Goal: Information Seeking & Learning: Learn about a topic

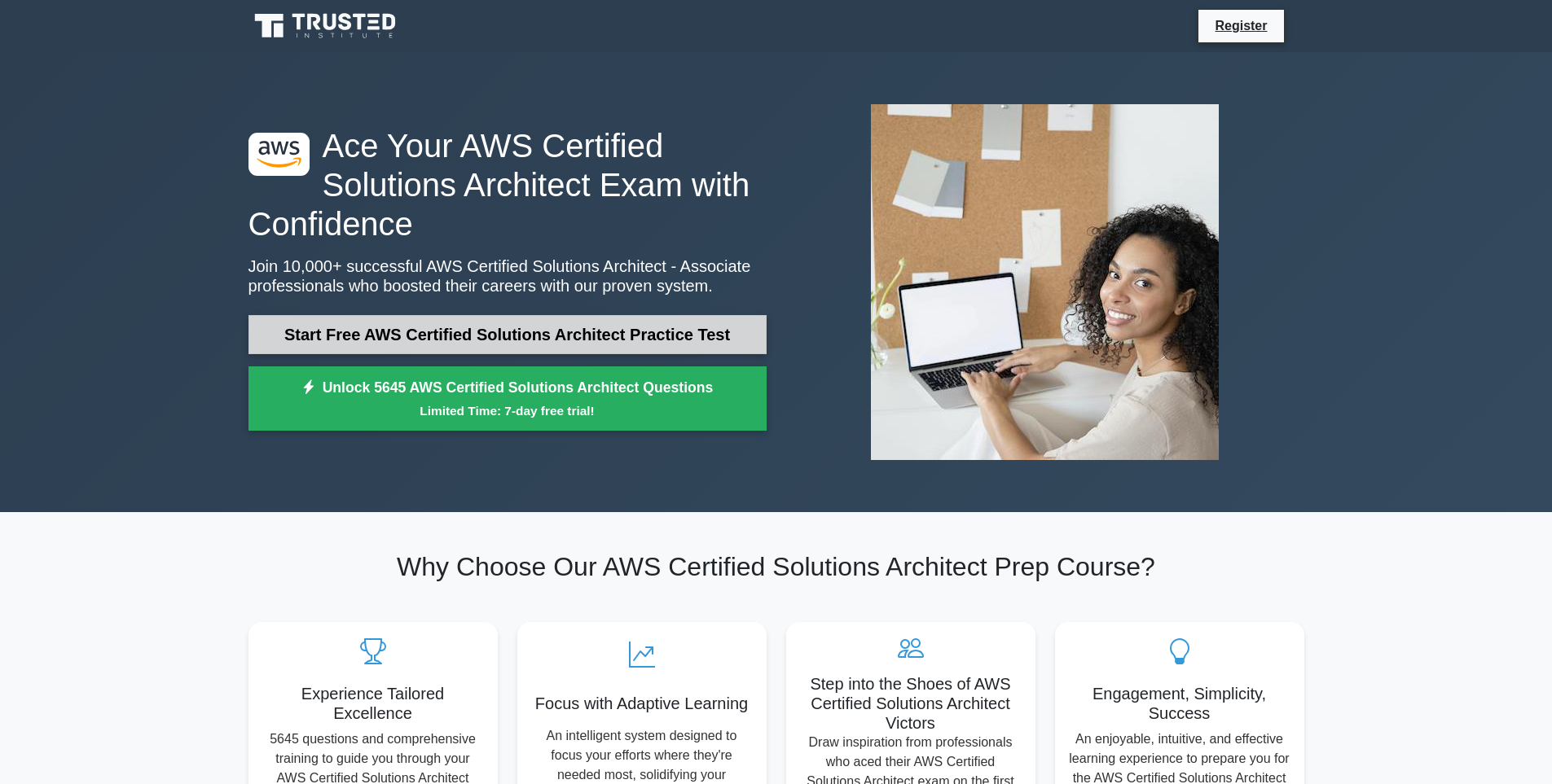
click at [668, 337] on link "Start Free AWS Certified Solutions Architect Practice Test" at bounding box center [508, 335] width 518 height 39
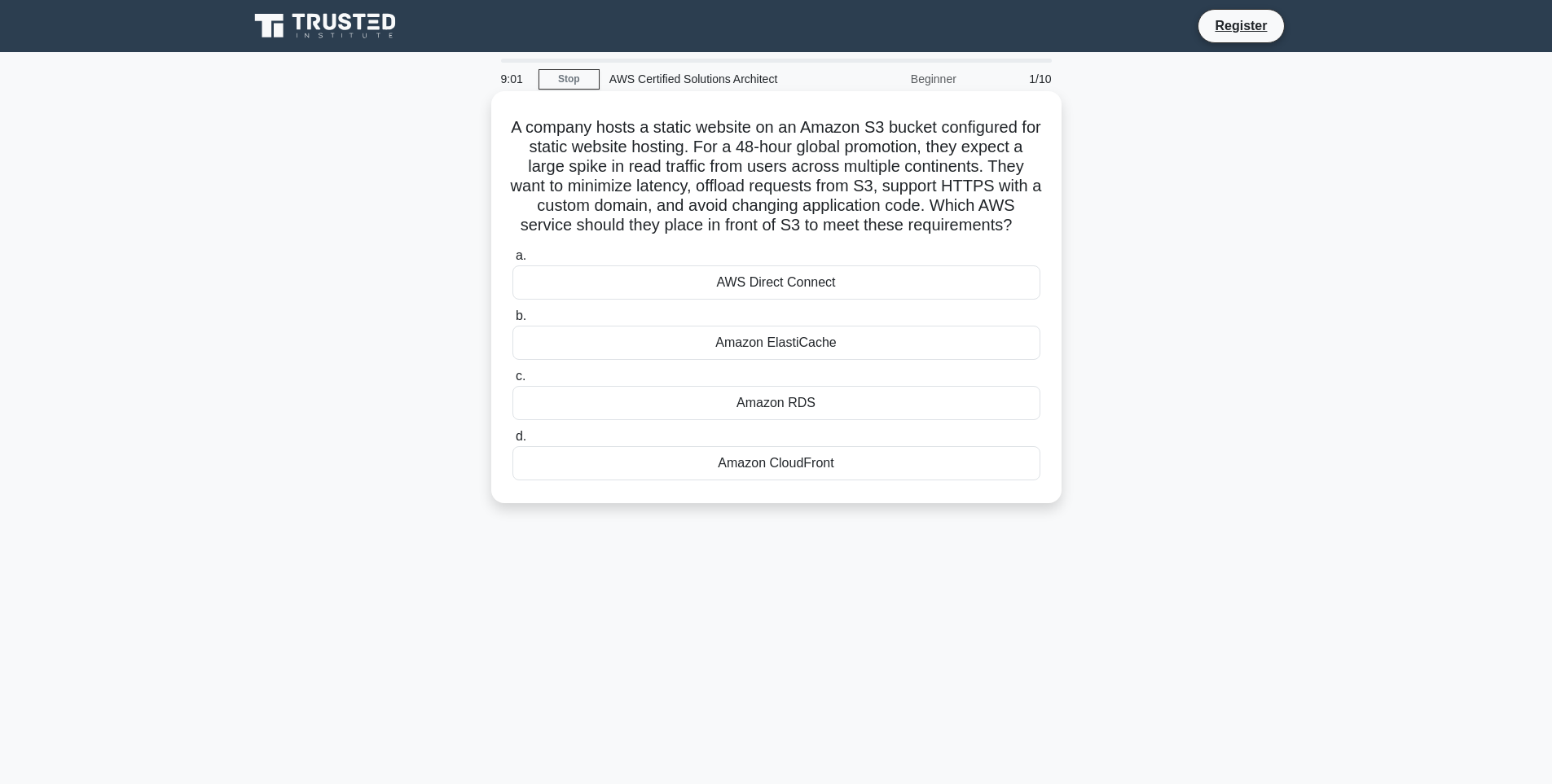
click at [817, 353] on div "Amazon ElastiCache" at bounding box center [776, 342] width 528 height 34
click at [512, 322] on input "b. Amazon ElastiCache" at bounding box center [512, 315] width 0 height 10
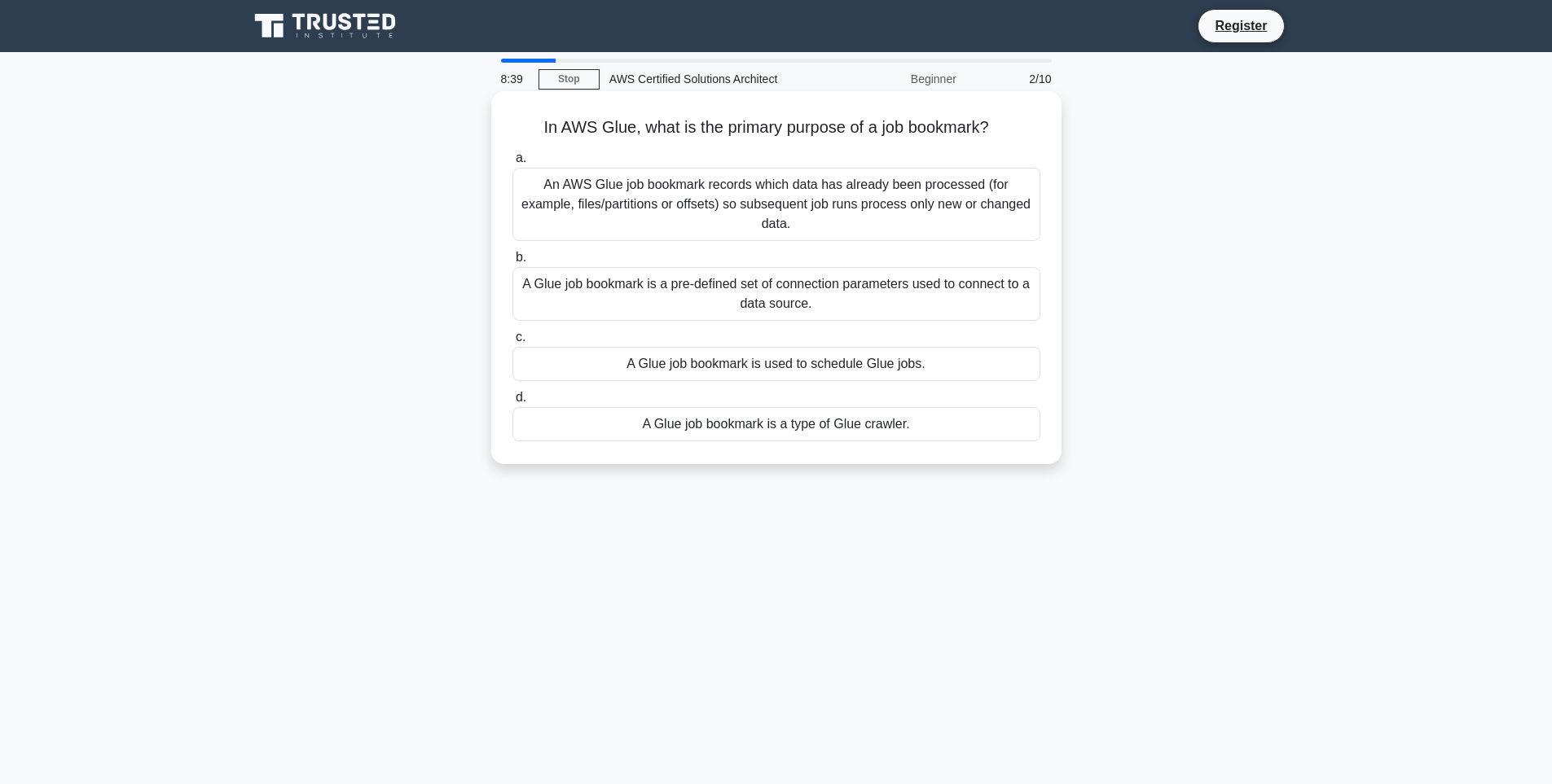
click at [882, 202] on div "An AWS Glue job bookmark records which data has already been processed (for exa…" at bounding box center [776, 203] width 528 height 73
click at [512, 164] on input "a. An AWS Glue job bookmark records which data has already been processed (for …" at bounding box center [512, 158] width 0 height 10
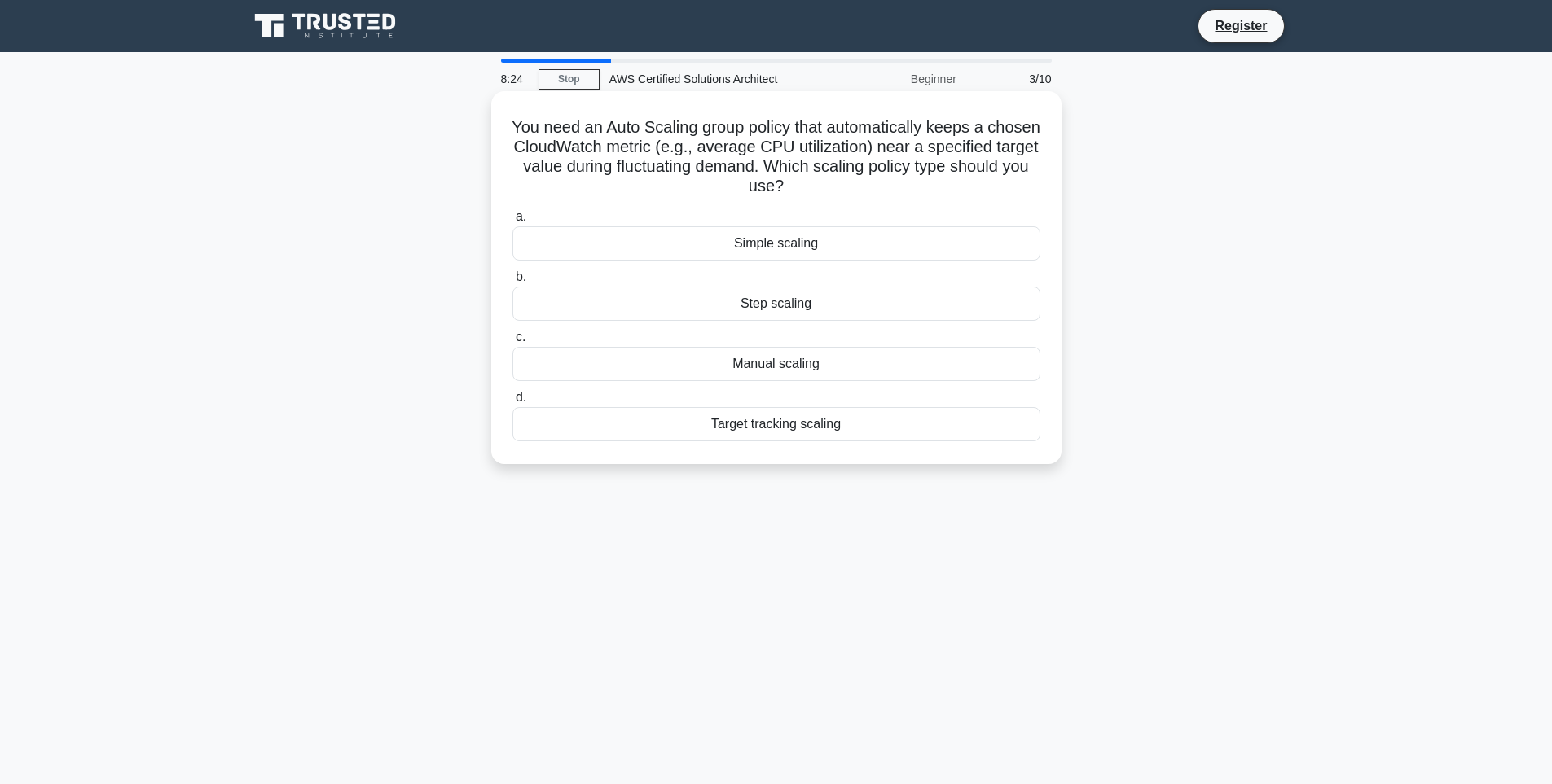
click at [754, 433] on div "Target tracking scaling" at bounding box center [776, 423] width 528 height 34
click at [512, 403] on input "d. Target tracking scaling" at bounding box center [512, 398] width 0 height 10
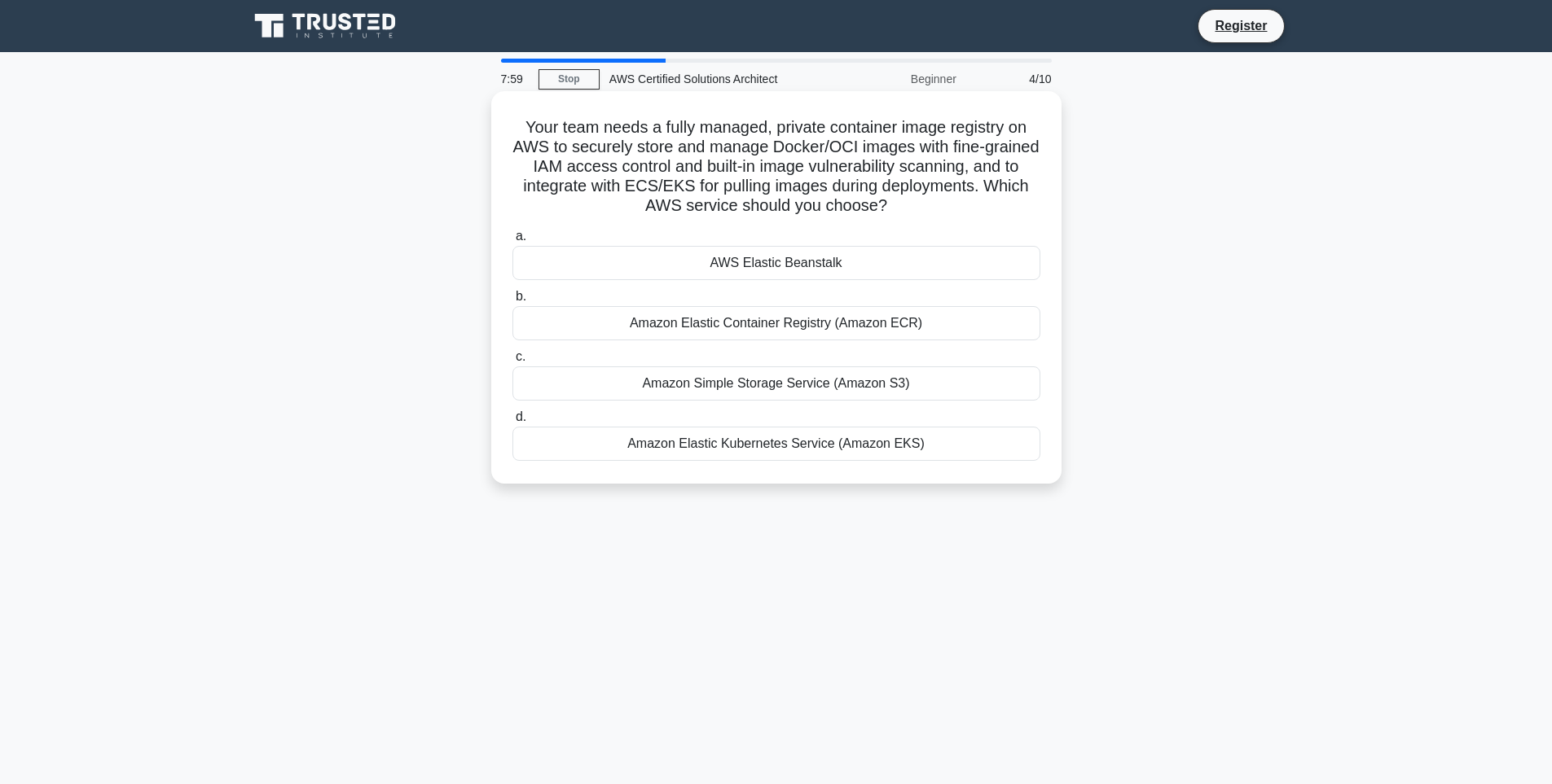
click at [774, 276] on div "AWS Elastic Beanstalk" at bounding box center [776, 263] width 528 height 34
click at [512, 242] on input "a. AWS Elastic Beanstalk" at bounding box center [512, 236] width 0 height 10
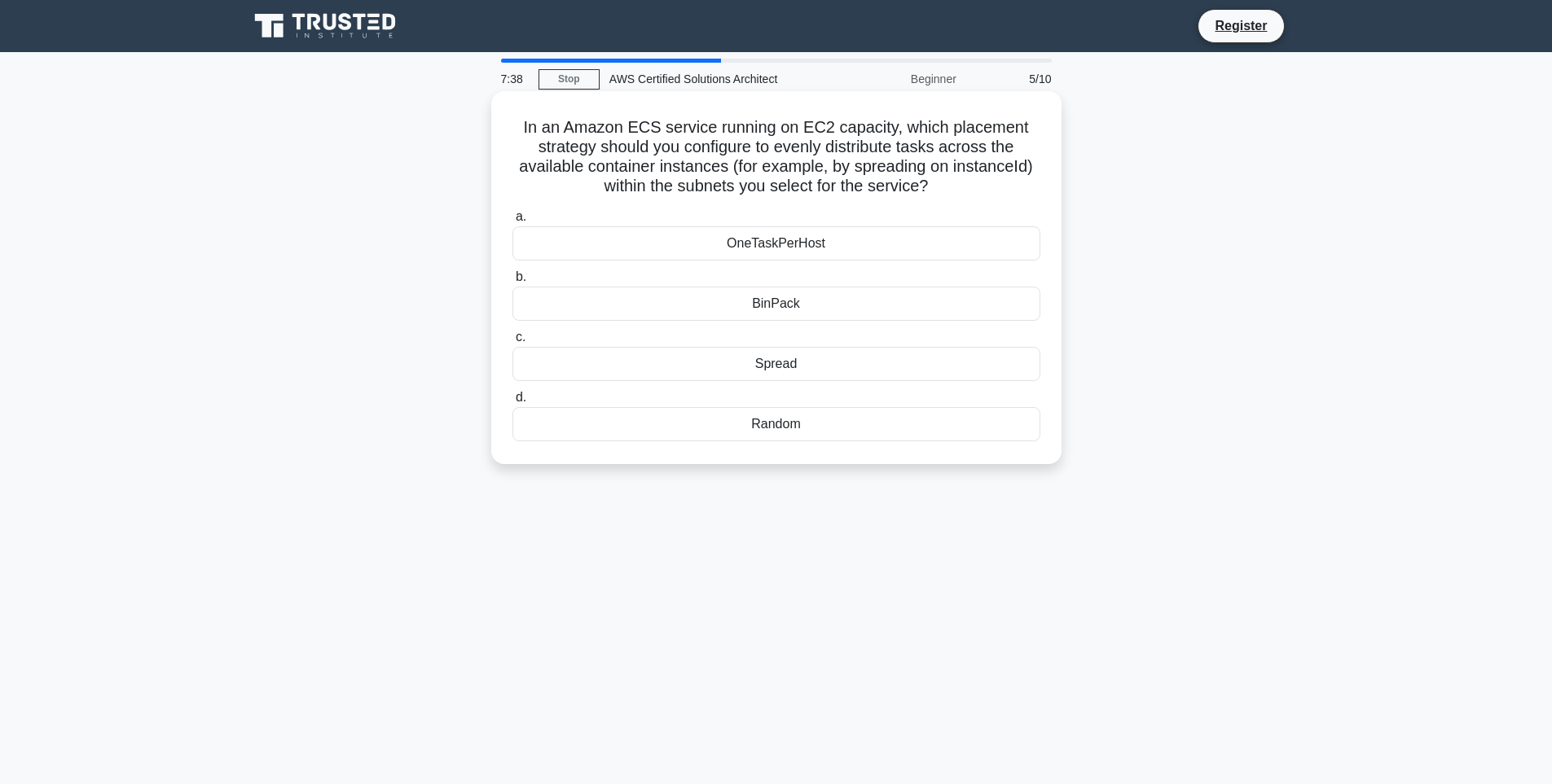
click at [839, 250] on div "OneTaskPerHost" at bounding box center [776, 243] width 528 height 34
click at [512, 222] on input "a. OneTaskPerHost" at bounding box center [512, 216] width 0 height 10
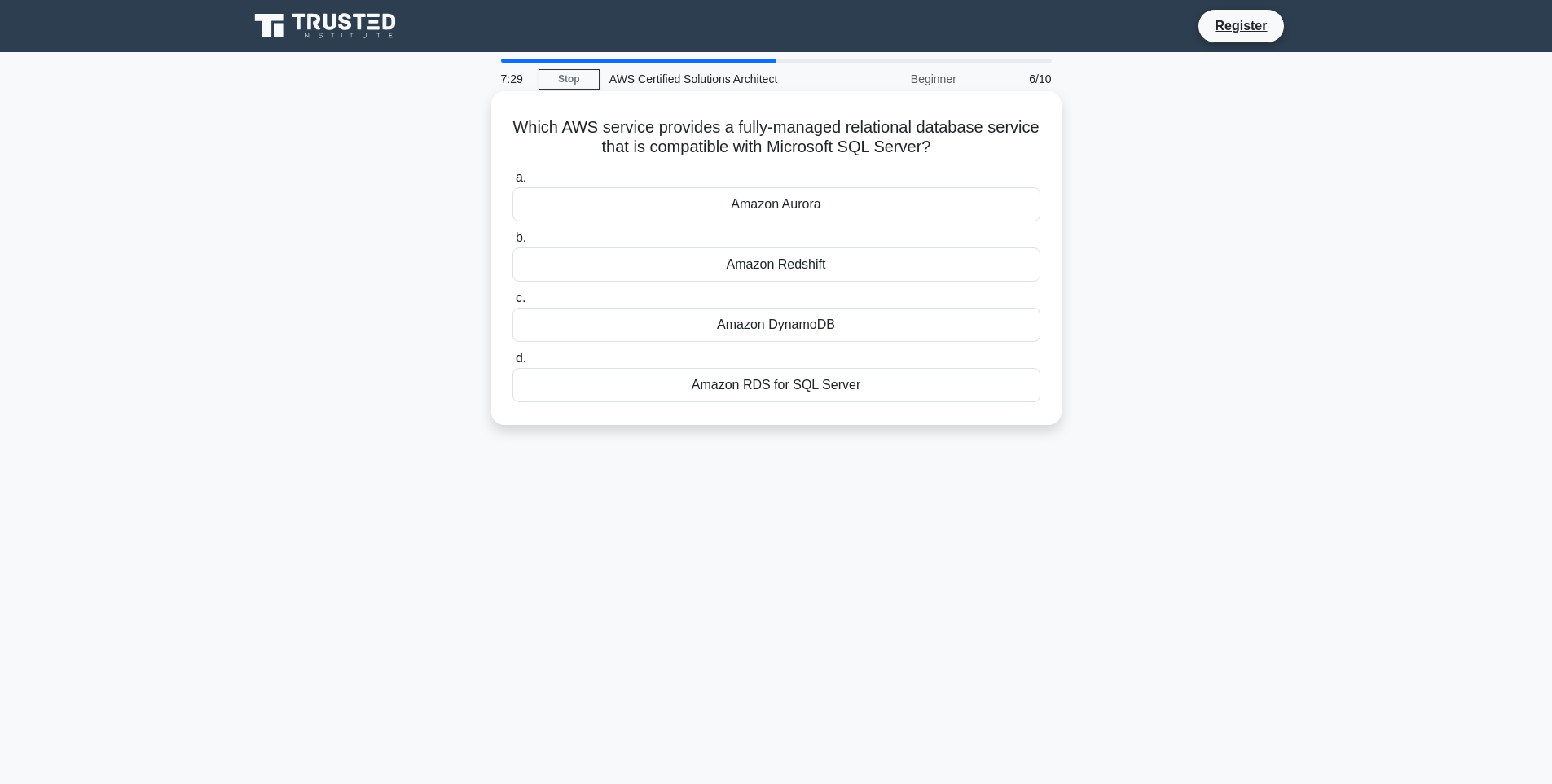
click at [808, 386] on div "Amazon RDS for SQL Server" at bounding box center [776, 385] width 528 height 34
click at [512, 364] on input "d. Amazon RDS for SQL Server" at bounding box center [512, 358] width 0 height 10
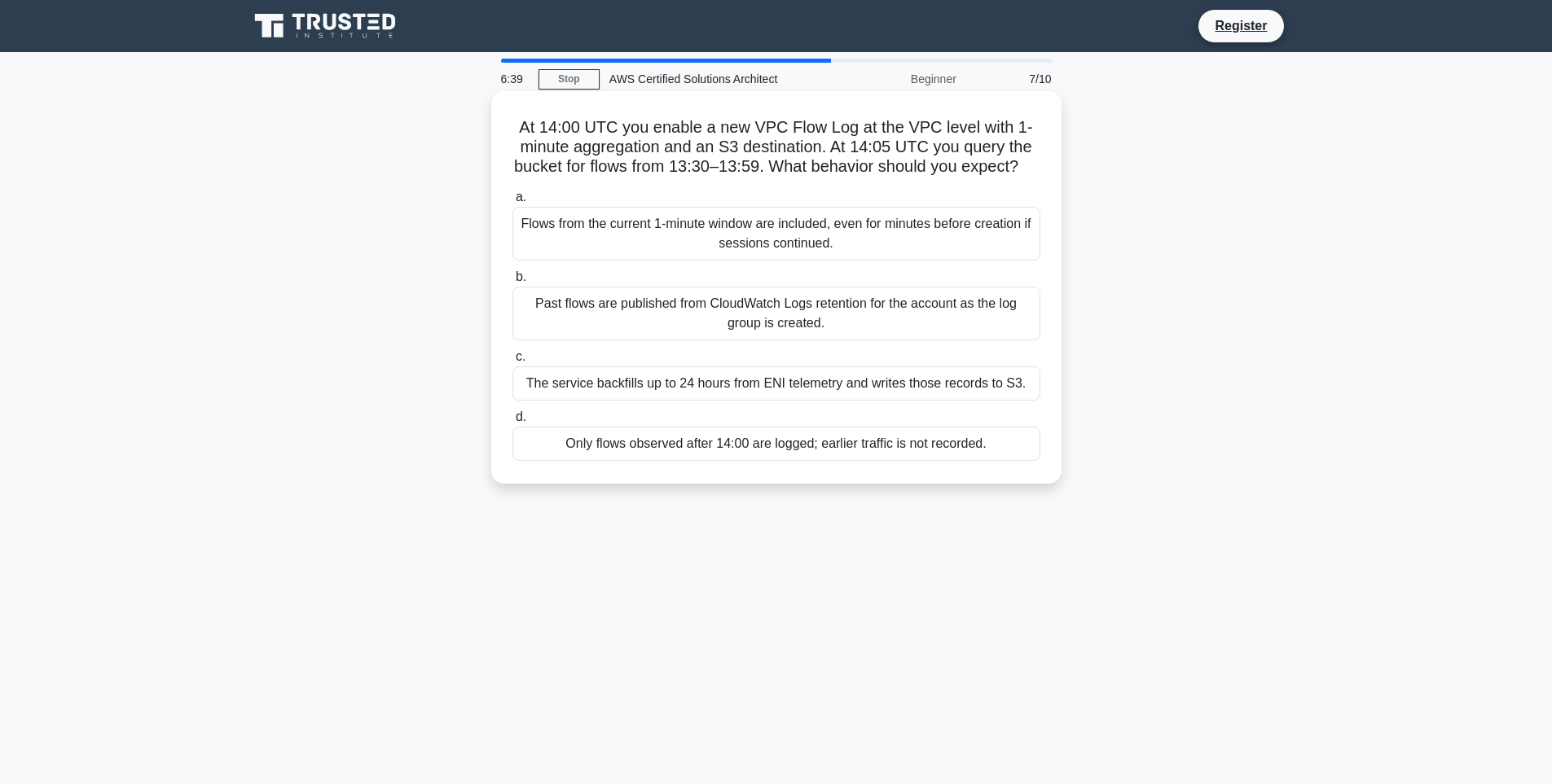
click at [841, 453] on div "Only flows observed after 14:00 are logged; earlier traffic is not recorded." at bounding box center [776, 444] width 528 height 34
click at [512, 423] on input "d. Only flows observed after 14:00 are logged; earlier traffic is not recorded." at bounding box center [512, 417] width 0 height 10
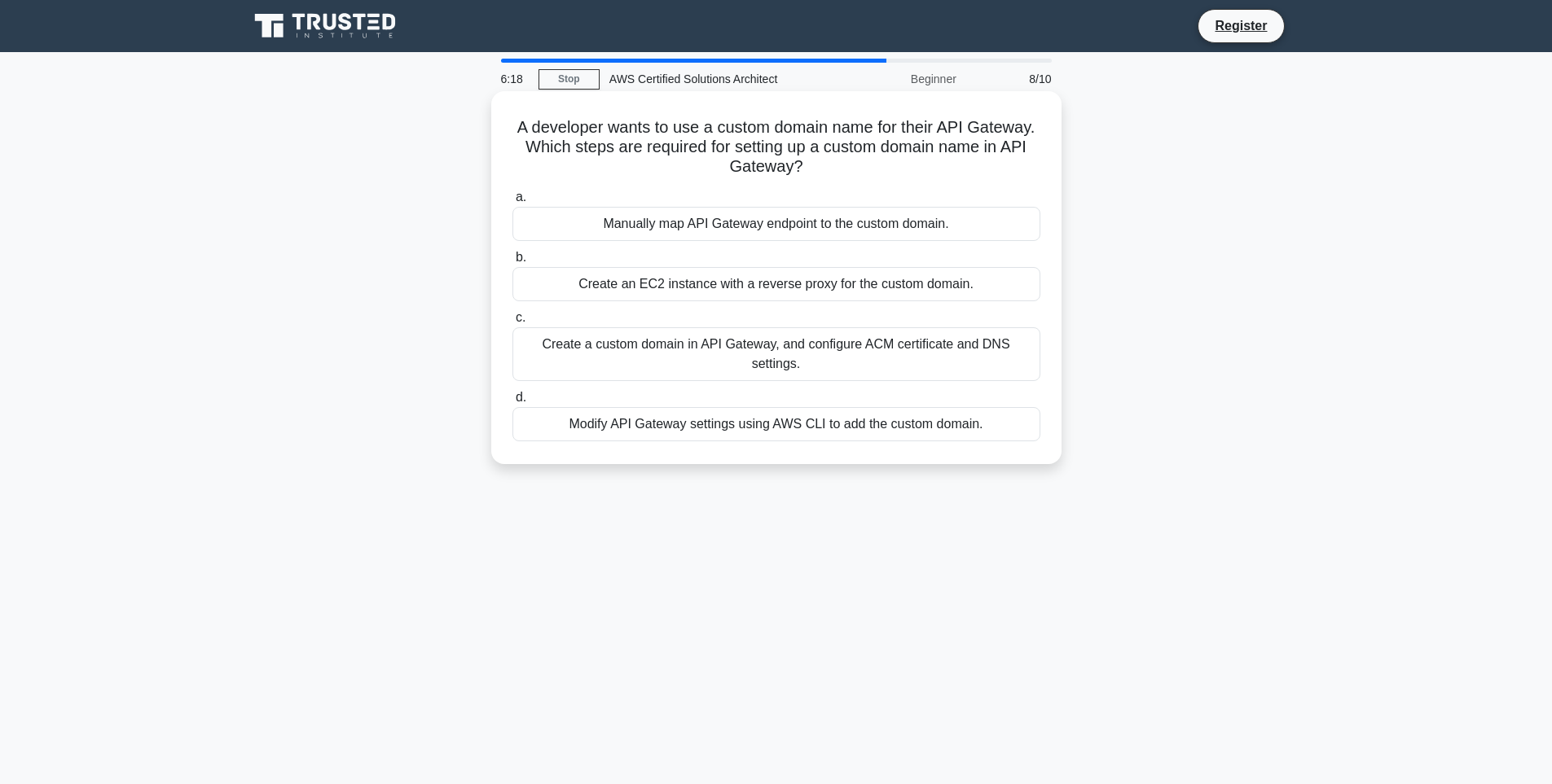
click at [856, 352] on div "Create a custom domain in API Gateway, and configure ACM certificate and DNS se…" at bounding box center [776, 354] width 528 height 54
click at [512, 324] on input "c. Create a custom domain in API Gateway, and configure ACM certificate and DNS…" at bounding box center [512, 317] width 0 height 10
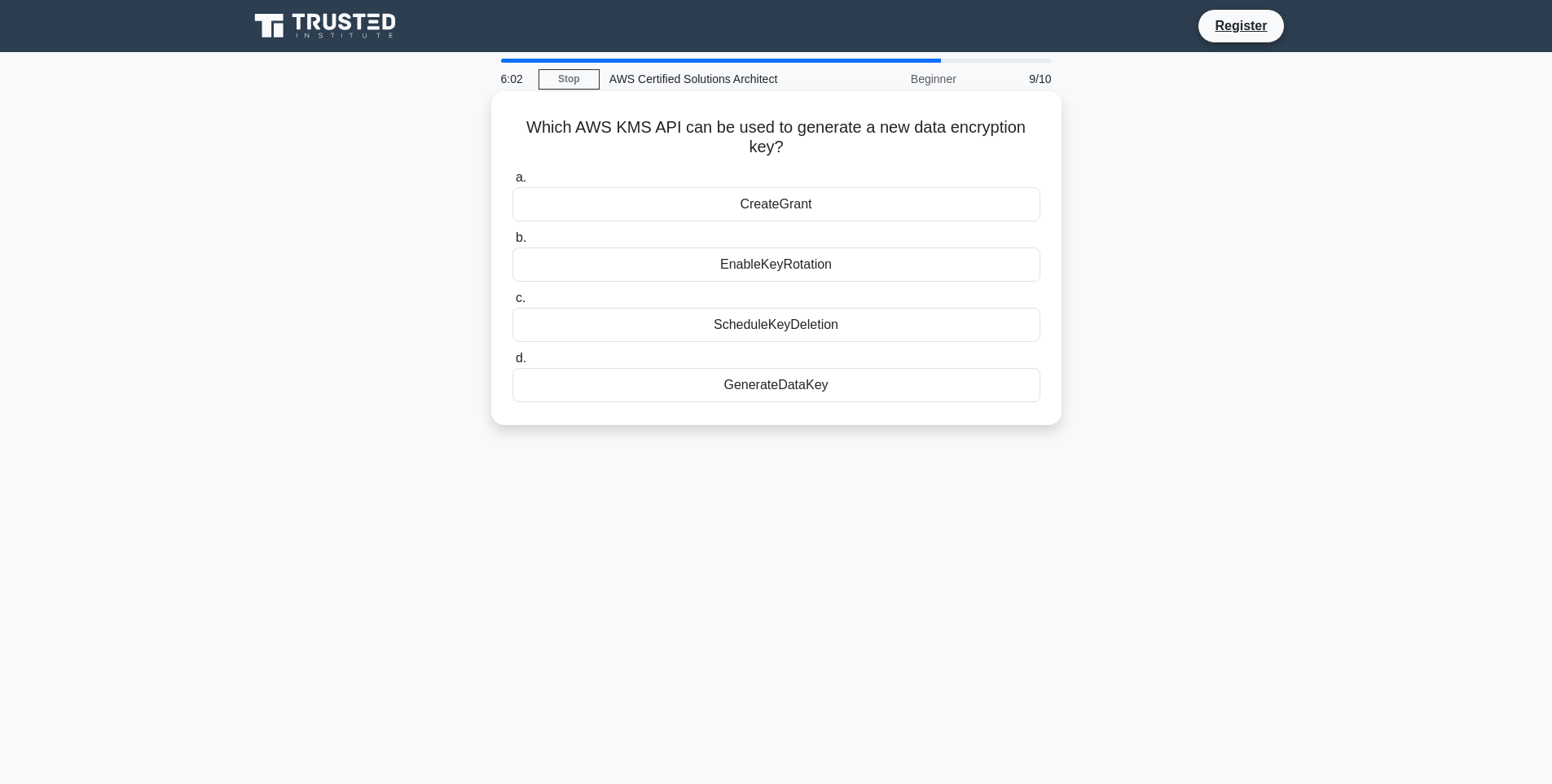
click at [871, 263] on div "EnableKeyRotation" at bounding box center [776, 264] width 528 height 34
click at [512, 243] on input "b. EnableKeyRotation" at bounding box center [512, 238] width 0 height 10
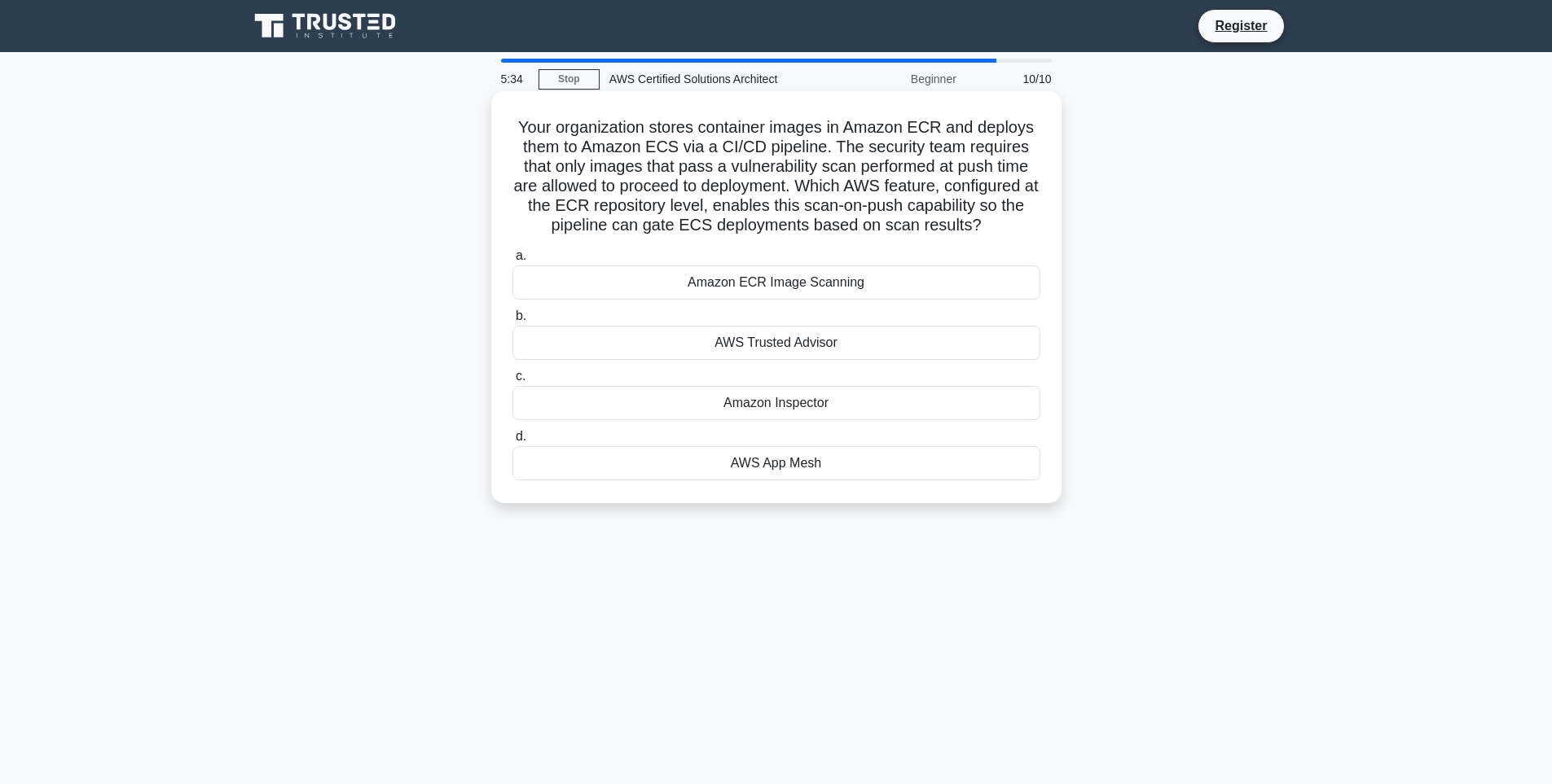
click at [831, 281] on div "Amazon ECR Image Scanning" at bounding box center [776, 282] width 528 height 34
click at [512, 262] on input "a. Amazon ECR Image Scanning" at bounding box center [512, 255] width 0 height 10
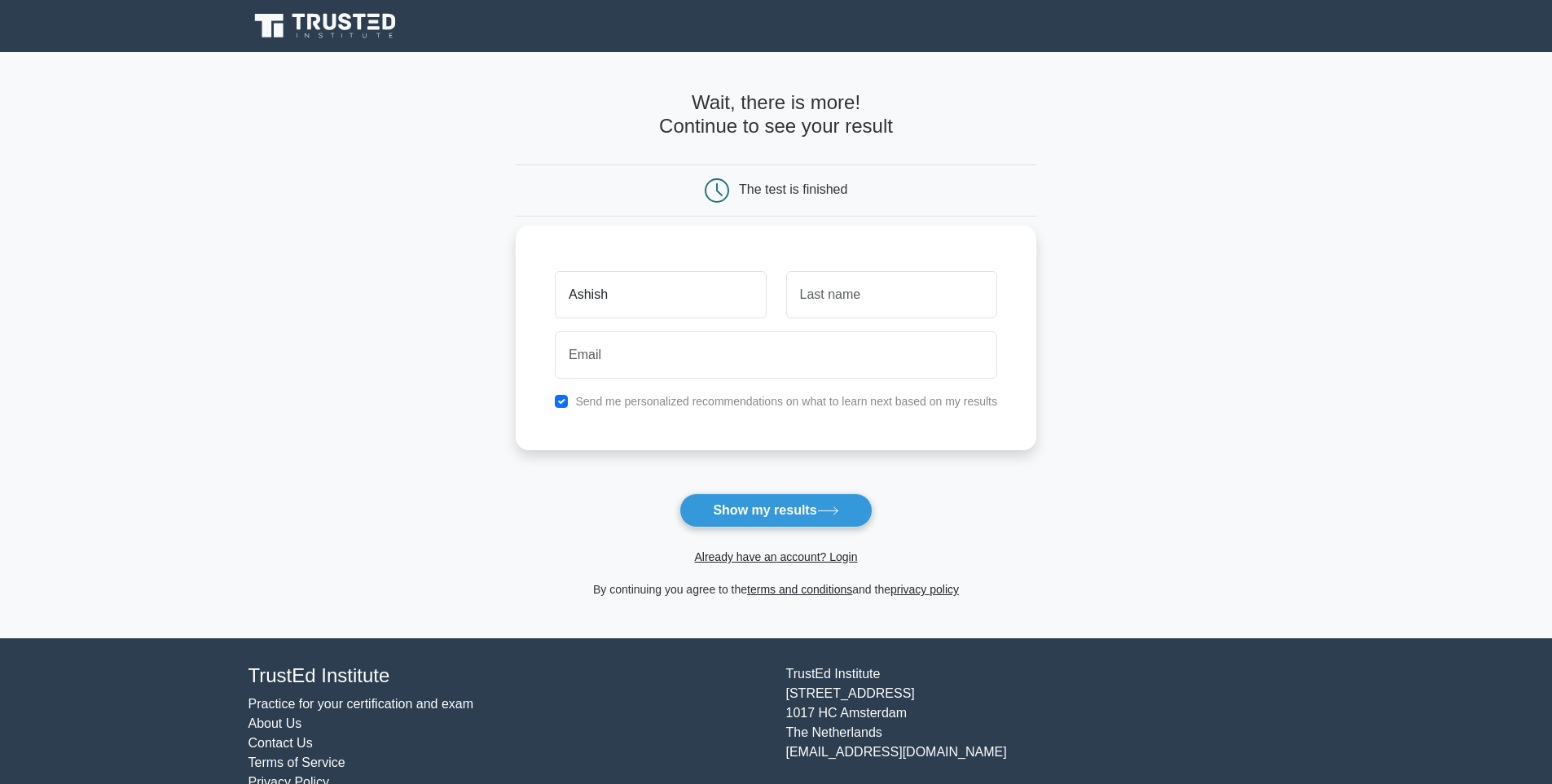
type input "Ashish"
click at [897, 301] on input "text" at bounding box center [892, 294] width 211 height 47
type input "kumar"
click at [729, 349] on input "email" at bounding box center [776, 354] width 442 height 47
type input "[EMAIL_ADDRESS][DOMAIN_NAME]"
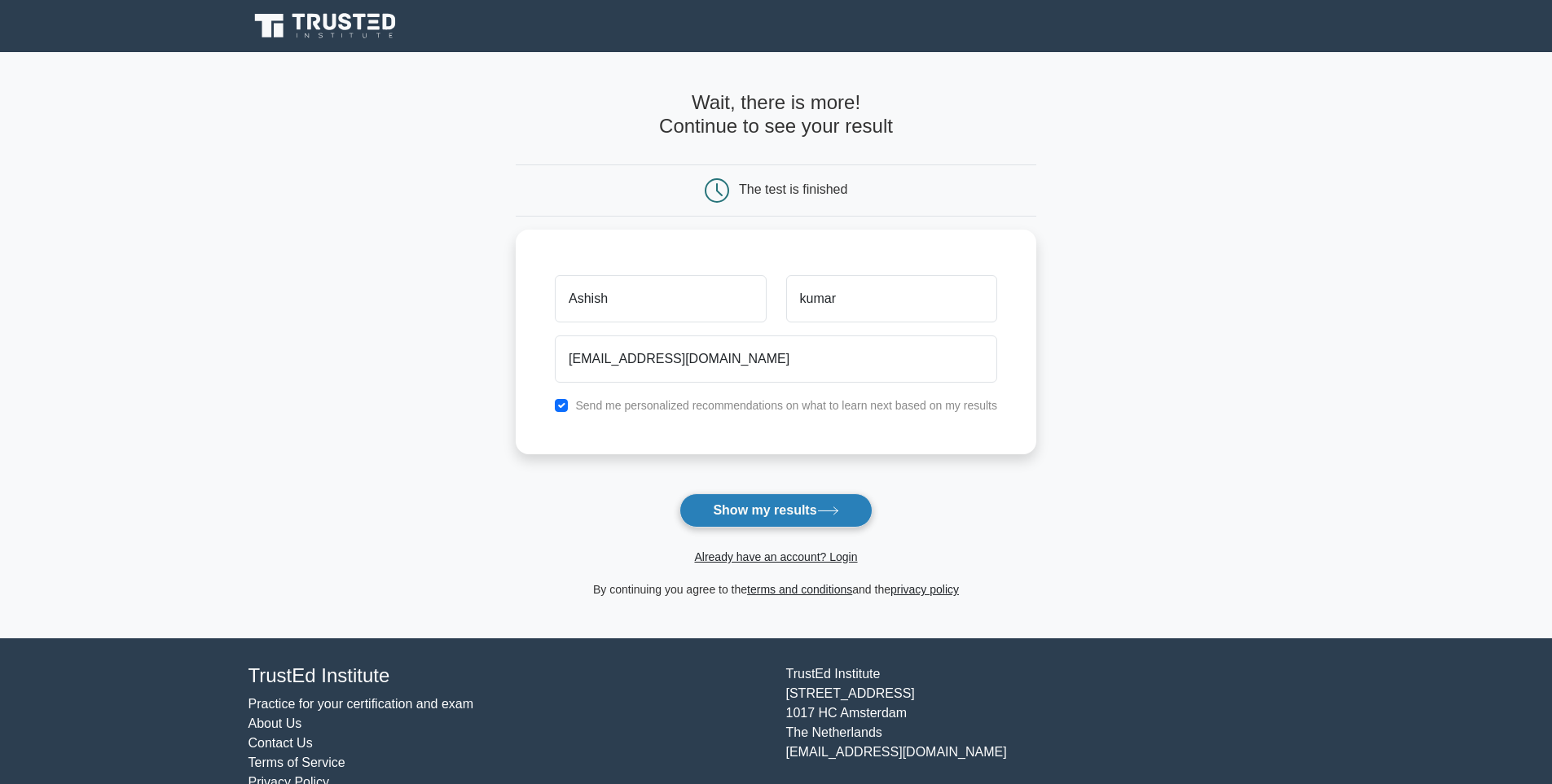
click at [774, 513] on button "Show my results" at bounding box center [776, 510] width 192 height 34
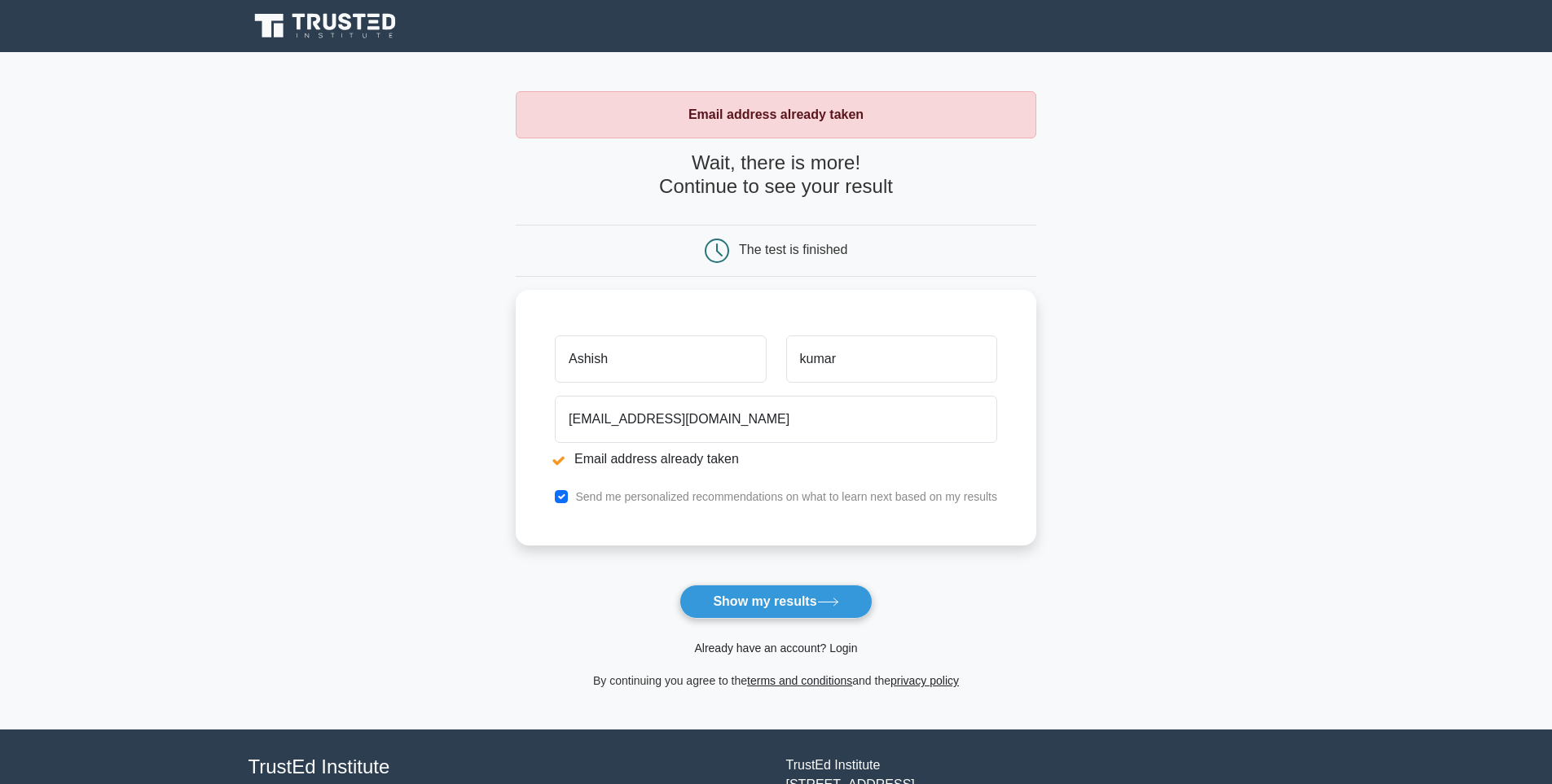
click at [803, 646] on link "Already have an account? Login" at bounding box center [775, 648] width 163 height 13
click at [817, 604] on button "Show my results" at bounding box center [776, 601] width 192 height 34
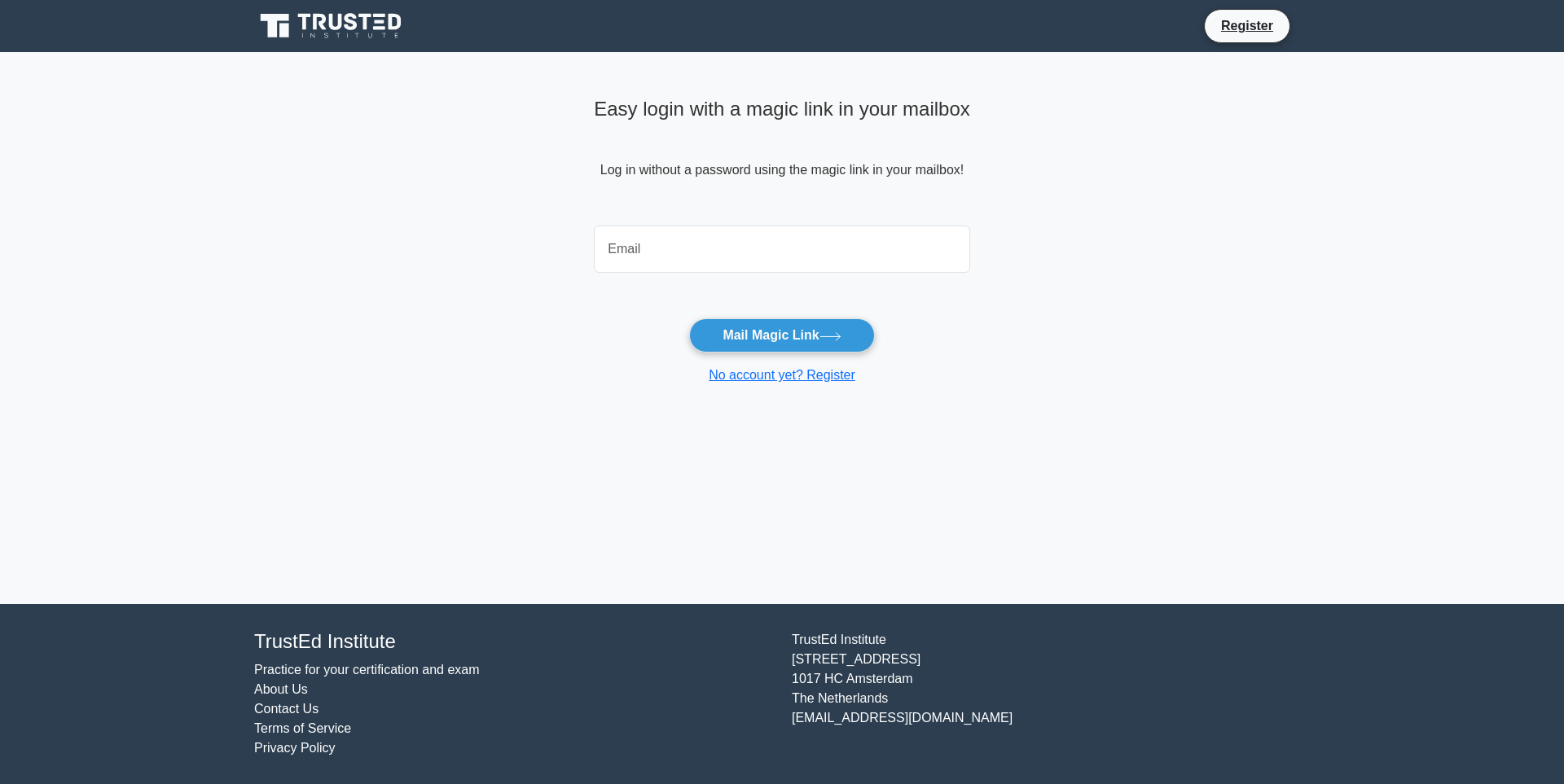
click at [700, 256] on input "email" at bounding box center [782, 249] width 376 height 47
type input "[EMAIL_ADDRESS][DOMAIN_NAME]"
click at [783, 330] on button "Mail Magic Link" at bounding box center [782, 335] width 185 height 34
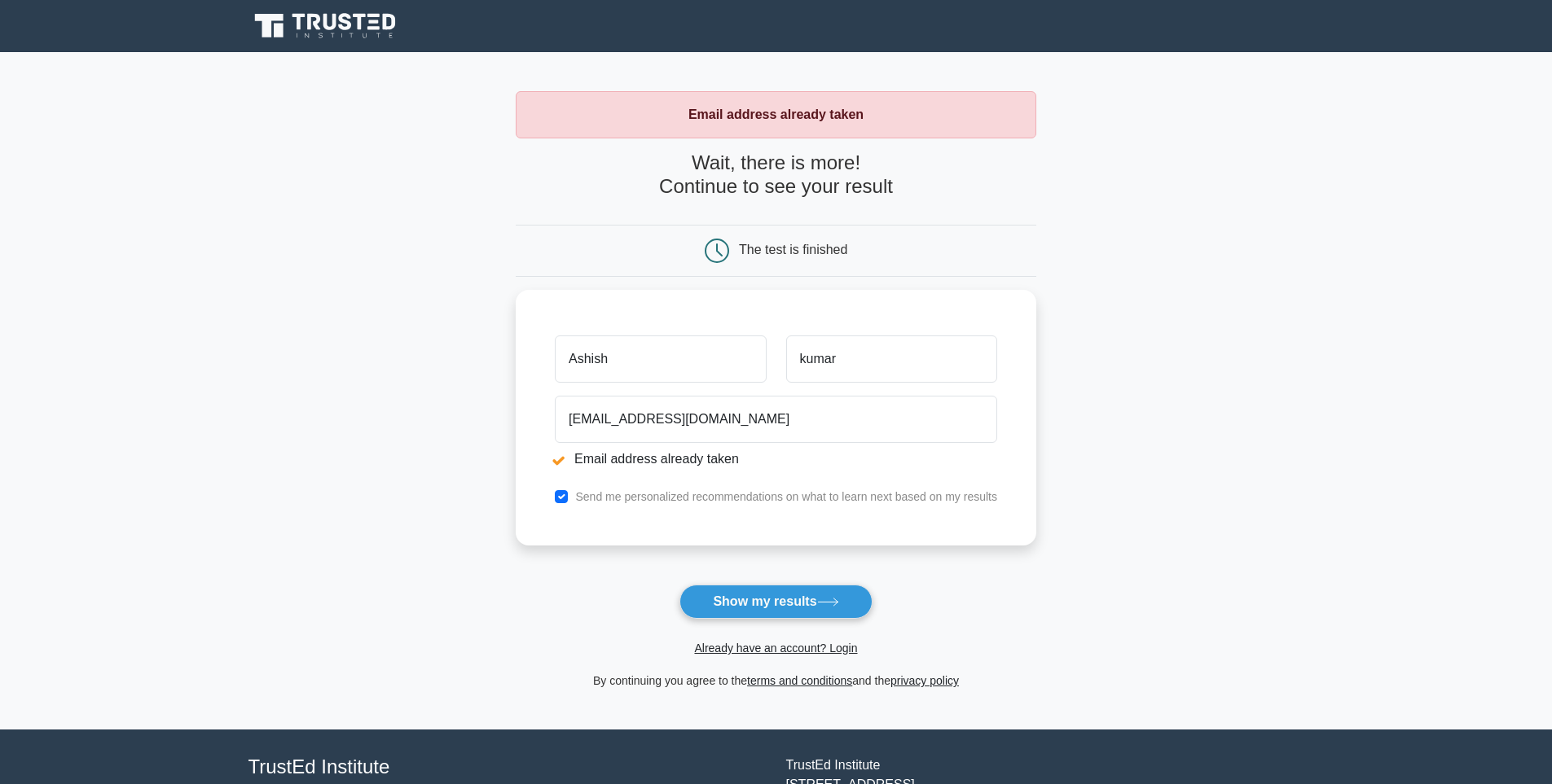
click at [817, 604] on button "Show my results" at bounding box center [776, 601] width 192 height 34
drag, startPoint x: 732, startPoint y: 412, endPoint x: 496, endPoint y: 414, distance: 236.0
click at [496, 414] on main "Email address already taken Wait, there is more! Continue to see your result Th…" at bounding box center [776, 390] width 1552 height 678
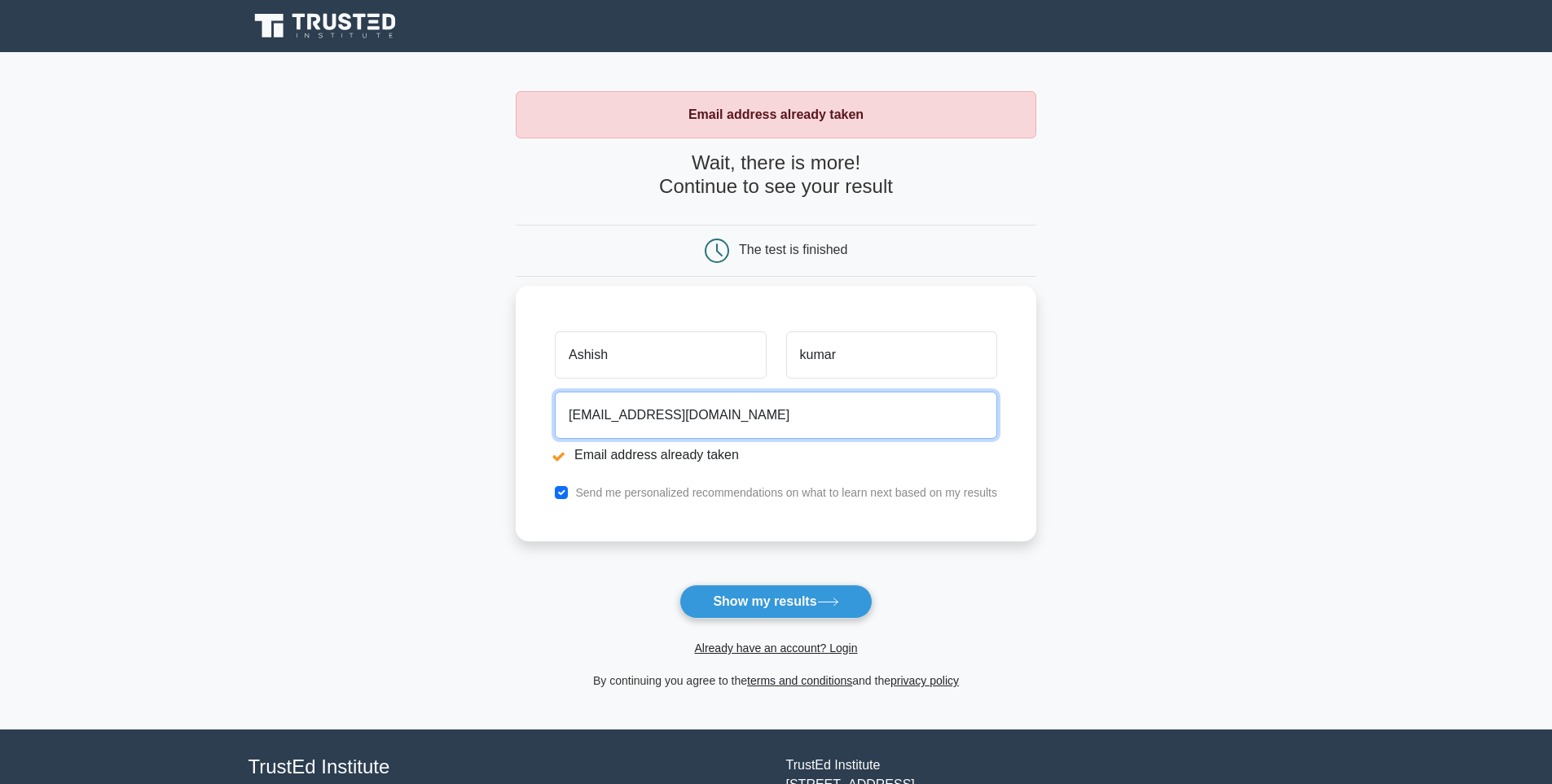
click at [623, 418] on input "[EMAIL_ADDRESS][DOMAIN_NAME]" at bounding box center [776, 415] width 442 height 47
click at [621, 414] on input "ak9819806@gmail.com" at bounding box center [776, 415] width 442 height 47
type input "ak9819808@gmail.com"
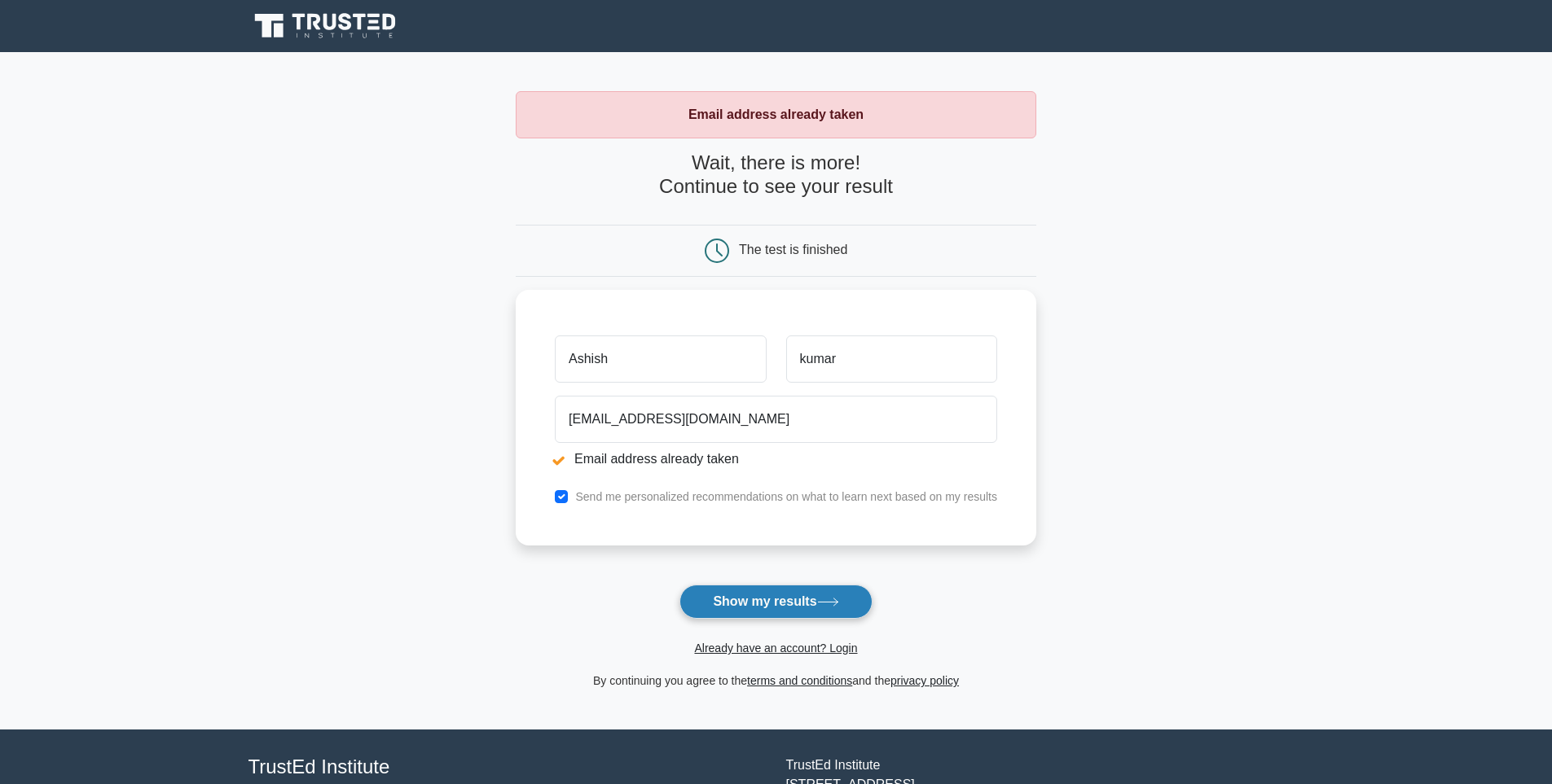
click at [782, 611] on button "Show my results" at bounding box center [776, 601] width 192 height 34
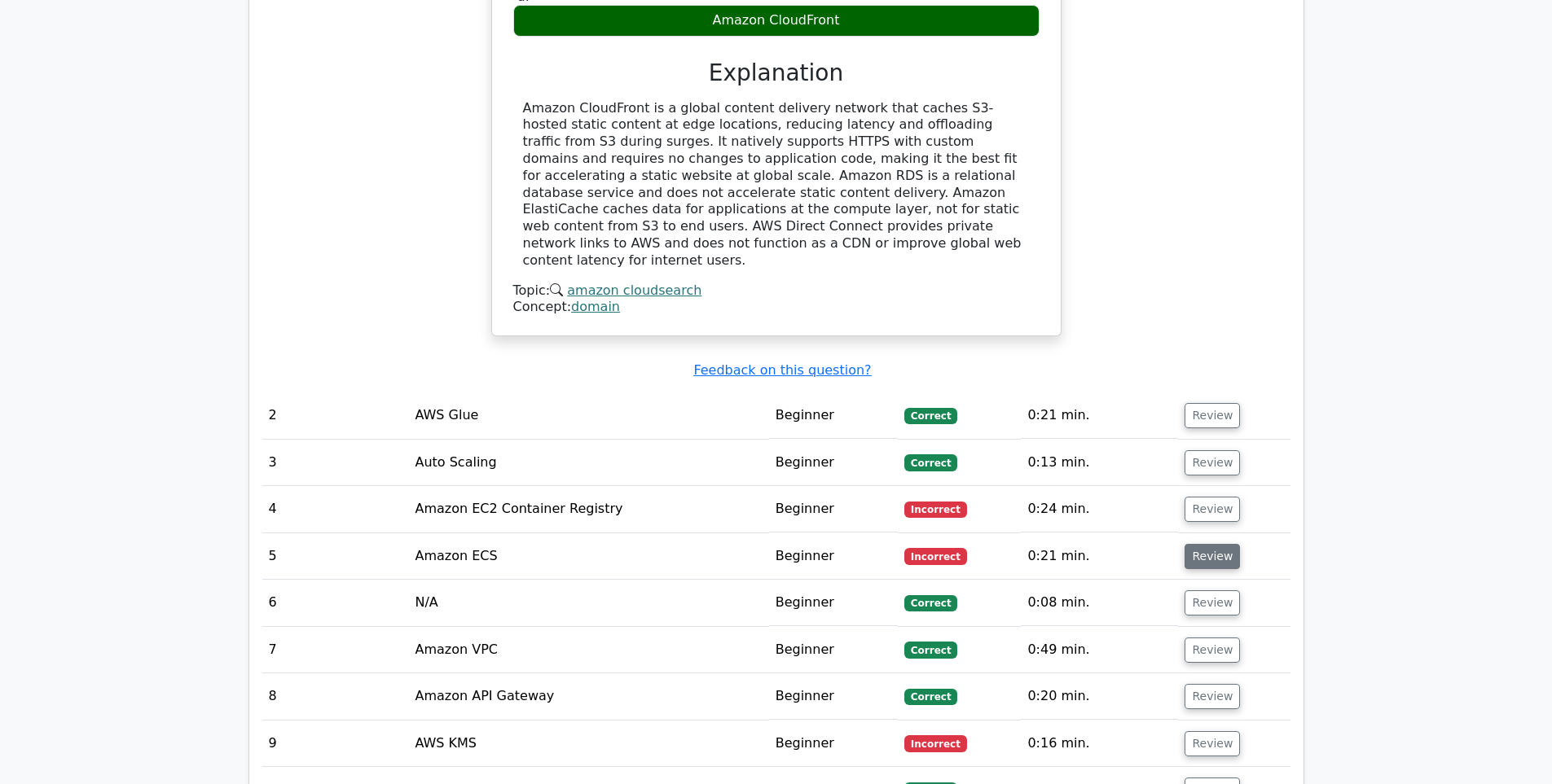
scroll to position [1900, 0]
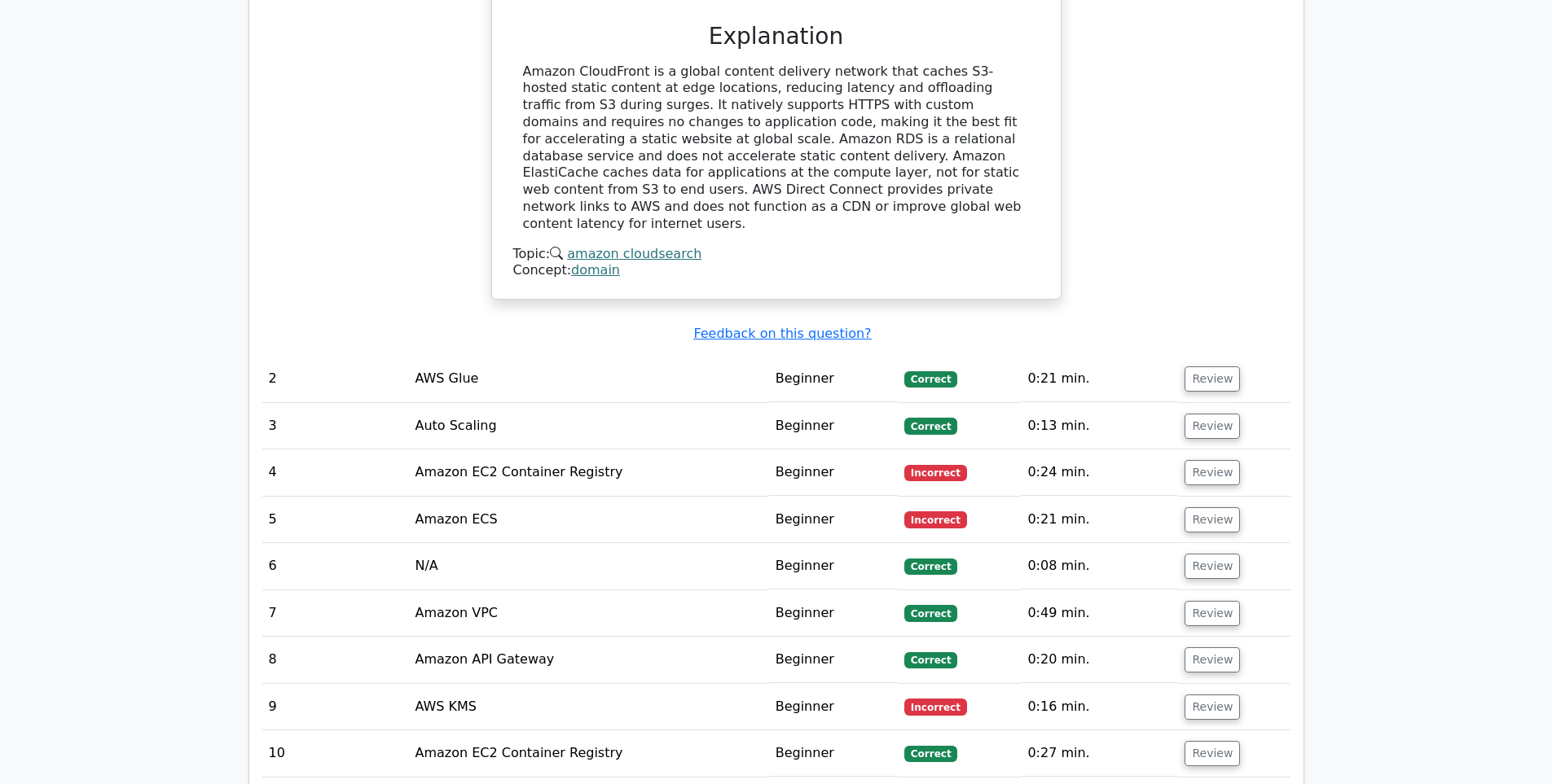
click at [524, 449] on td "Amazon EC2 Container Registry" at bounding box center [587, 472] width 360 height 46
click at [1213, 460] on button "Review" at bounding box center [1213, 472] width 55 height 25
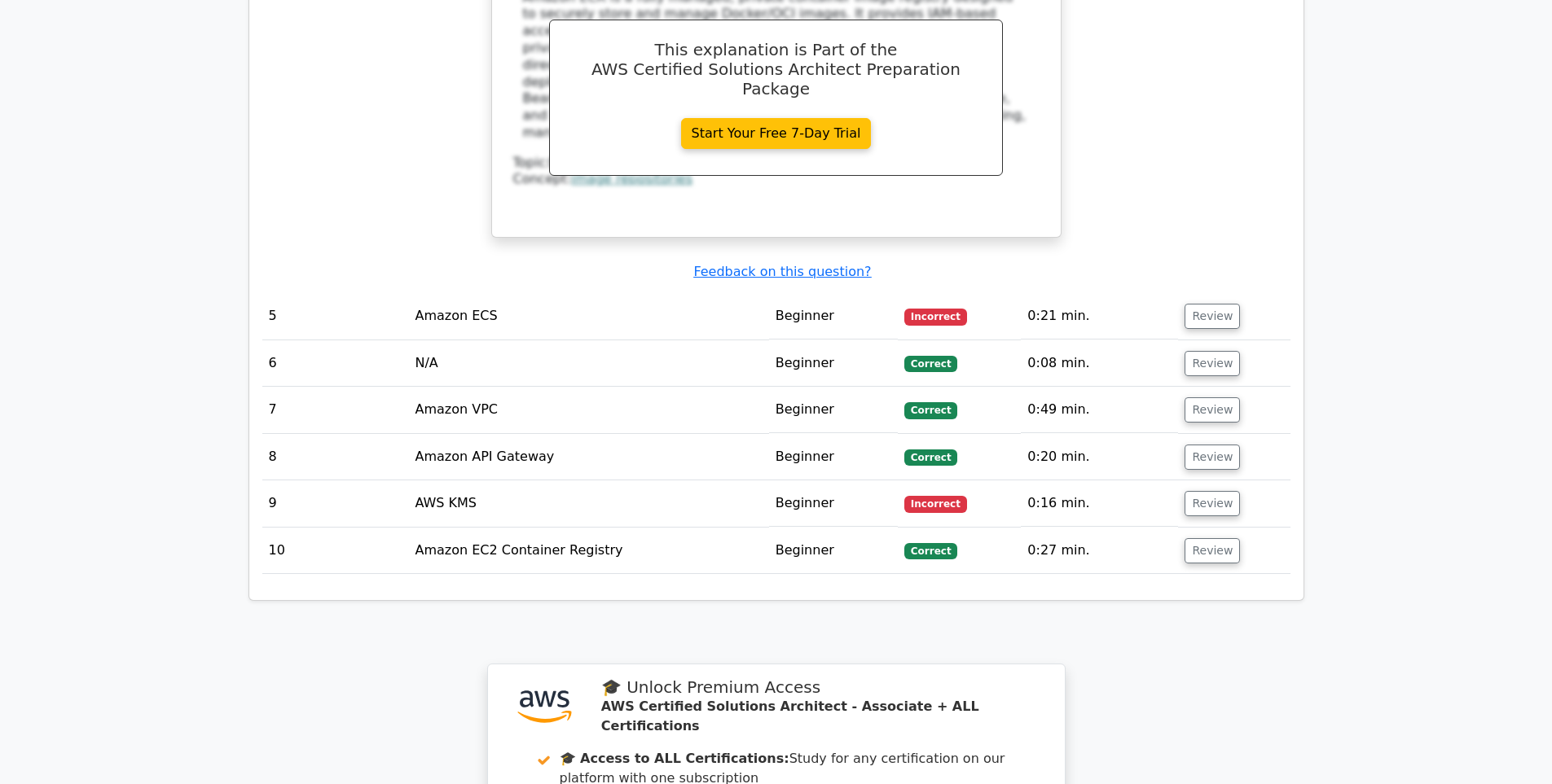
scroll to position [2850, 0]
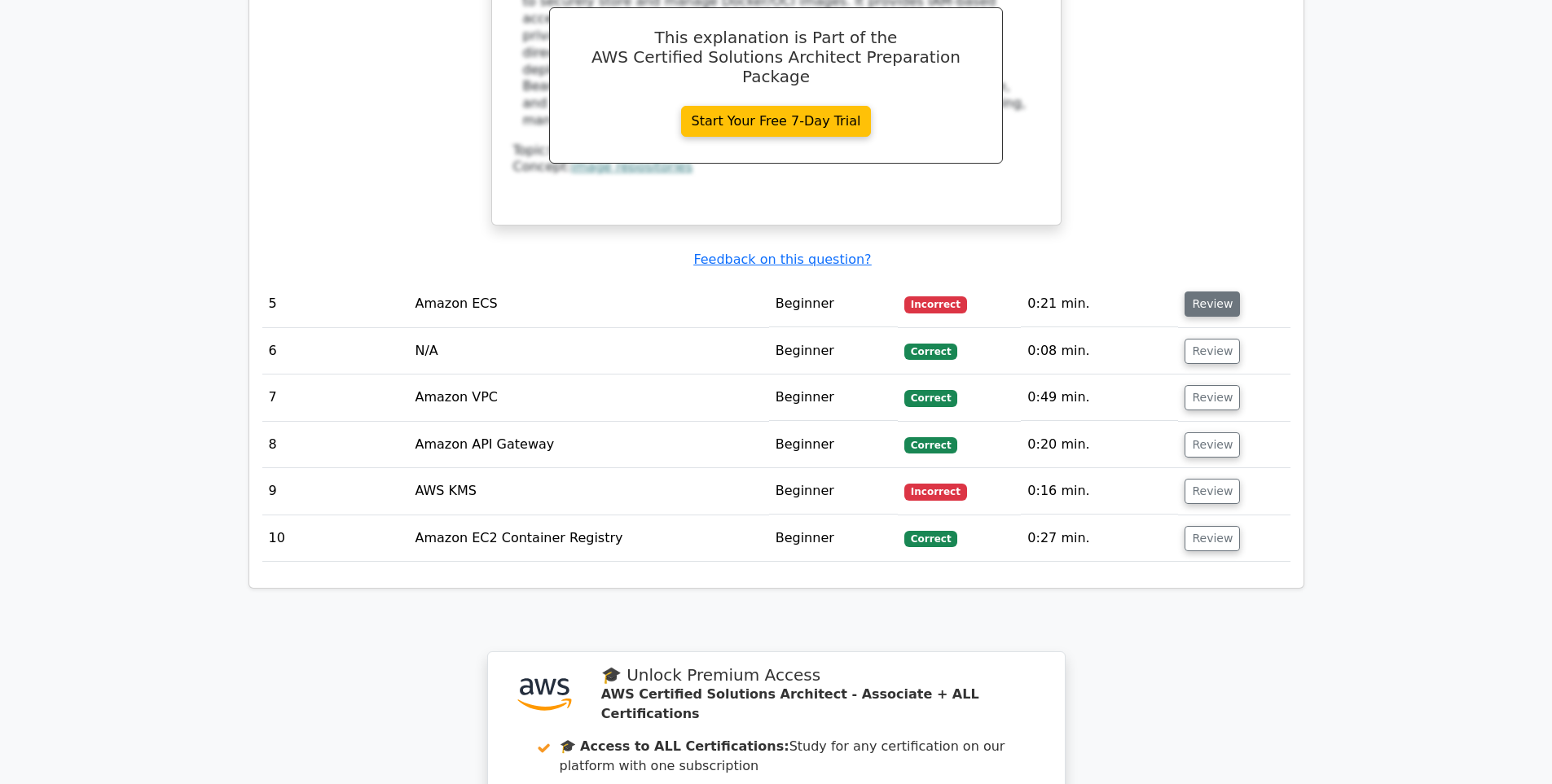
click at [1217, 291] on button "Review" at bounding box center [1213, 303] width 55 height 25
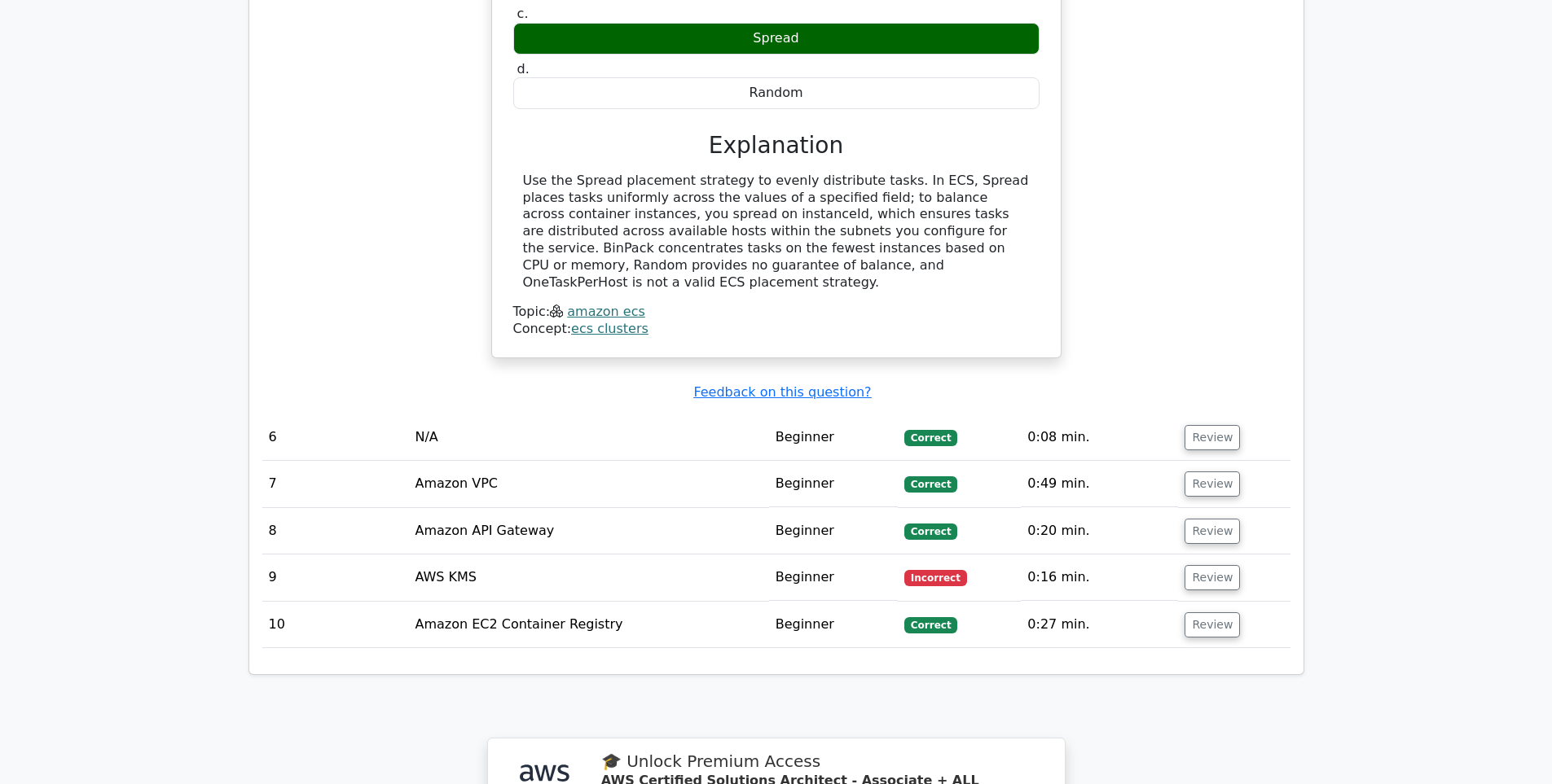
scroll to position [3420, 0]
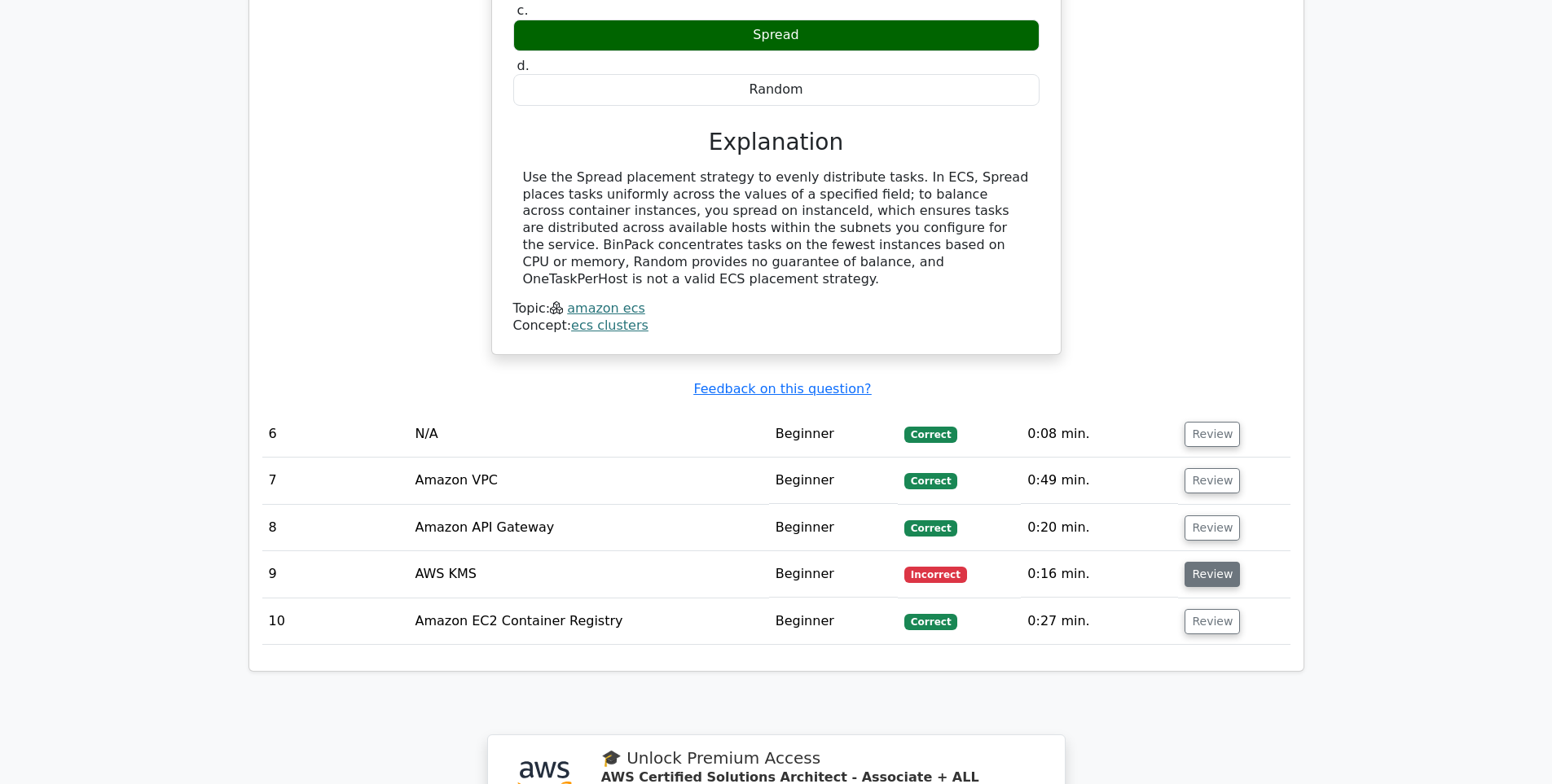
click at [1200, 562] on button "Review" at bounding box center [1213, 574] width 55 height 25
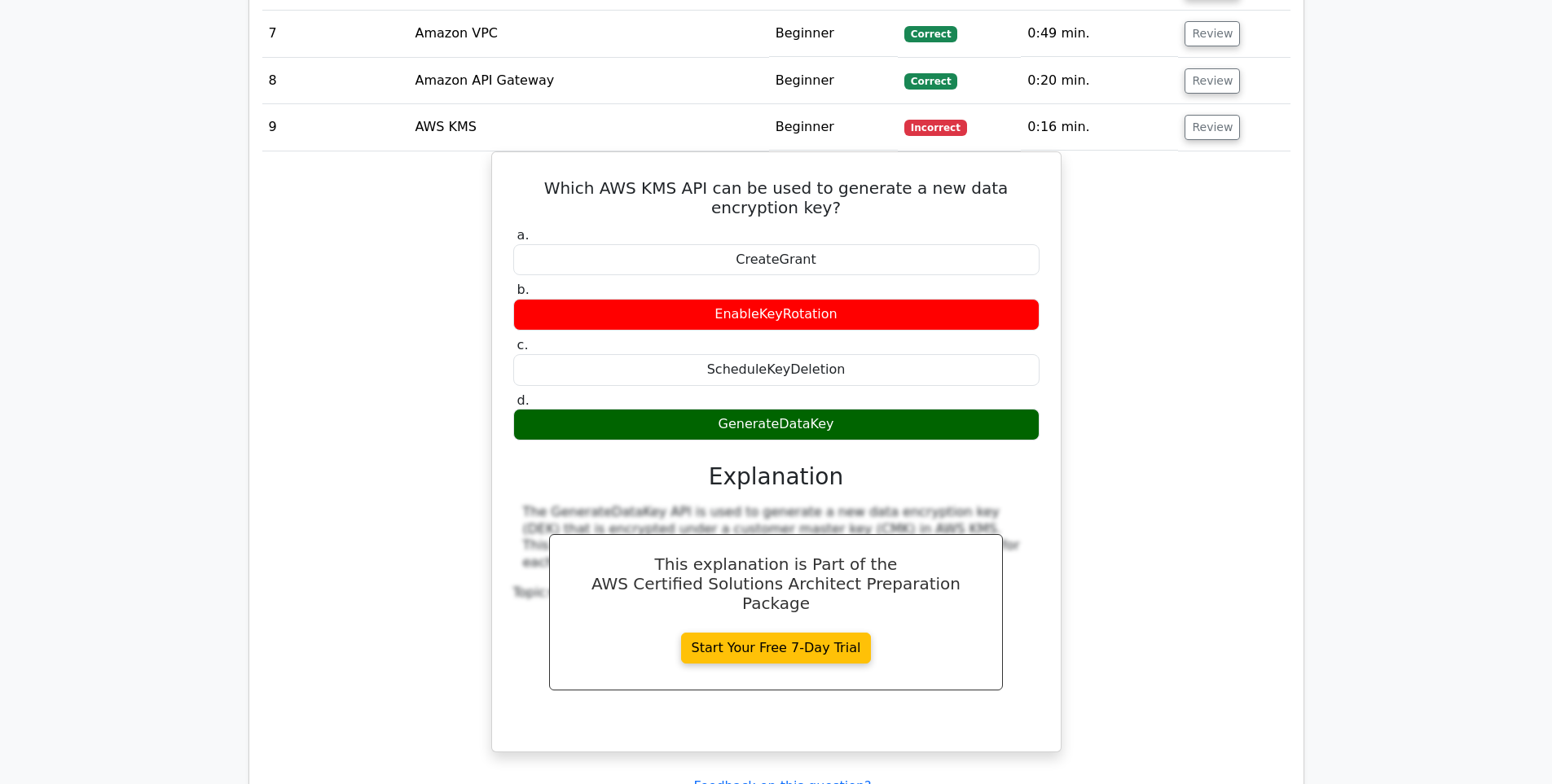
scroll to position [3610, 0]
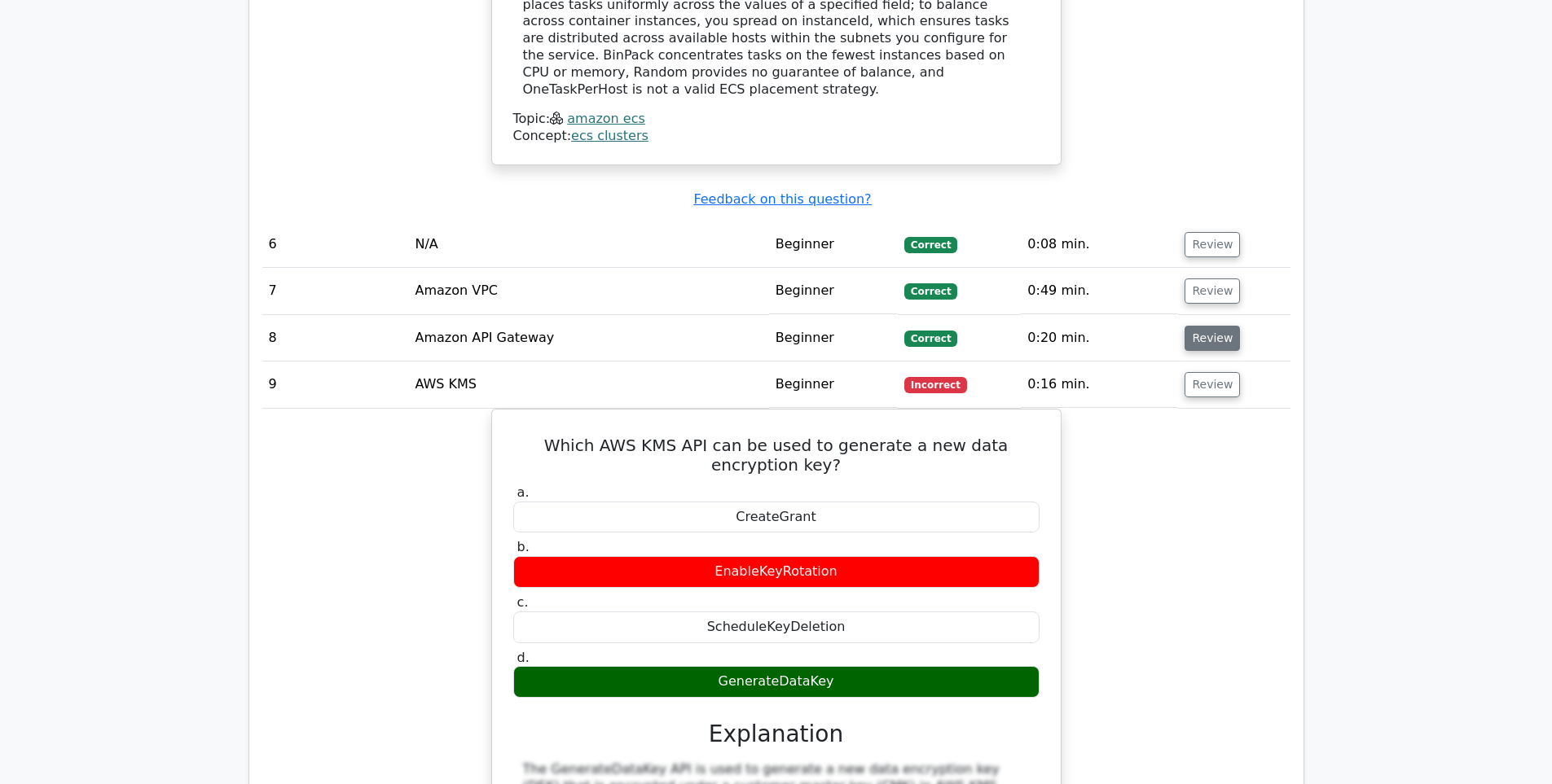
click at [1199, 325] on button "Review" at bounding box center [1213, 337] width 55 height 25
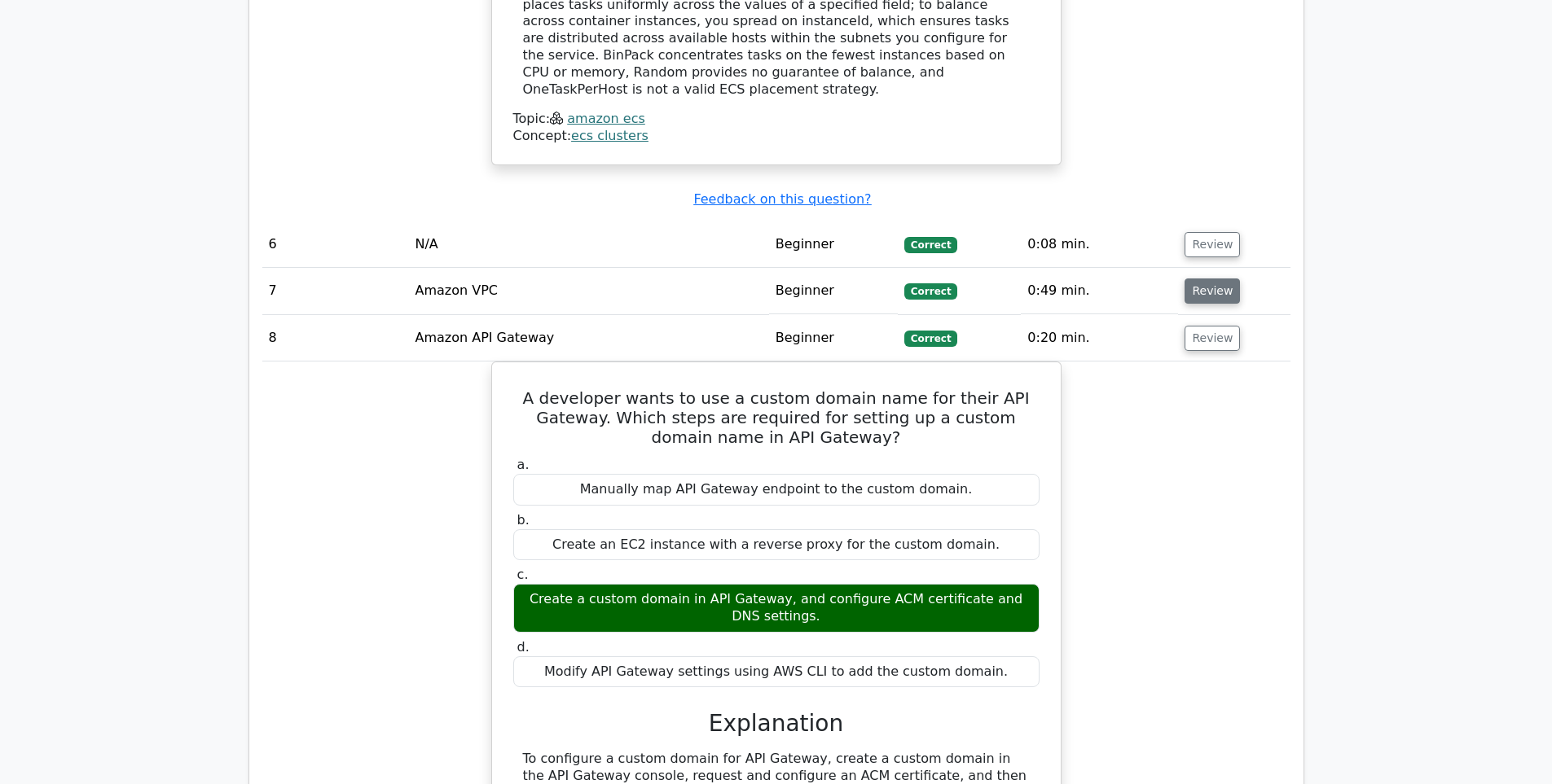
click at [1210, 278] on button "Review" at bounding box center [1213, 290] width 55 height 25
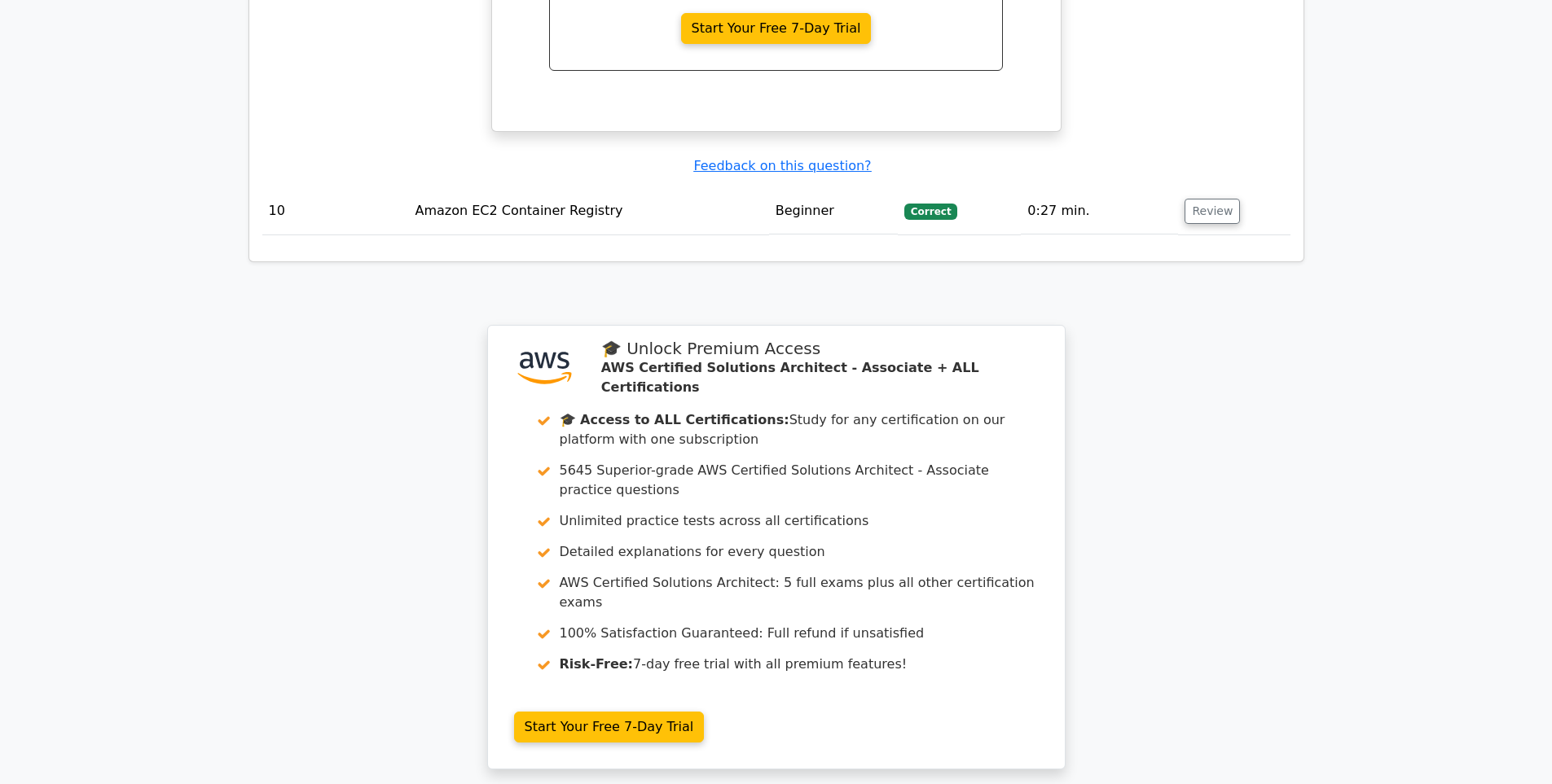
scroll to position [6010, 0]
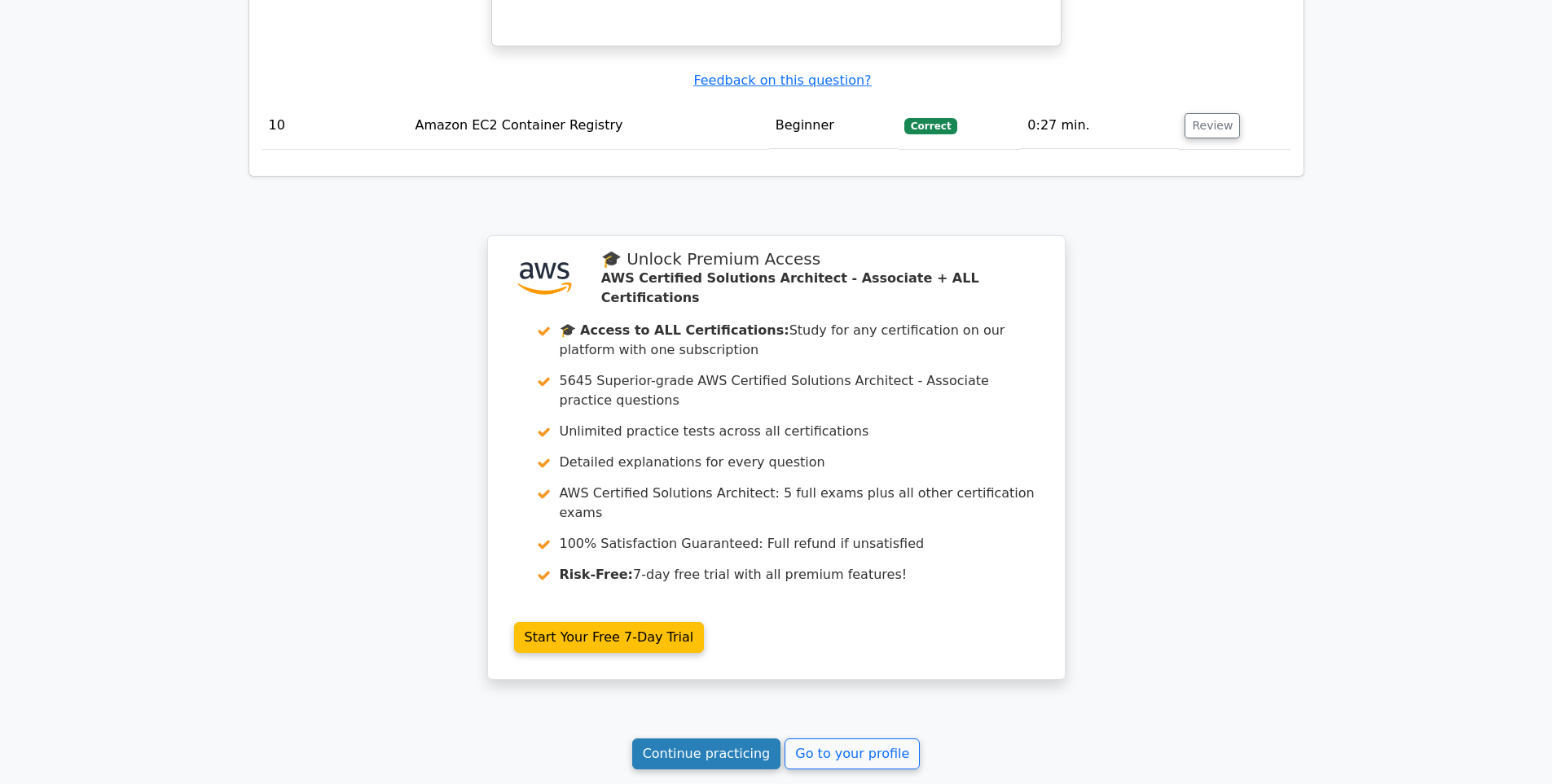
click at [716, 739] on link "Continue practicing" at bounding box center [707, 753] width 149 height 31
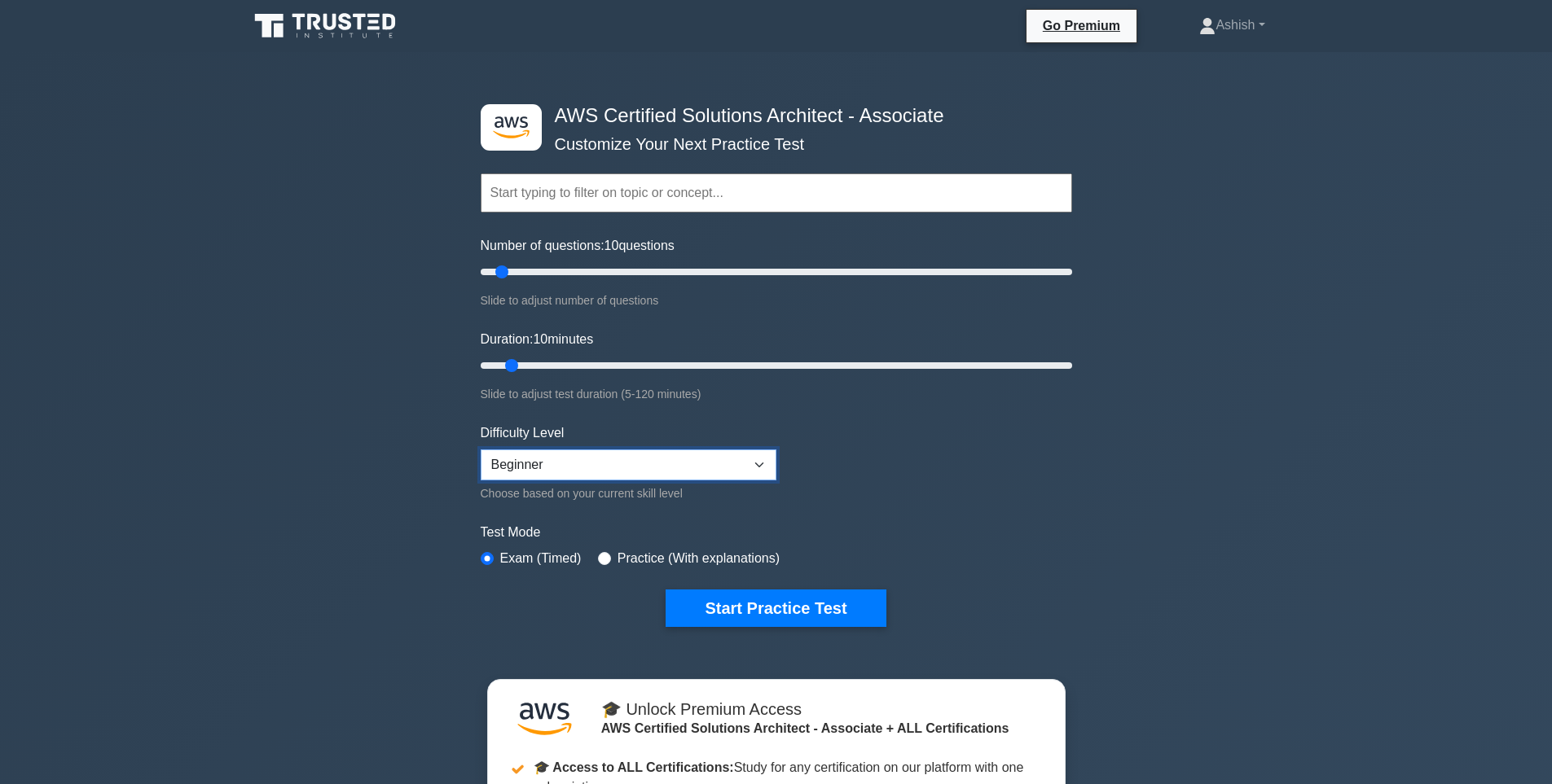
click at [758, 461] on select "Beginner Intermediate Expert" at bounding box center [629, 464] width 296 height 31
click at [1053, 461] on form "Topics Amazon EC2 Amazon S3 Amazon VPC AWS Identity and Access Management (IAM)…" at bounding box center [776, 375] width 591 height 503
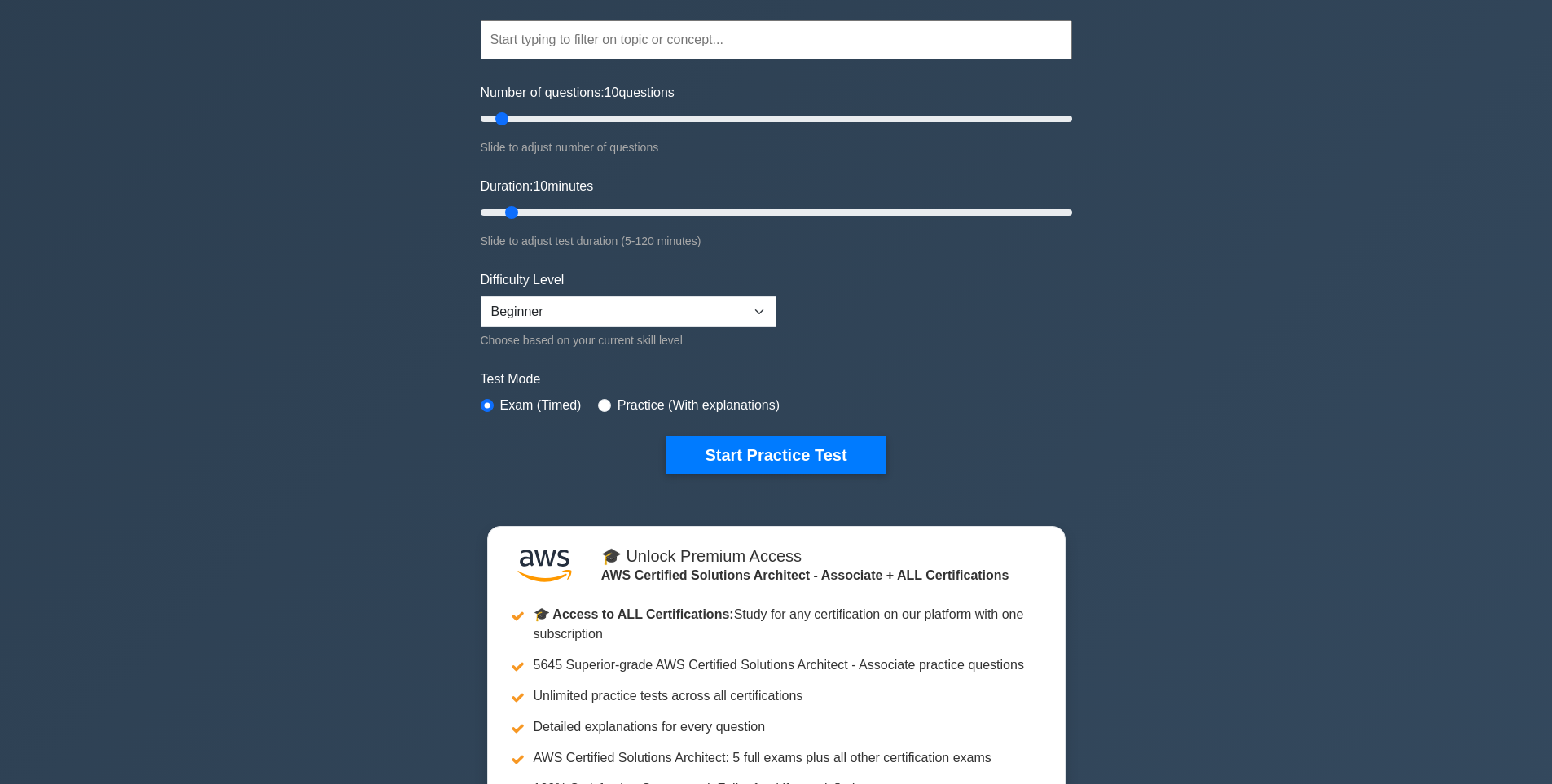
scroll to position [190, 0]
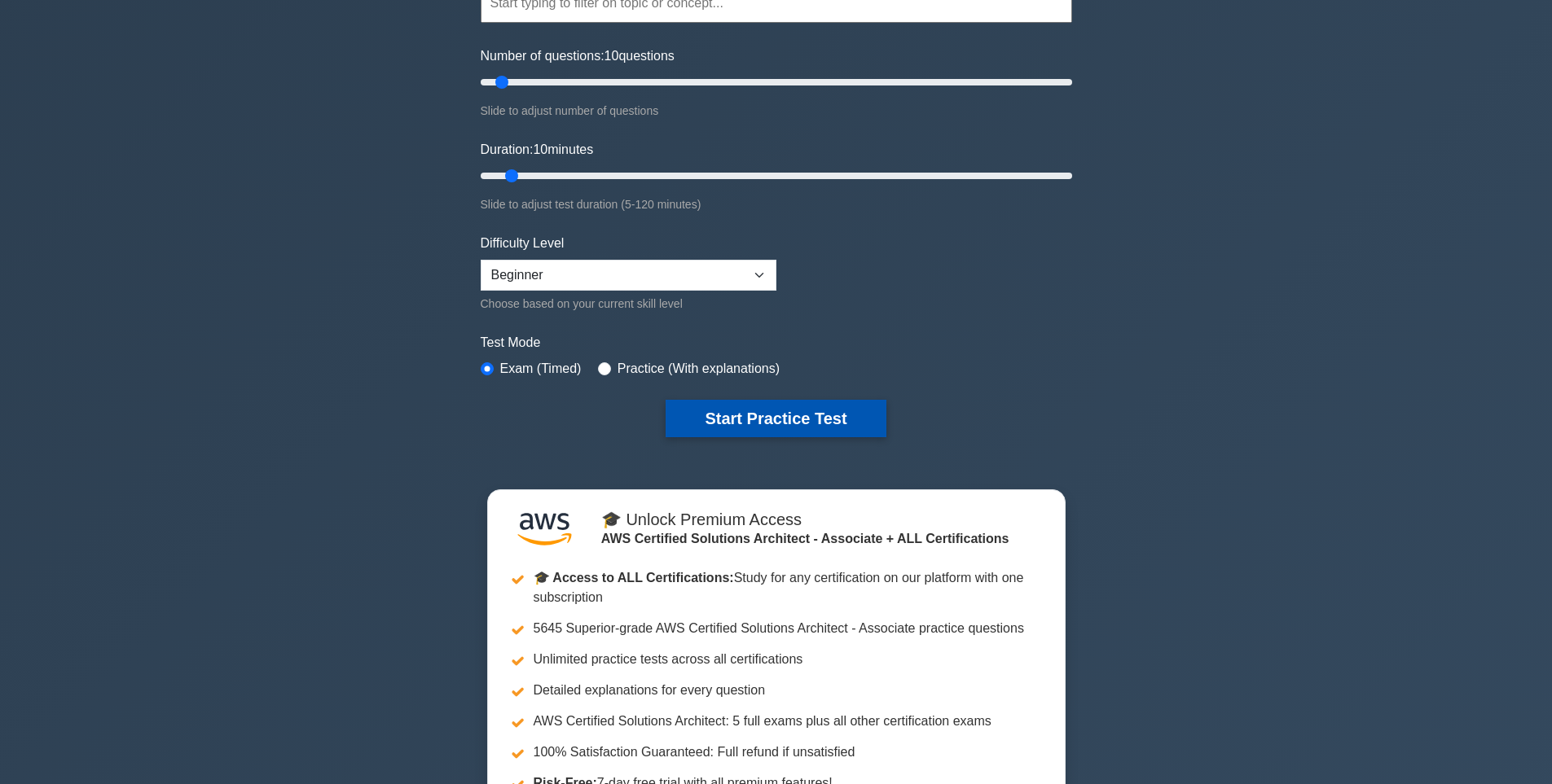
click at [795, 412] on button "Start Practice Test" at bounding box center [776, 418] width 220 height 38
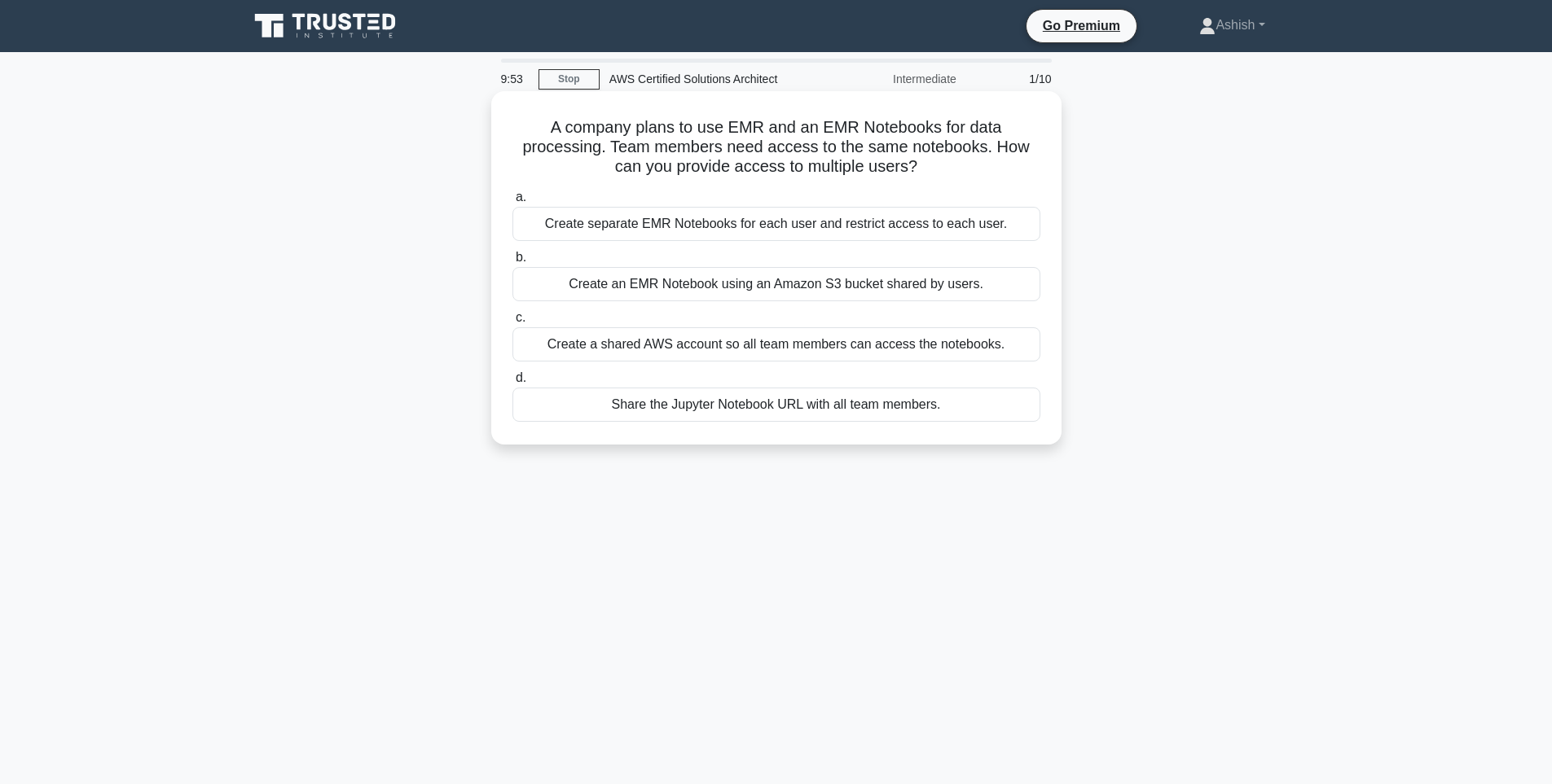
drag, startPoint x: 964, startPoint y: 410, endPoint x: 532, endPoint y: 131, distance: 514.3
click at [532, 131] on div "A company plans to use EMR and an EMR Notebooks for data processing. Team membe…" at bounding box center [776, 268] width 557 height 340
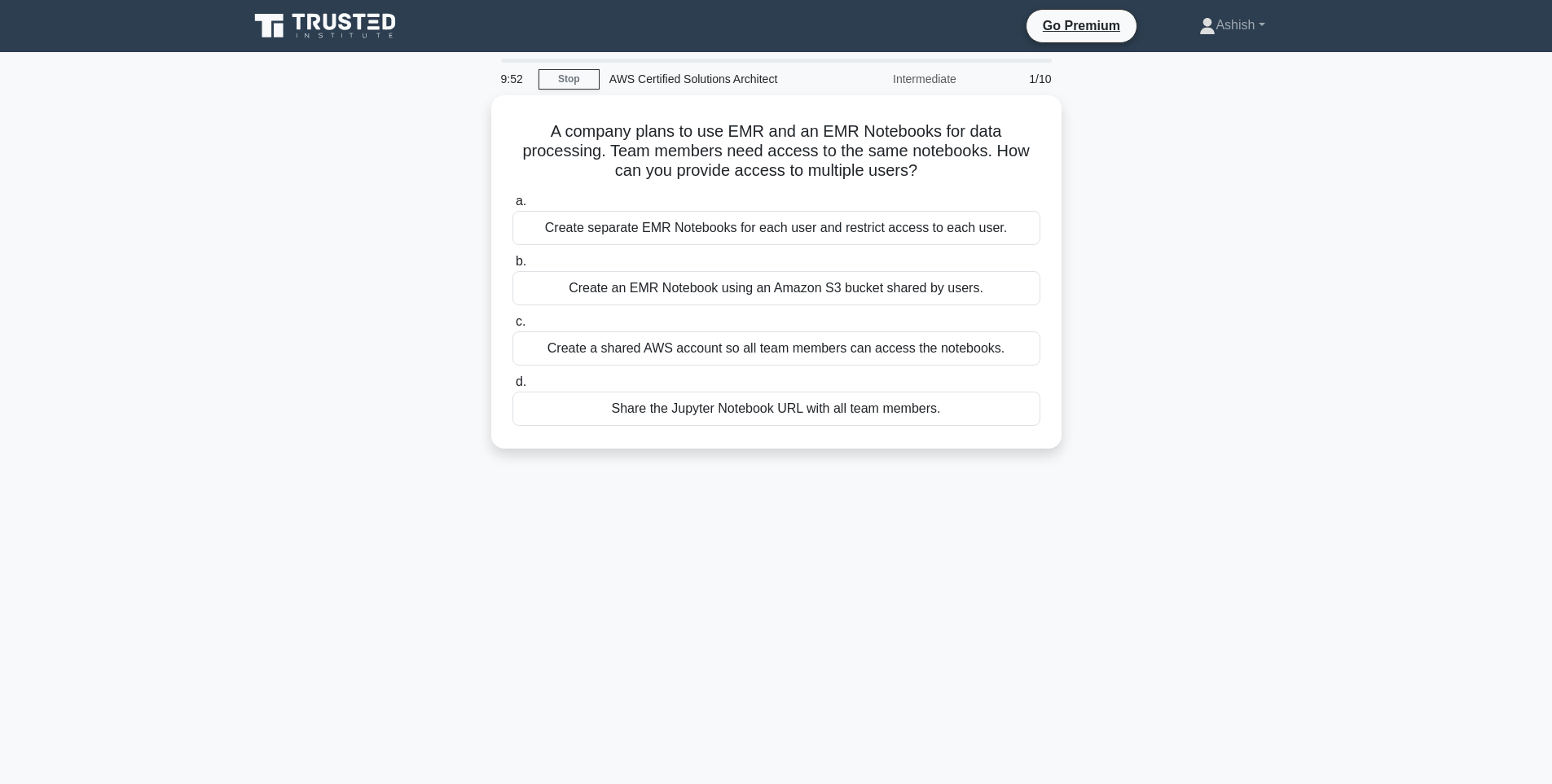
click at [1330, 292] on main "9:52 Stop AWS Certified Solutions Architect Intermediate 1/10 A company plans t…" at bounding box center [776, 465] width 1552 height 827
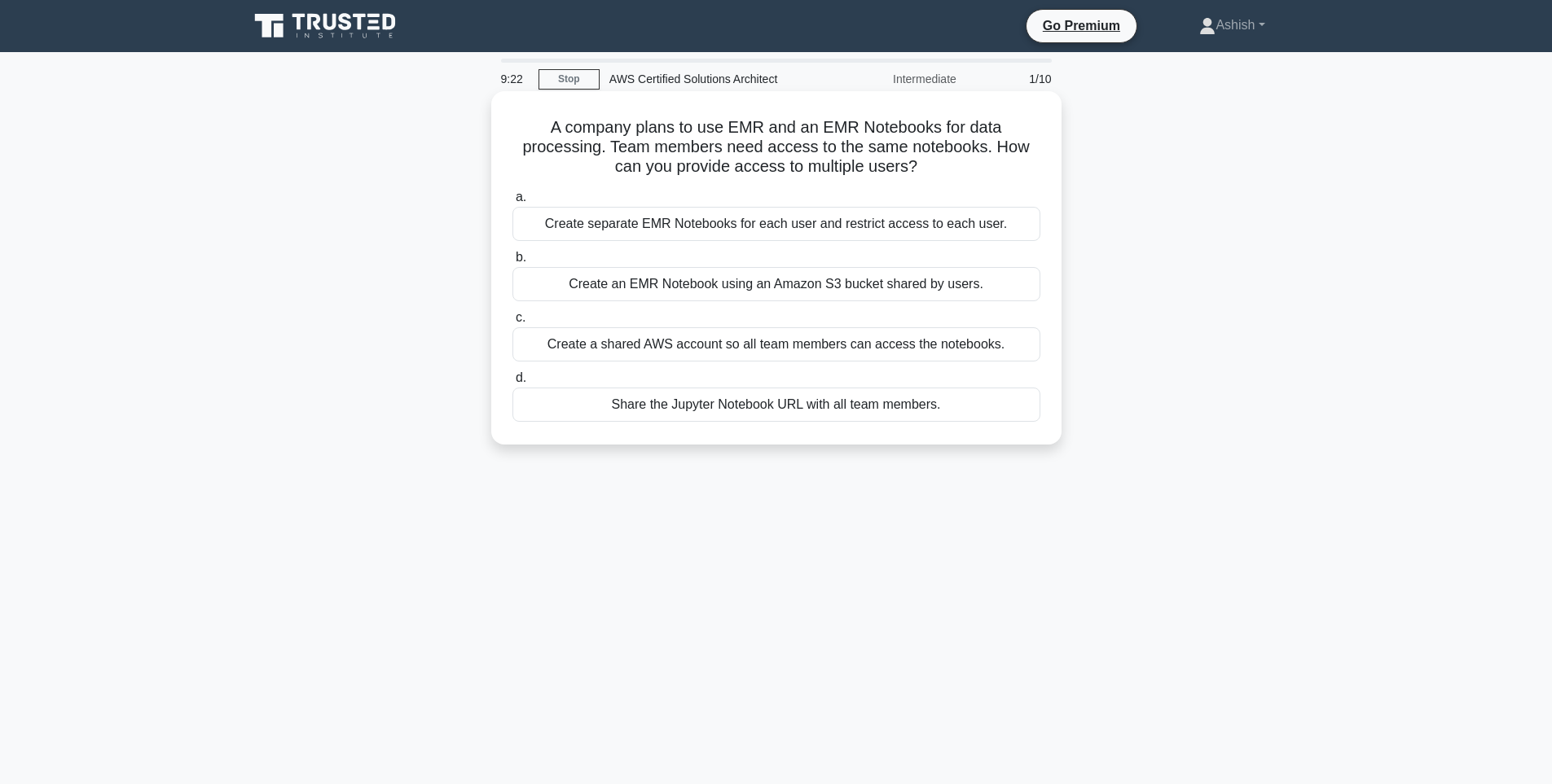
click at [871, 290] on div "Create an EMR Notebook using an Amazon S3 bucket shared by users." at bounding box center [776, 284] width 528 height 34
click at [512, 263] on input "b. Create an EMR Notebook using an Amazon S3 bucket shared by users." at bounding box center [512, 257] width 0 height 10
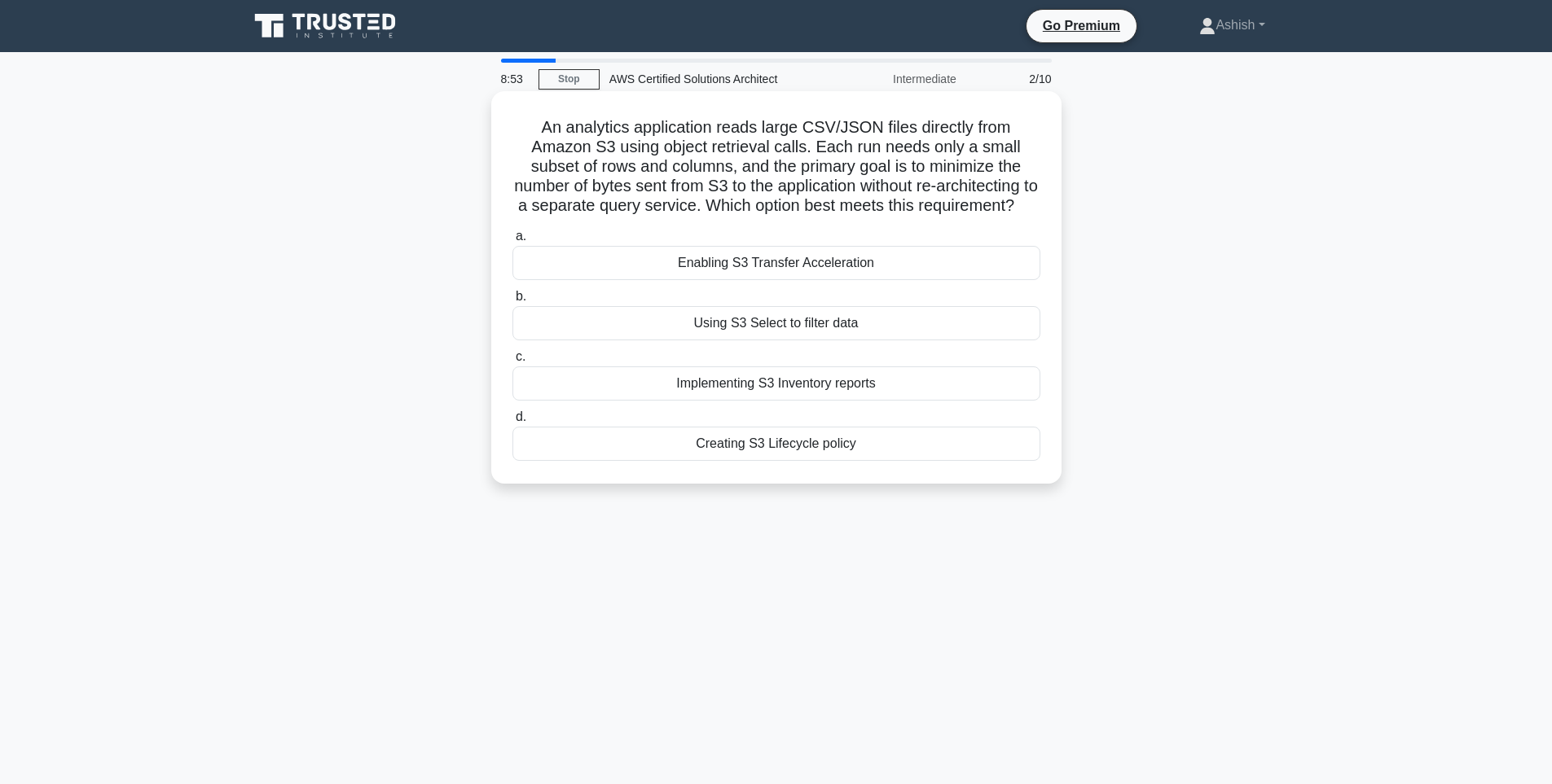
click at [896, 280] on div "Enabling S3 Transfer Acceleration" at bounding box center [776, 263] width 528 height 34
click at [512, 242] on input "a. Enabling S3 Transfer Acceleration" at bounding box center [512, 236] width 0 height 10
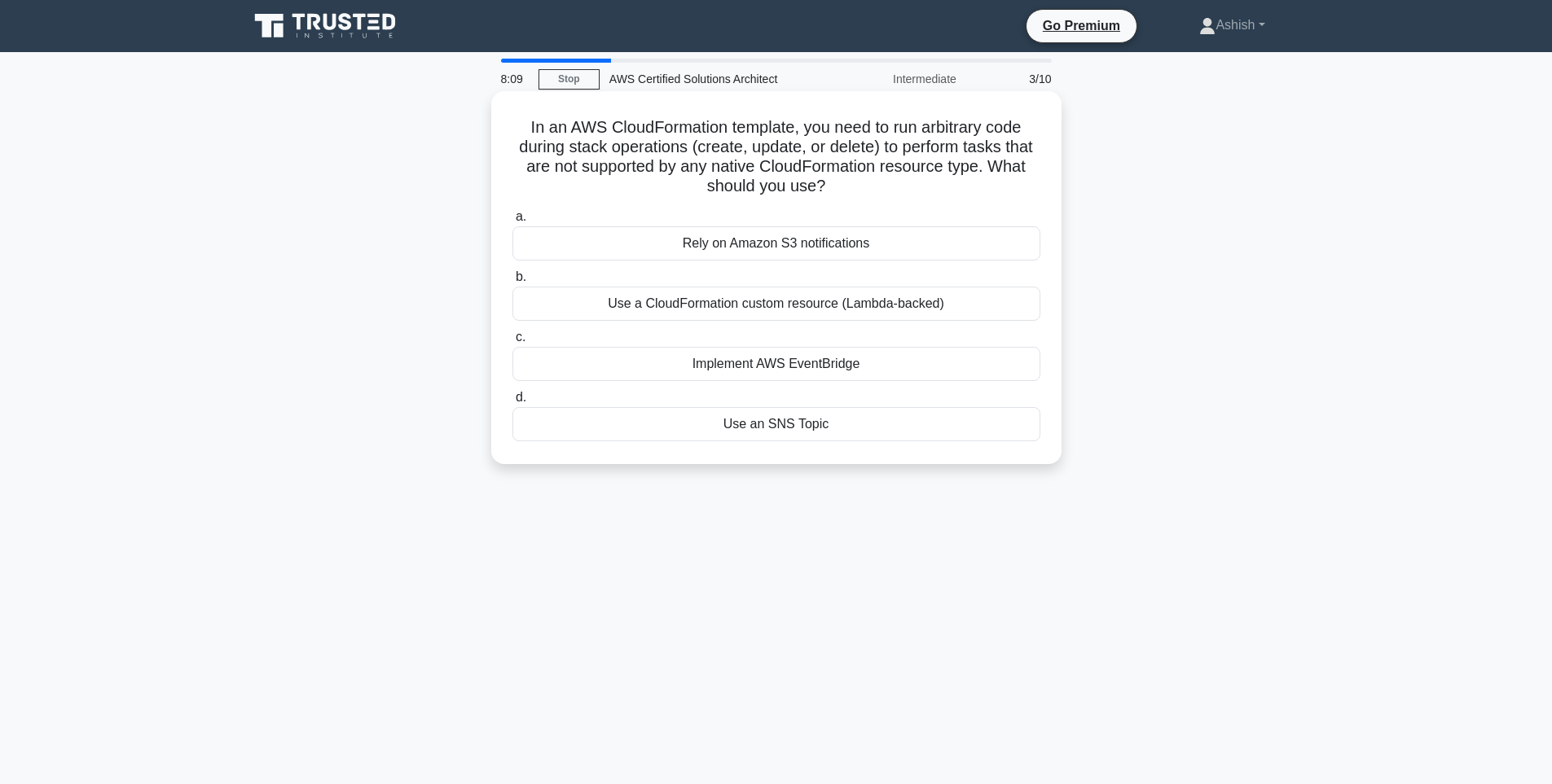
click at [858, 304] on div "Use a CloudFormation custom resource (Lambda-backed)" at bounding box center [776, 303] width 528 height 34
click at [512, 283] on input "b. Use a CloudFormation custom resource (Lambda-backed)" at bounding box center [512, 276] width 0 height 10
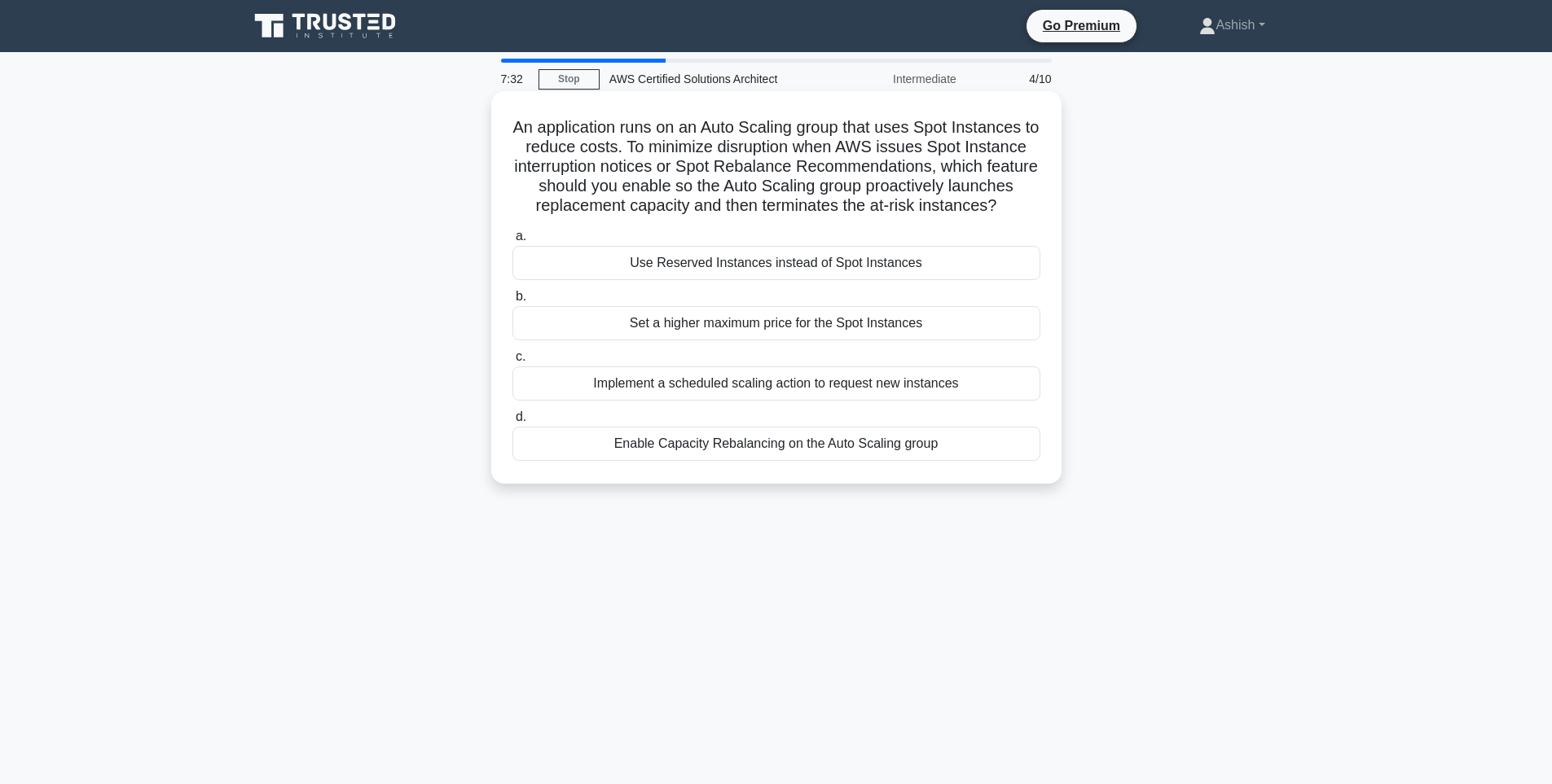
click at [864, 280] on div "Use Reserved Instances instead of Spot Instances" at bounding box center [776, 263] width 528 height 34
click at [512, 242] on input "a. Use Reserved Instances instead of Spot Instances" at bounding box center [512, 236] width 0 height 10
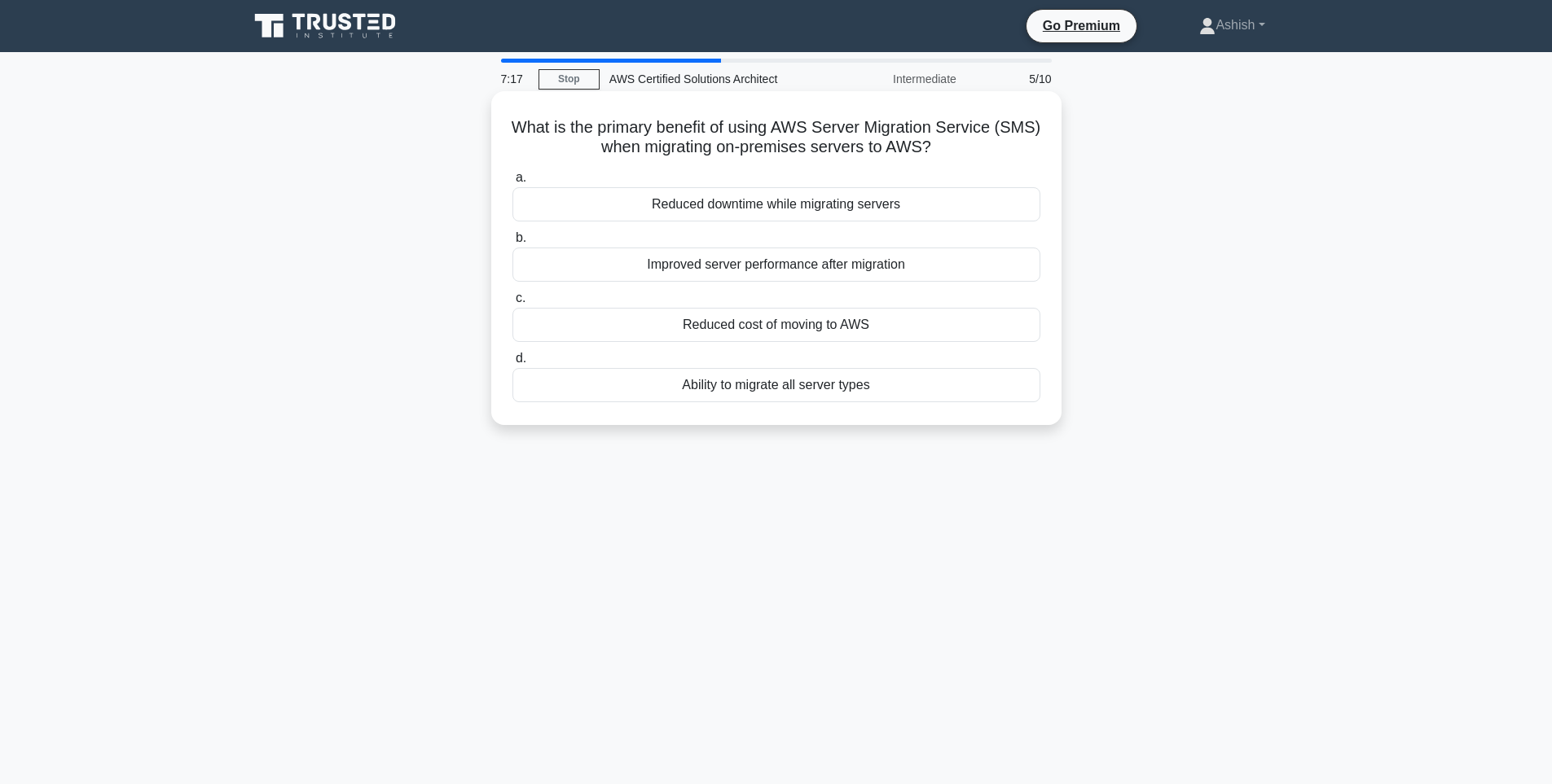
click at [841, 209] on div "Reduced downtime while migrating servers" at bounding box center [776, 204] width 528 height 34
click at [512, 183] on input "a. Reduced downtime while migrating servers" at bounding box center [512, 178] width 0 height 10
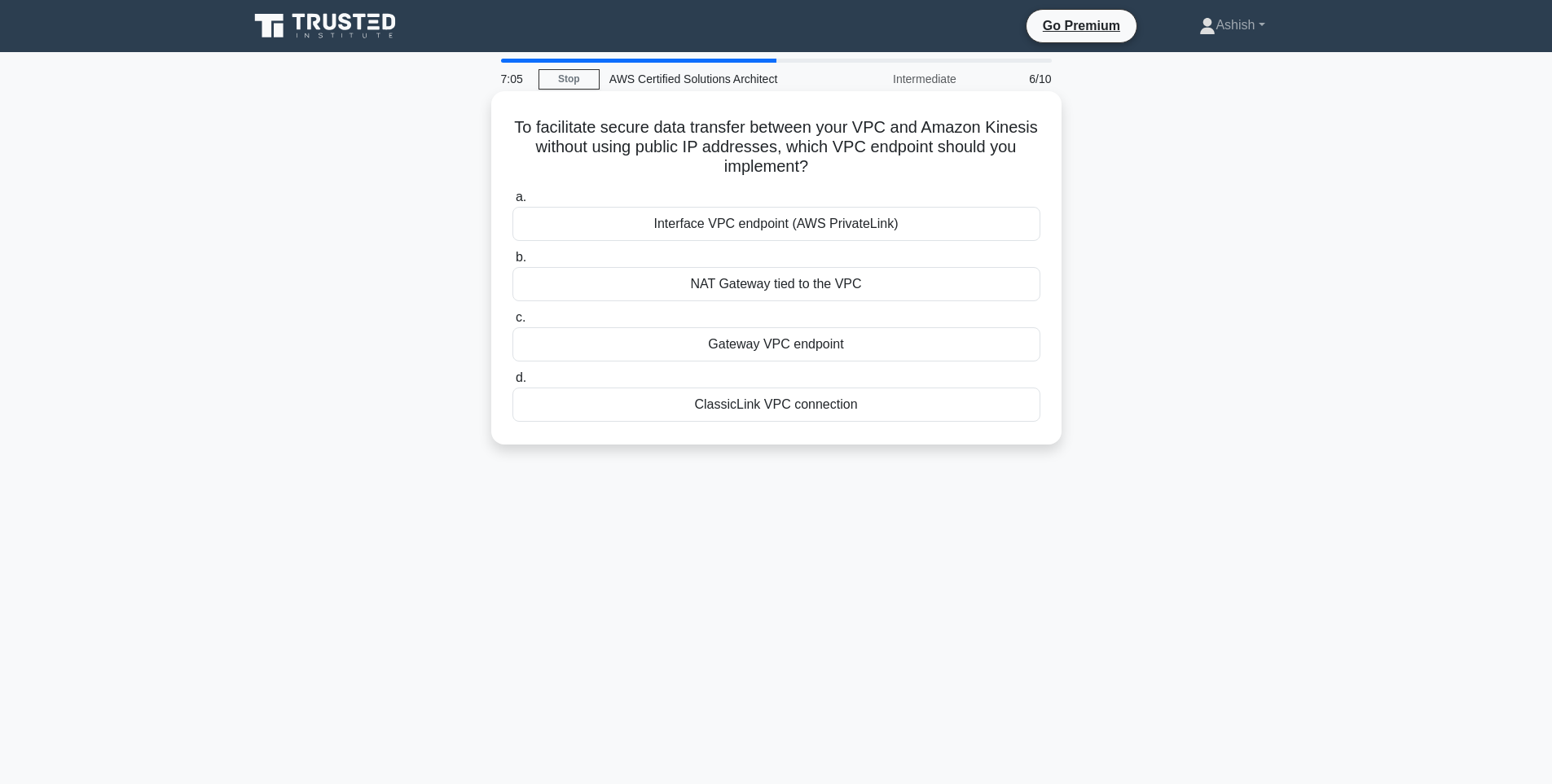
click at [844, 291] on div "NAT Gateway tied to the VPC" at bounding box center [776, 284] width 528 height 34
click at [512, 263] on input "b. NAT Gateway tied to the VPC" at bounding box center [512, 257] width 0 height 10
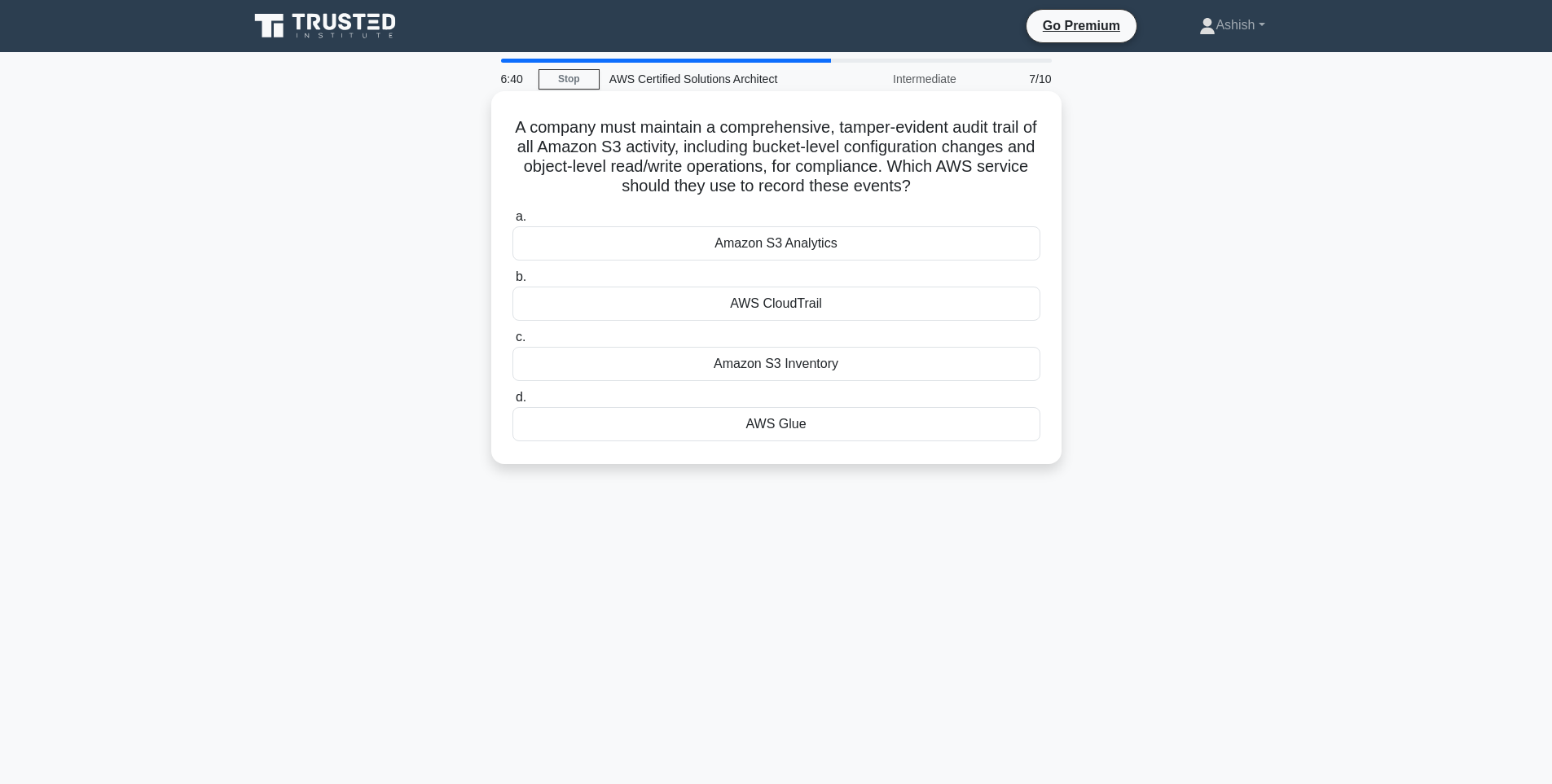
click at [798, 304] on div "AWS CloudTrail" at bounding box center [776, 303] width 528 height 34
click at [512, 283] on input "b. AWS CloudTrail" at bounding box center [512, 276] width 0 height 10
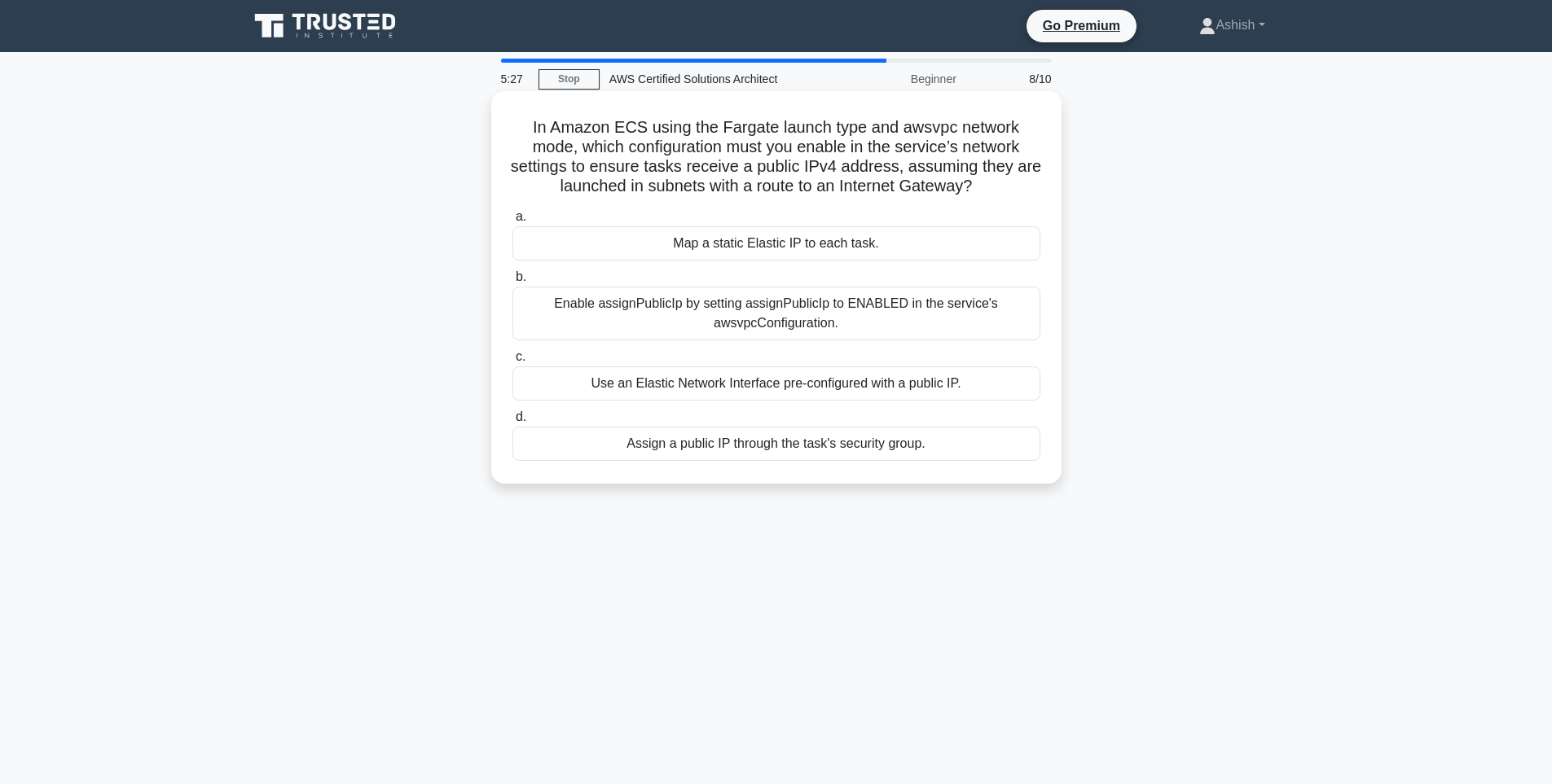
click at [852, 447] on div "Assign a public IP through the task's security group." at bounding box center [776, 444] width 528 height 34
click at [512, 423] on input "d. Assign a public IP through the task's security group." at bounding box center [512, 417] width 0 height 10
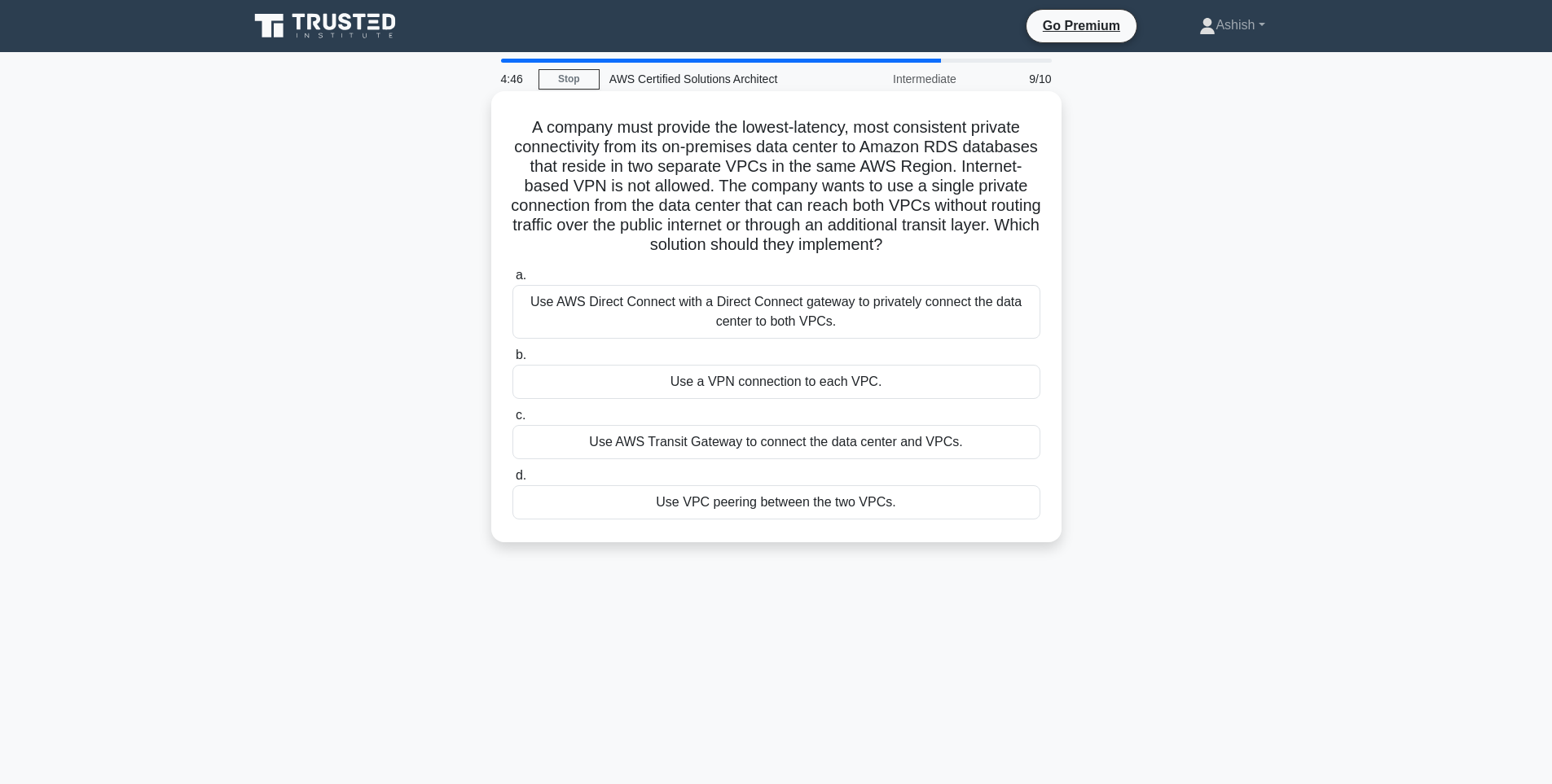
click at [872, 484] on label "d. Use VPC peering between the two VPCs." at bounding box center [776, 493] width 528 height 54
click at [512, 482] on input "d. Use VPC peering between the two VPCs." at bounding box center [512, 475] width 0 height 10
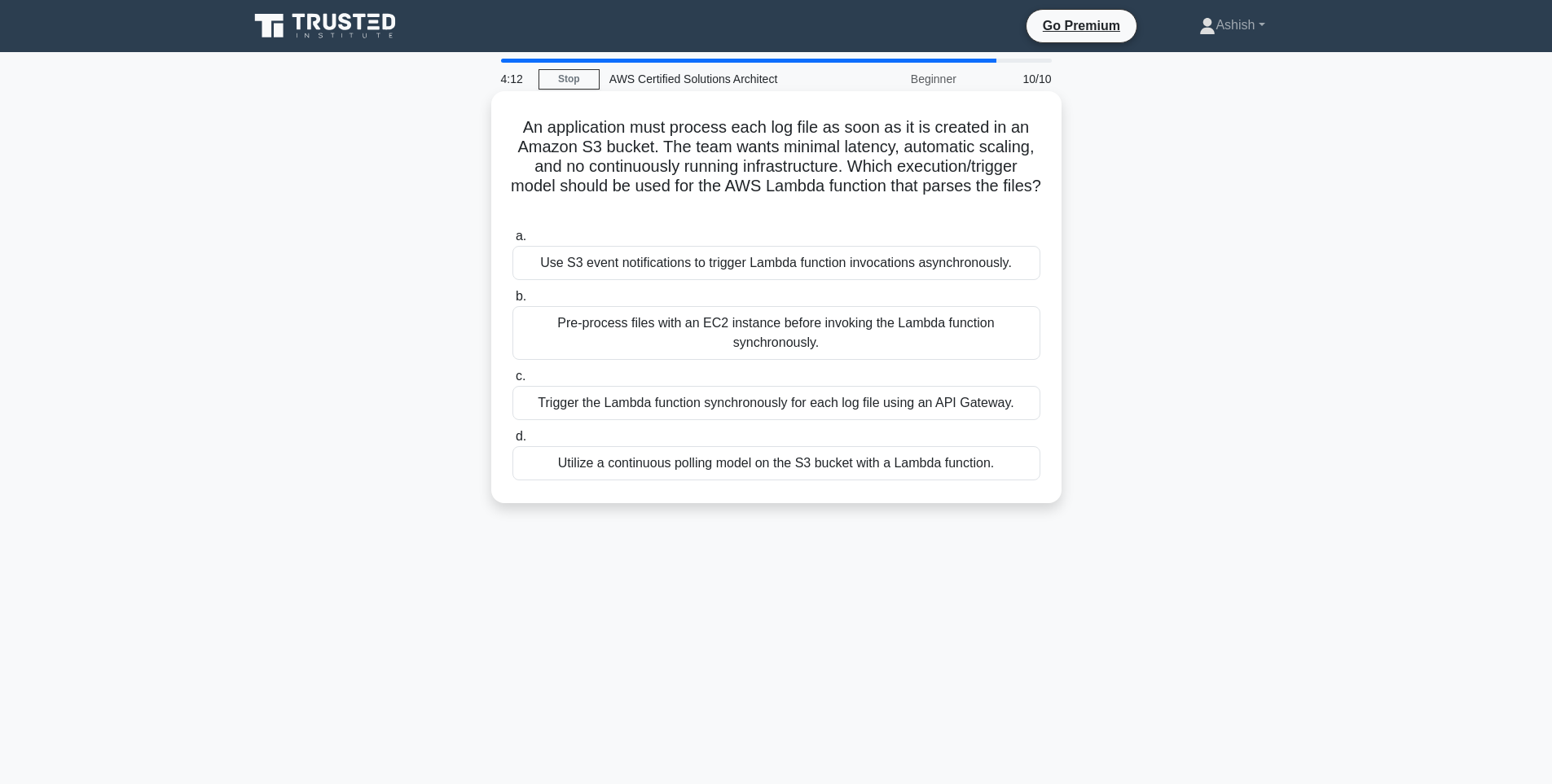
click at [770, 263] on div "Use S3 event notifications to trigger Lambda function invocations asynchronousl…" at bounding box center [776, 263] width 528 height 34
click at [512, 242] on input "a. Use S3 event notifications to trigger Lambda function invocations asynchrono…" at bounding box center [512, 236] width 0 height 10
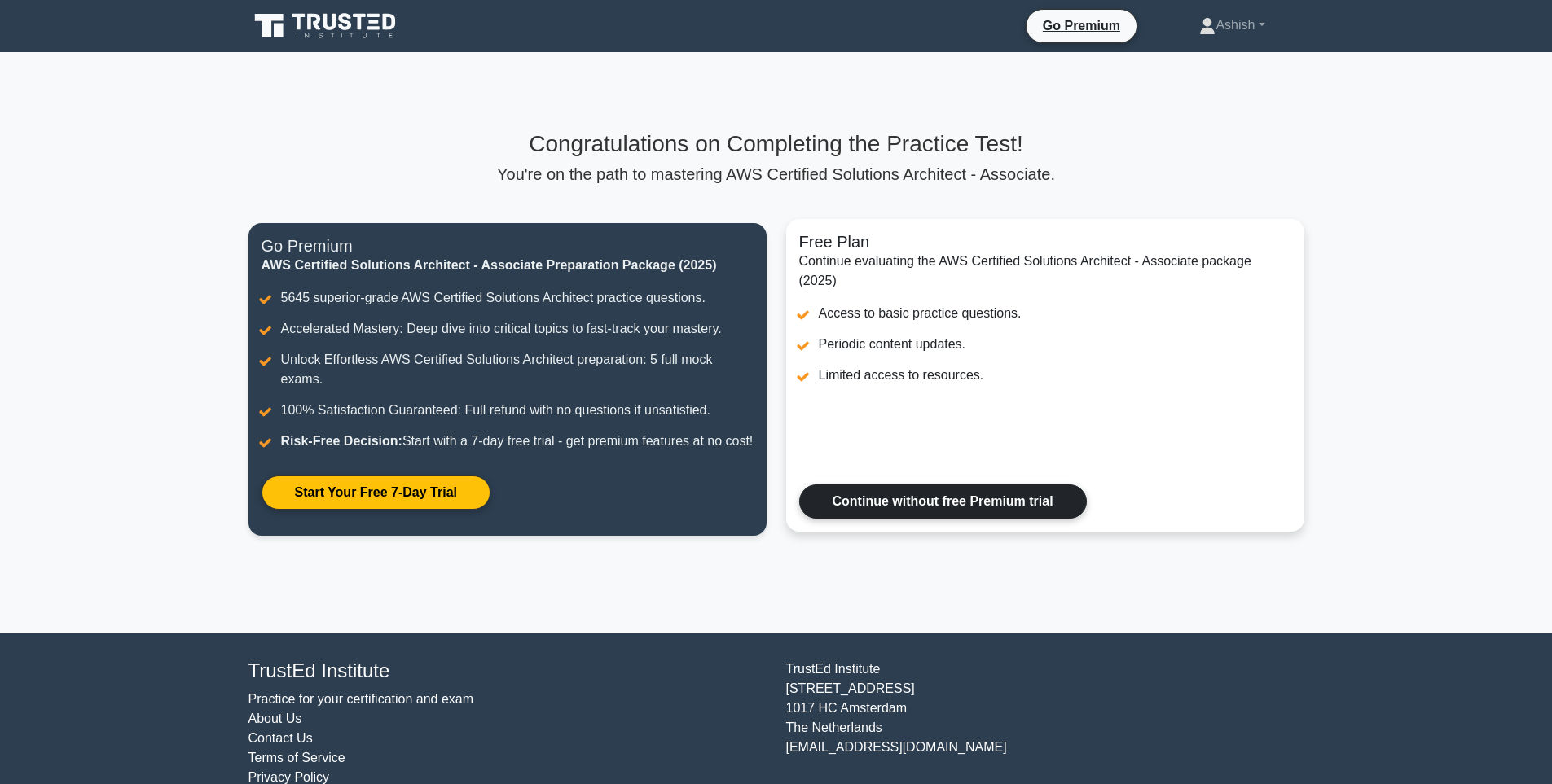
click at [1006, 515] on link "Continue without free Premium trial" at bounding box center [942, 501] width 288 height 34
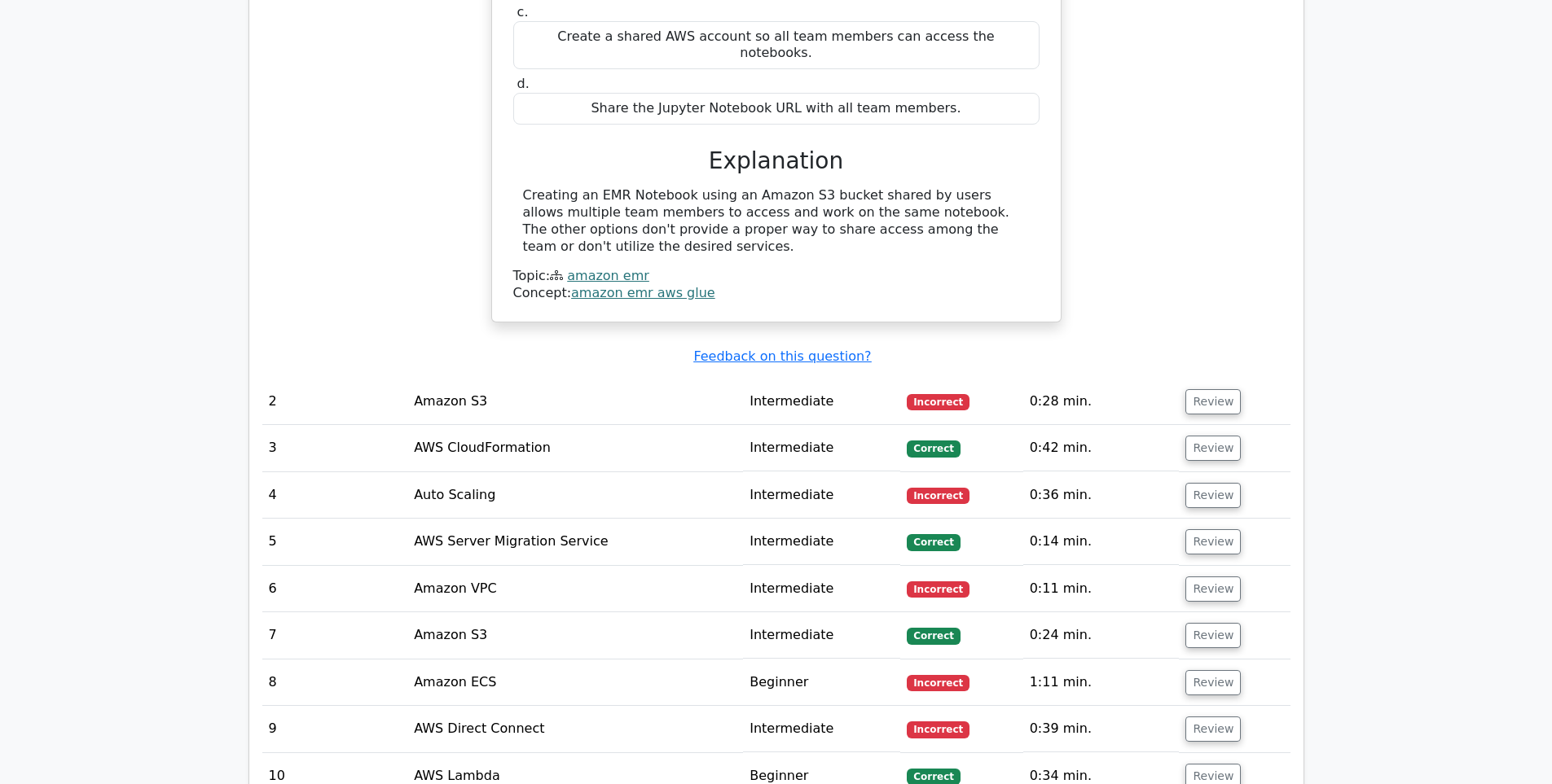
scroll to position [1900, 0]
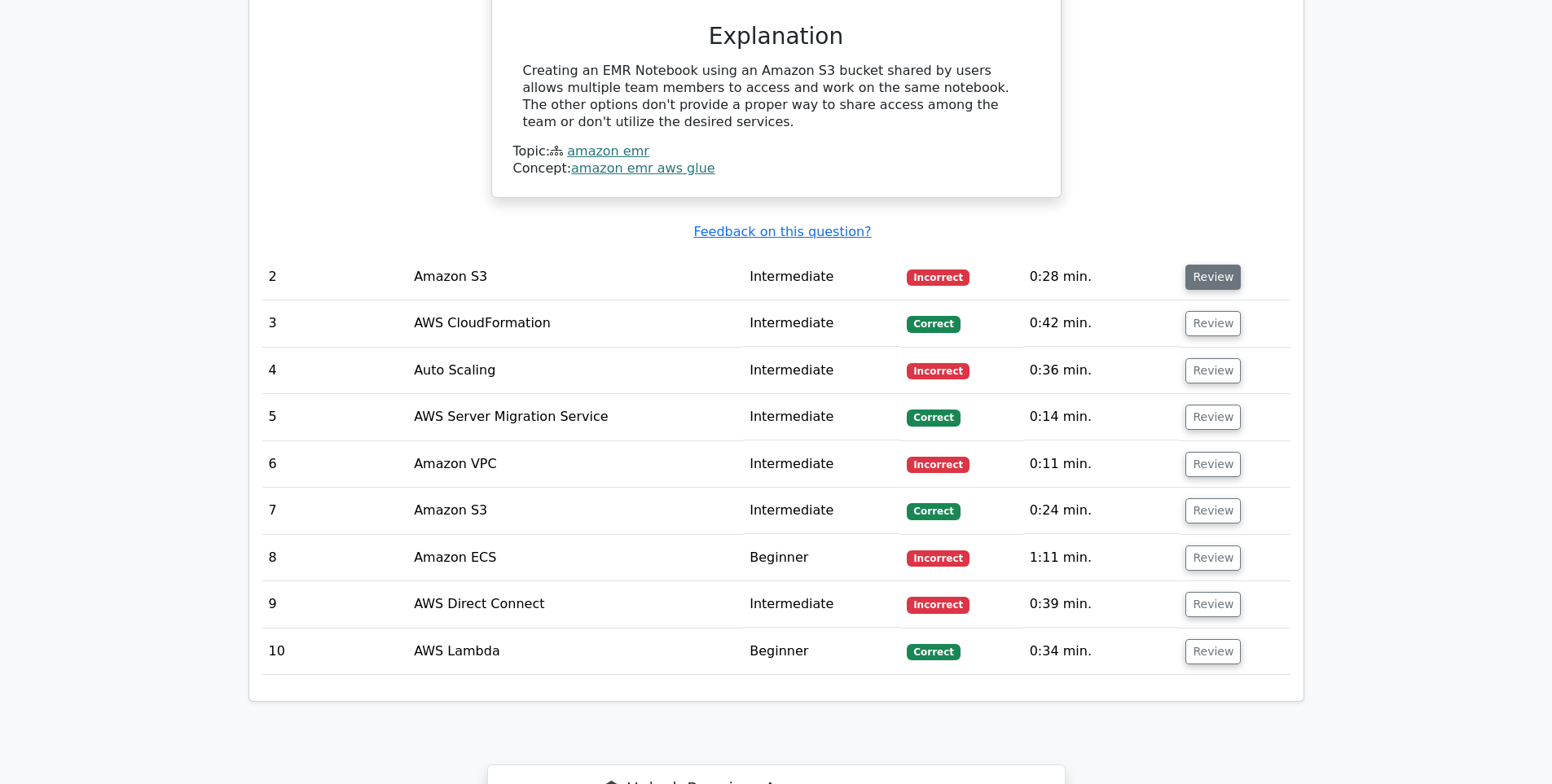
click at [1193, 264] on button "Review" at bounding box center [1213, 276] width 55 height 25
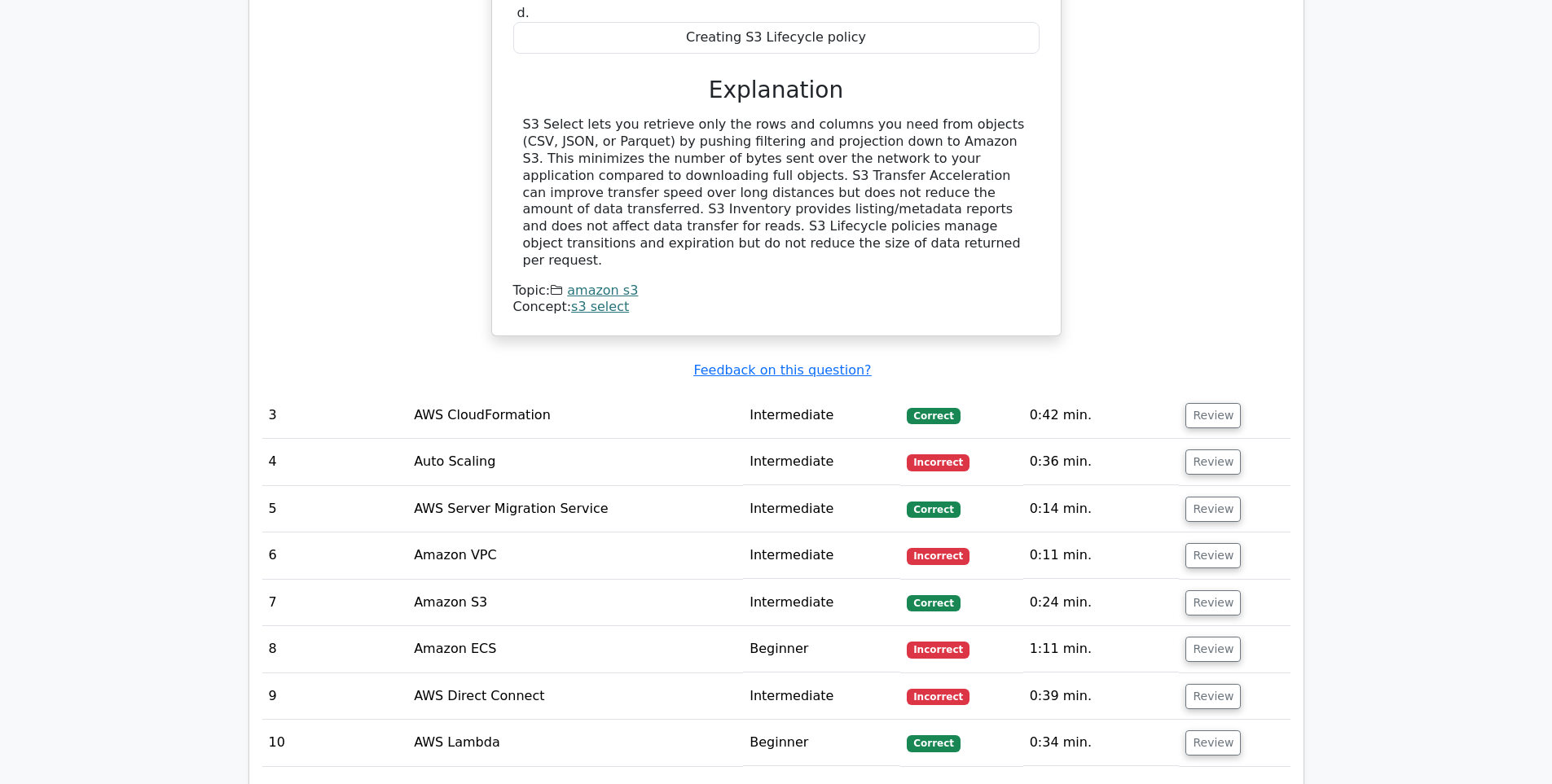
scroll to position [2661, 0]
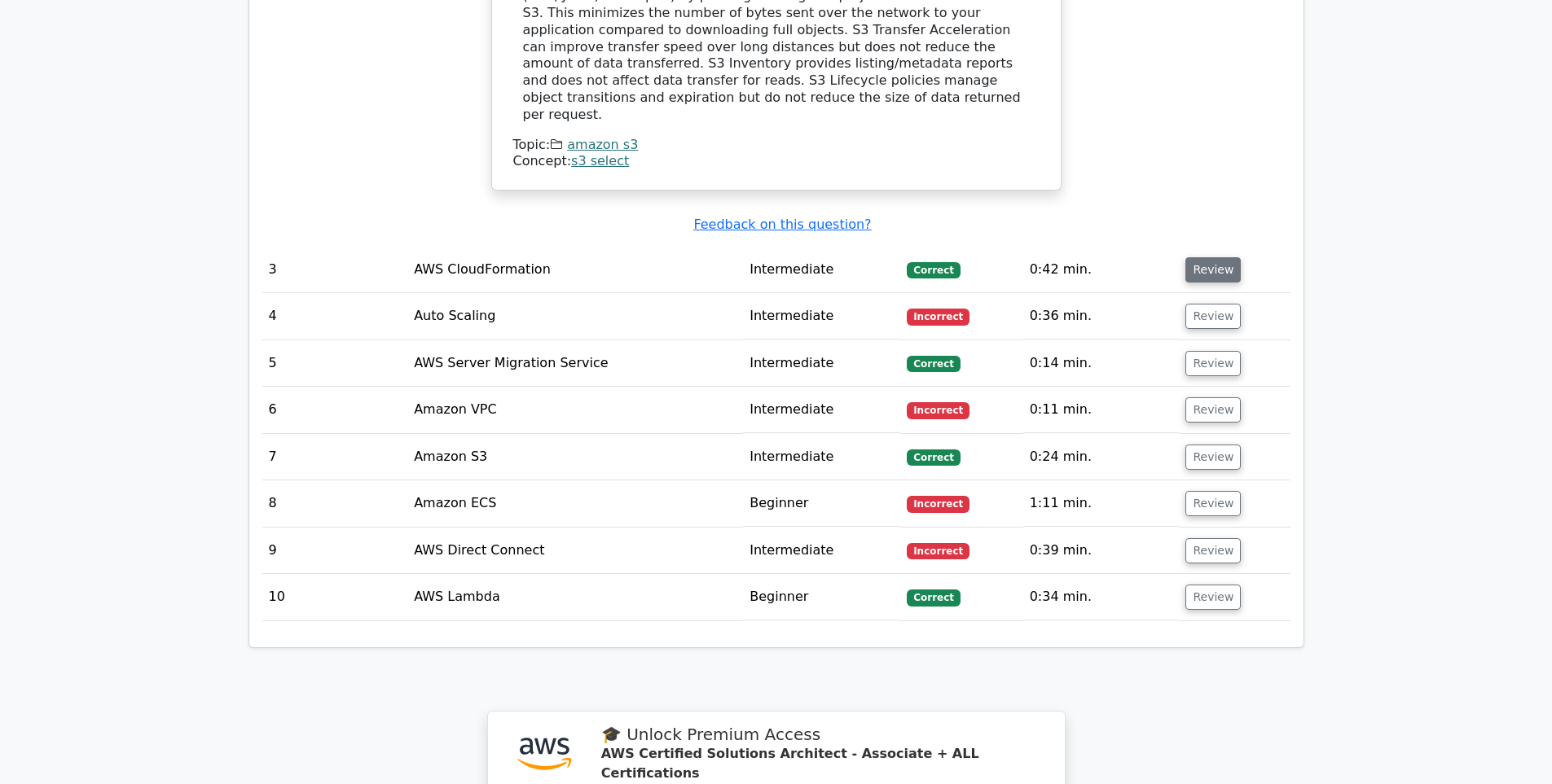
click at [1219, 257] on button "Review" at bounding box center [1213, 269] width 55 height 25
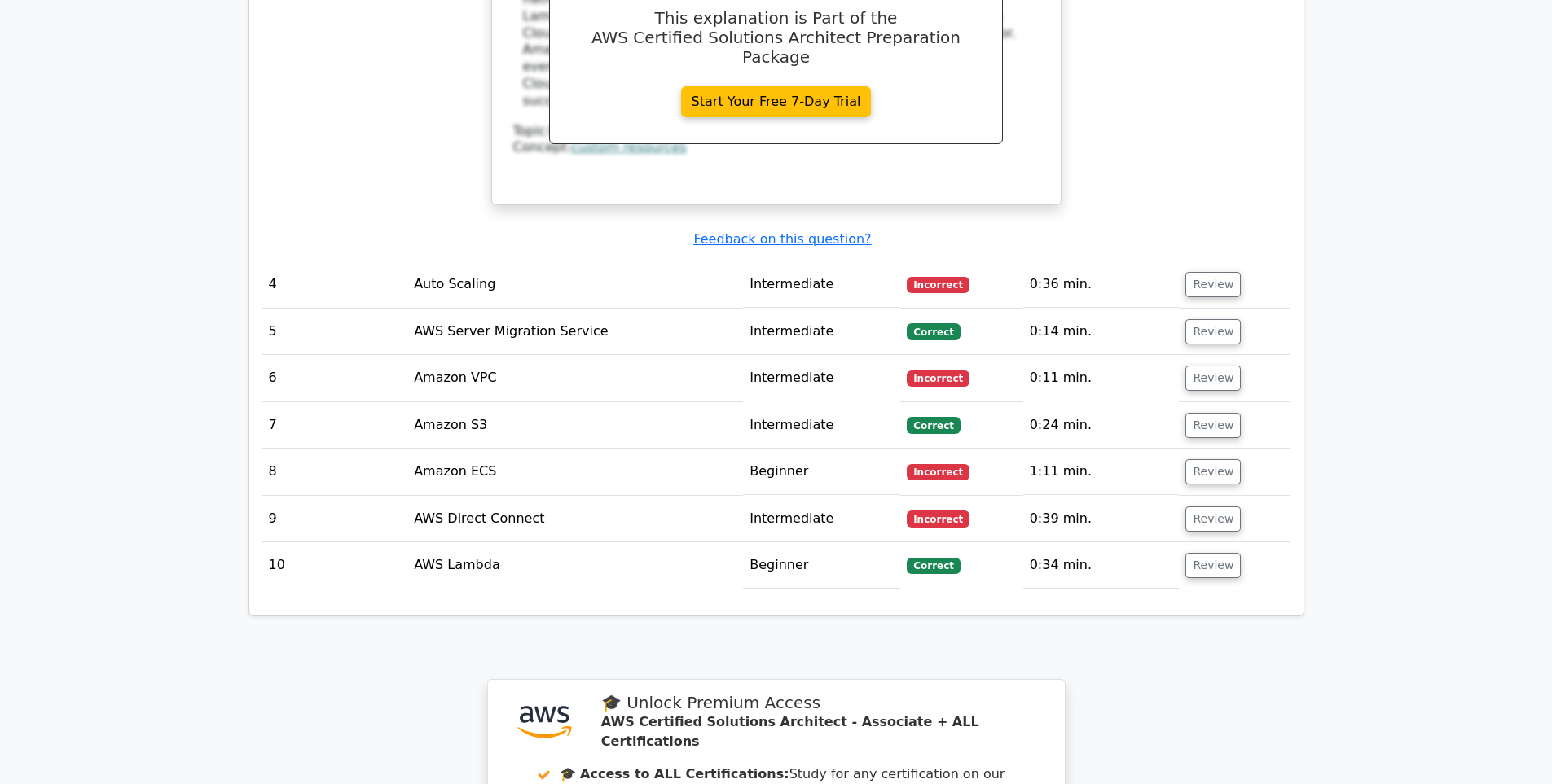
scroll to position [3420, 0]
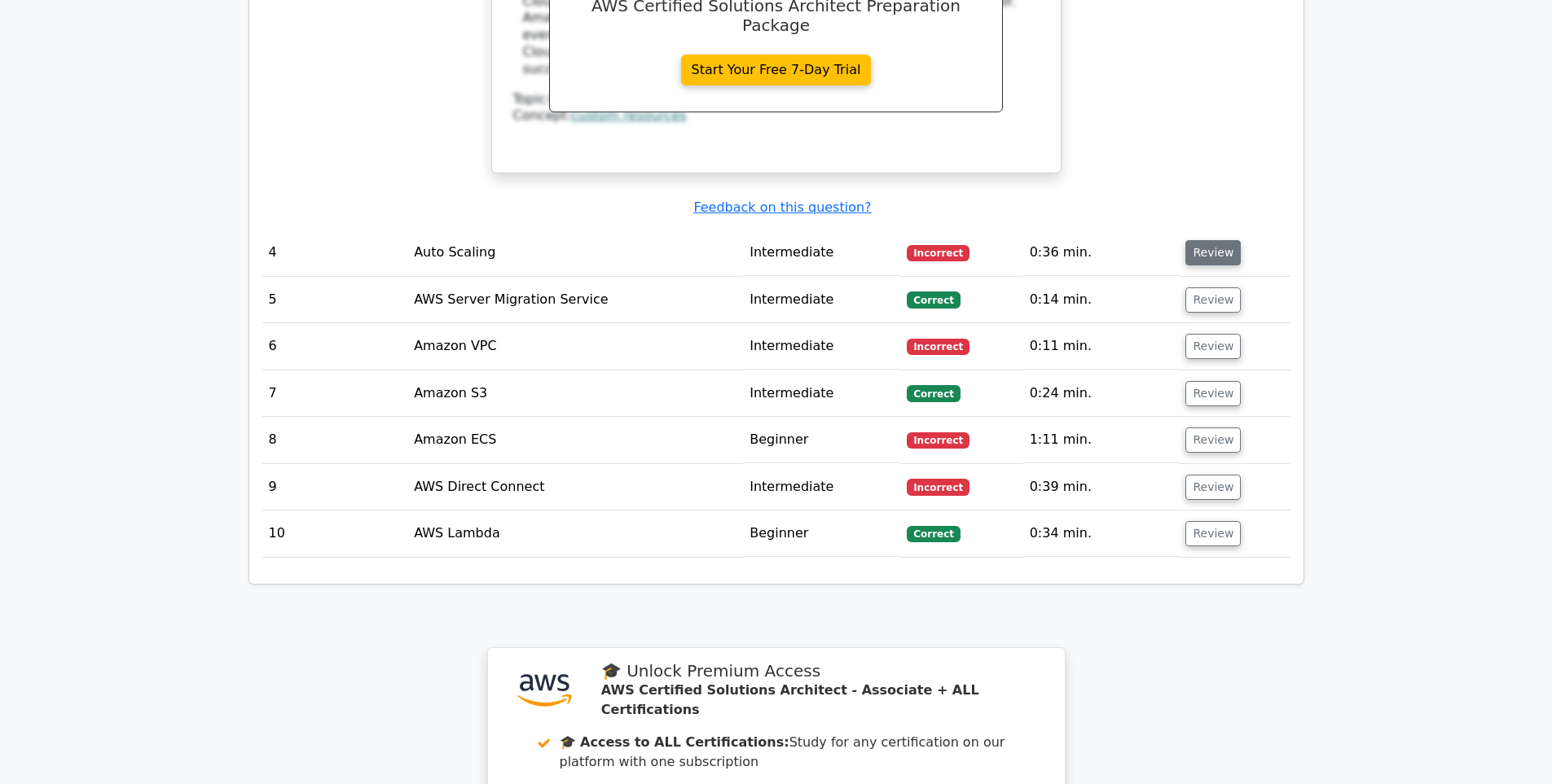
click at [1220, 240] on button "Review" at bounding box center [1213, 252] width 55 height 25
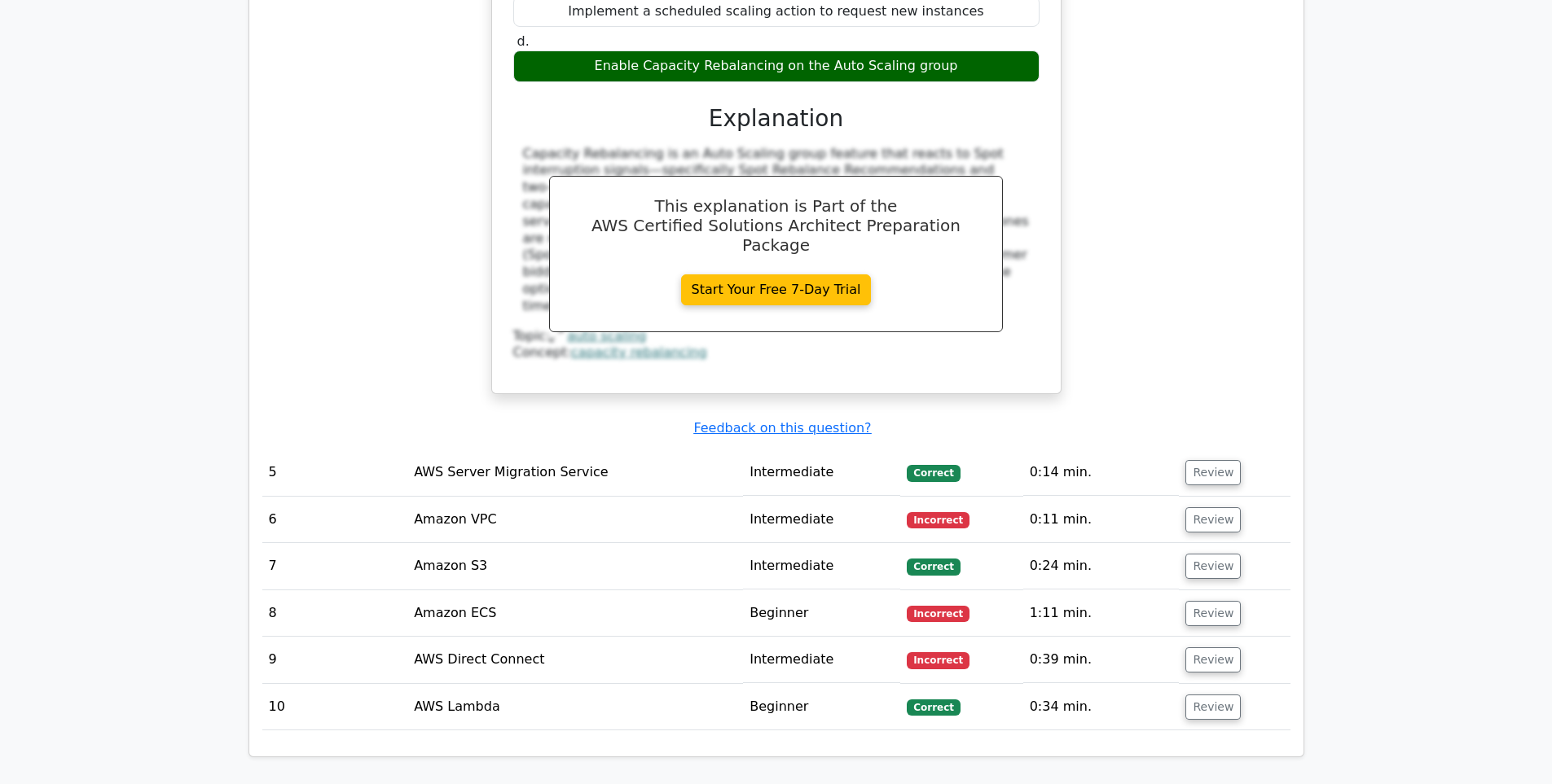
scroll to position [3990, 0]
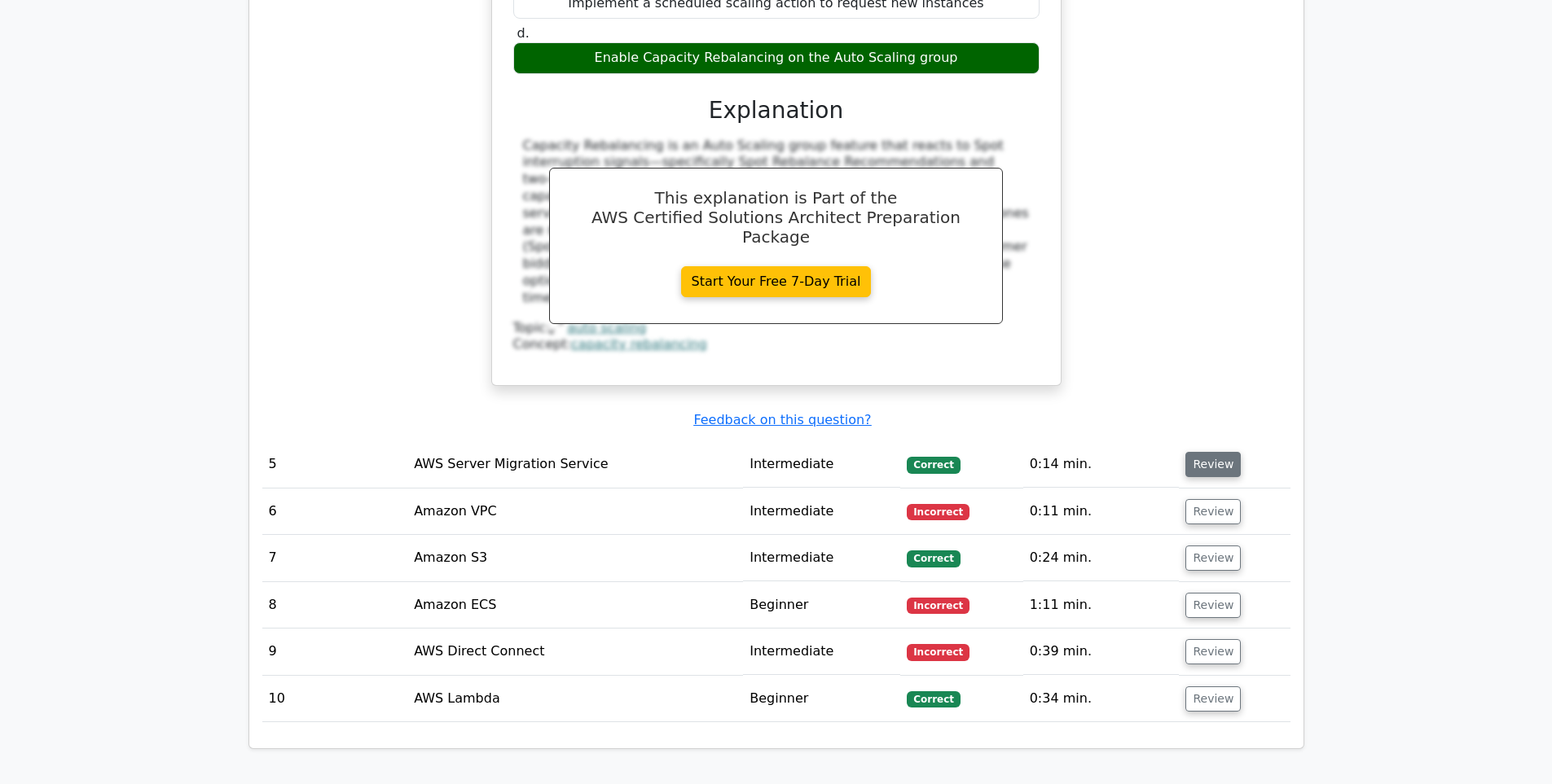
click at [1226, 452] on button "Review" at bounding box center [1213, 464] width 55 height 25
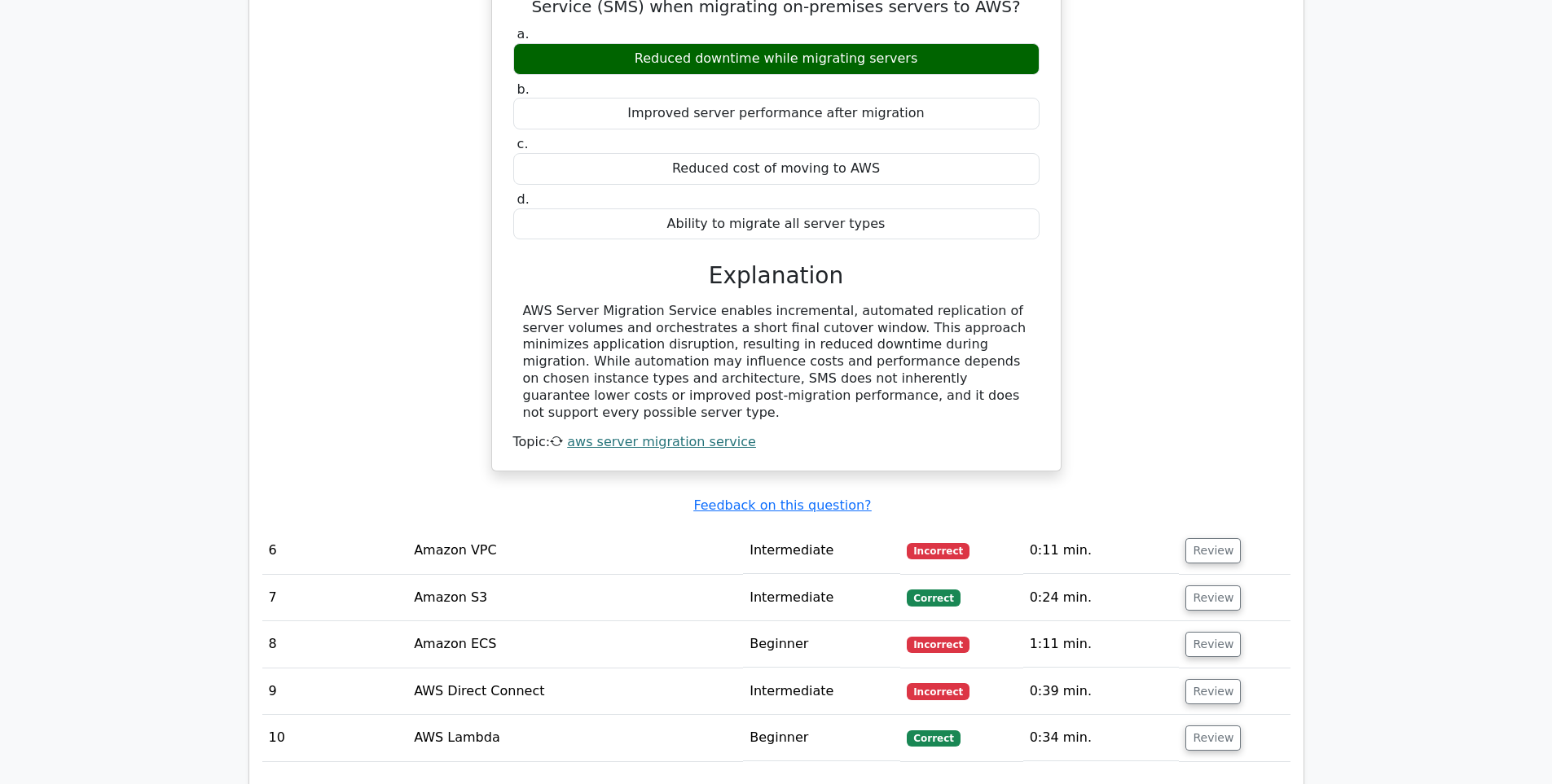
scroll to position [4561, 0]
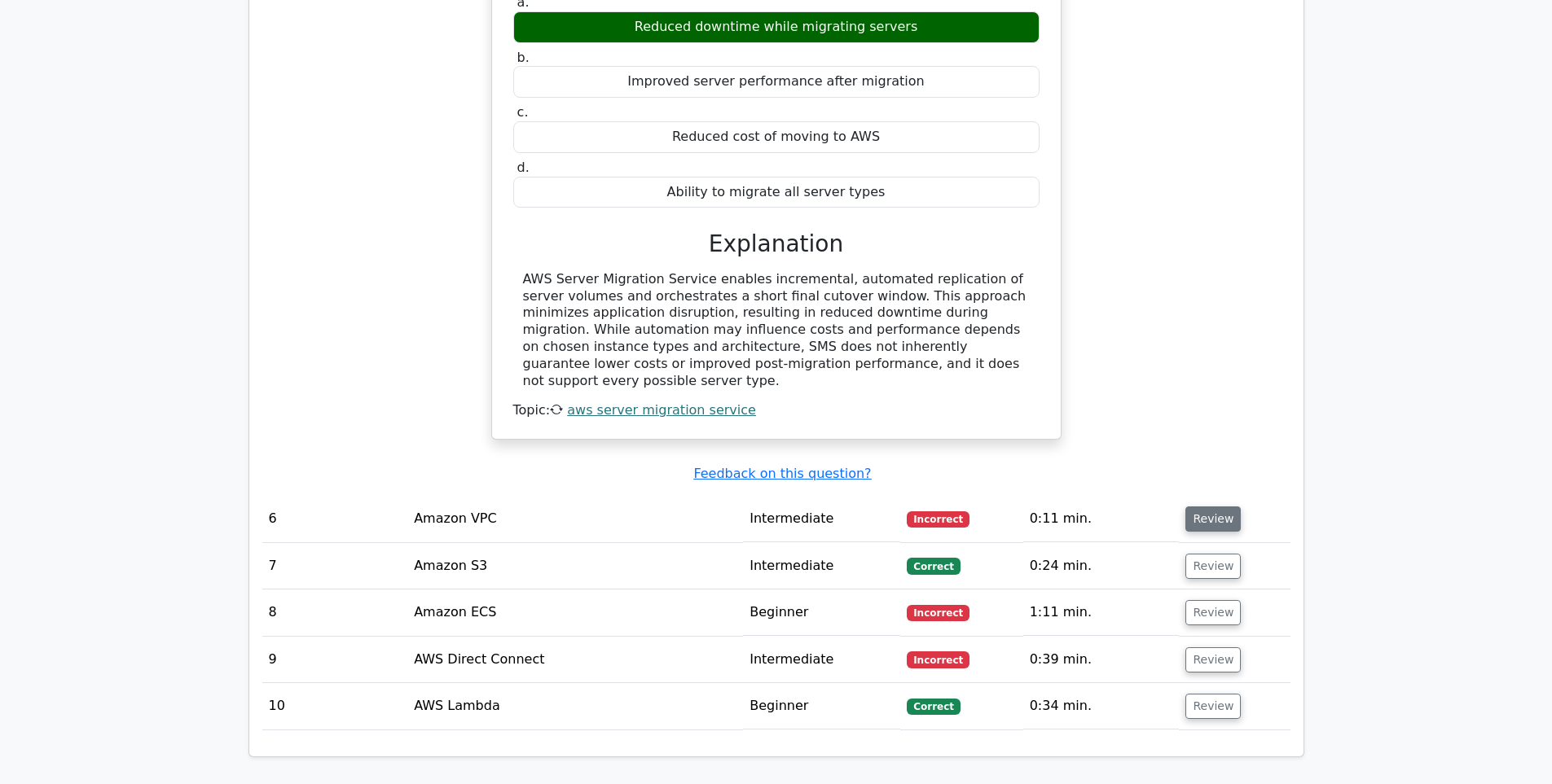
click at [1212, 507] on button "Review" at bounding box center [1213, 519] width 55 height 25
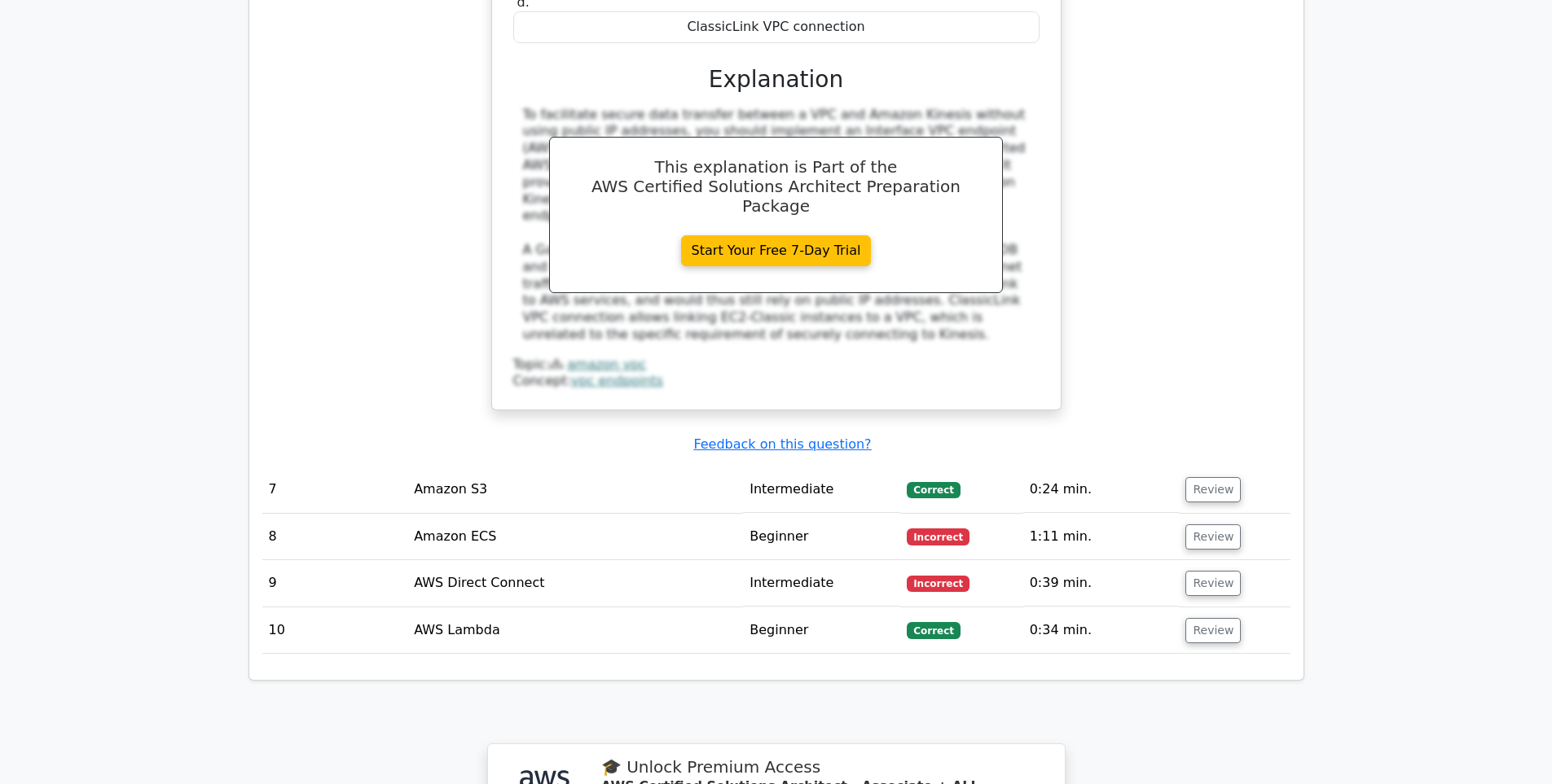
scroll to position [5511, 0]
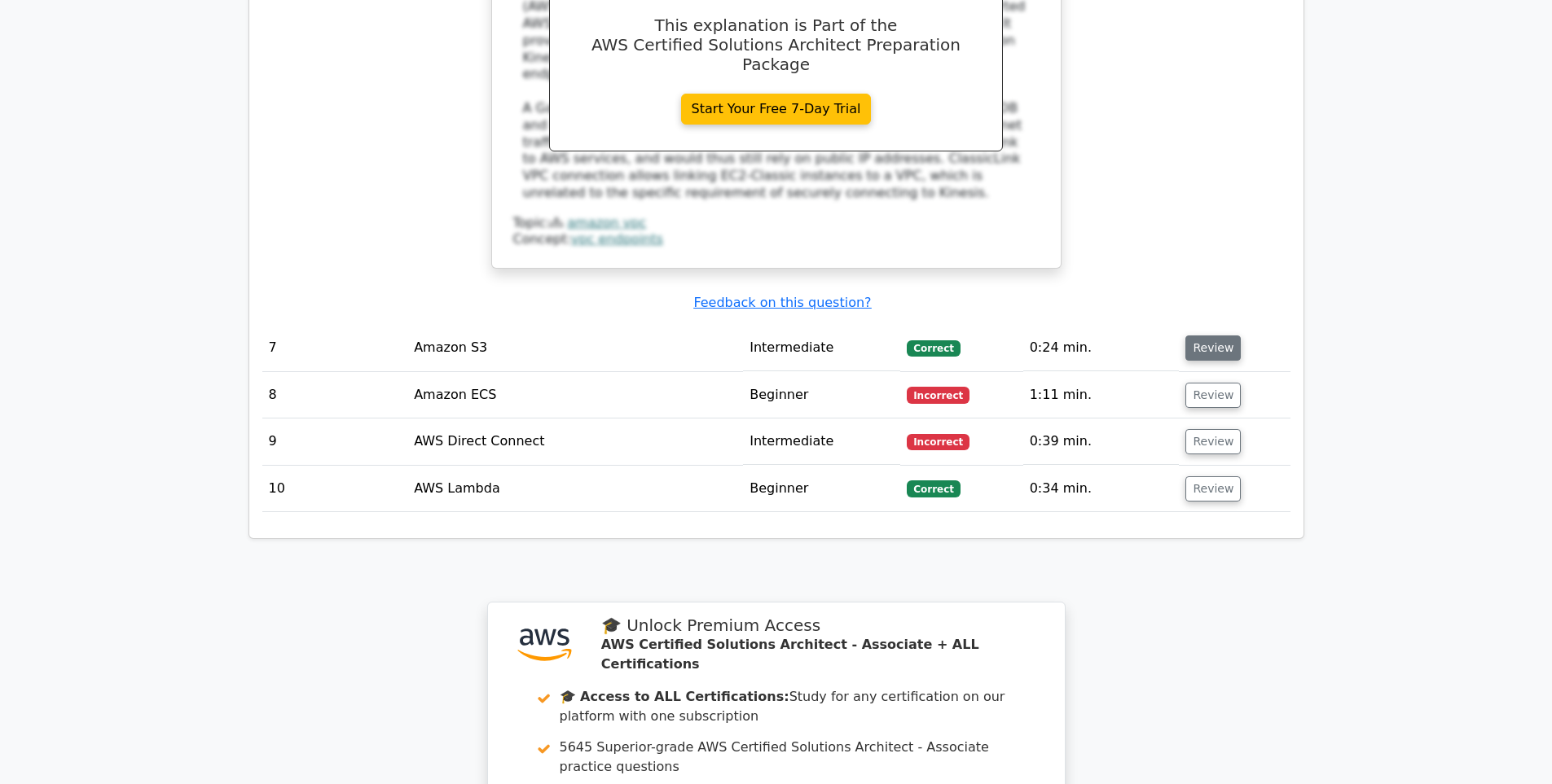
click at [1210, 336] on button "Review" at bounding box center [1213, 348] width 55 height 25
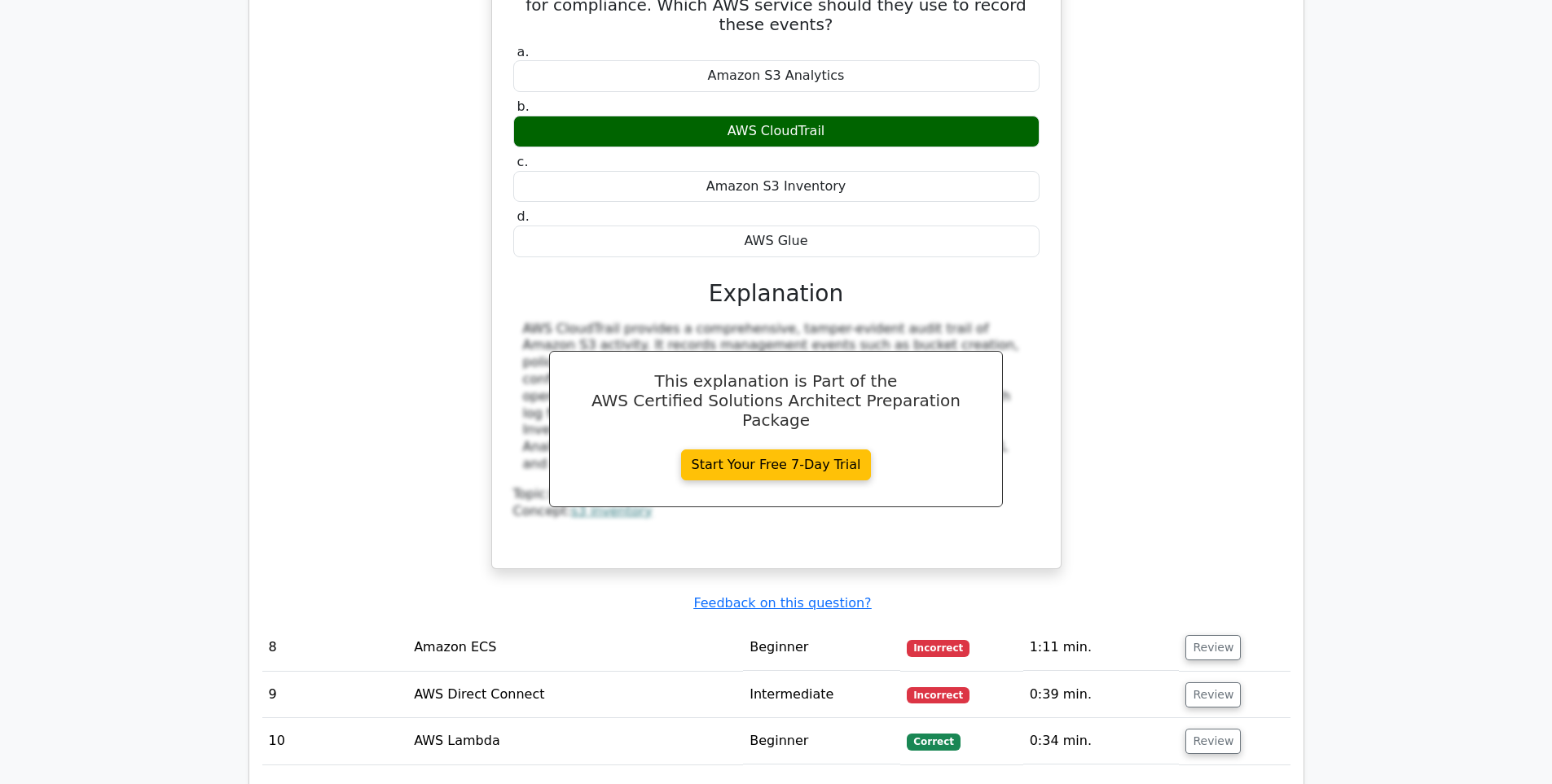
scroll to position [6081, 0]
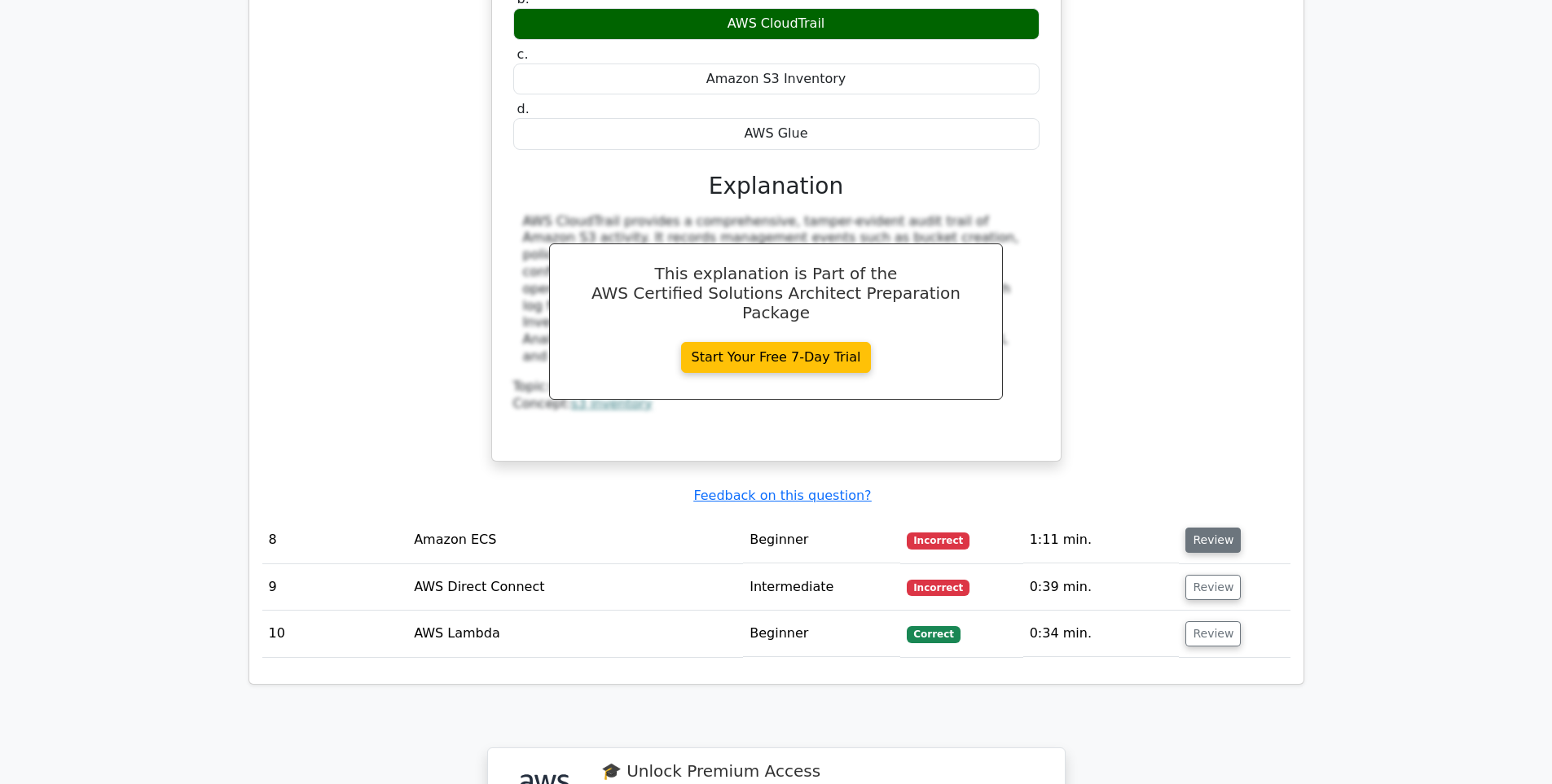
click at [1216, 528] on button "Review" at bounding box center [1213, 540] width 55 height 25
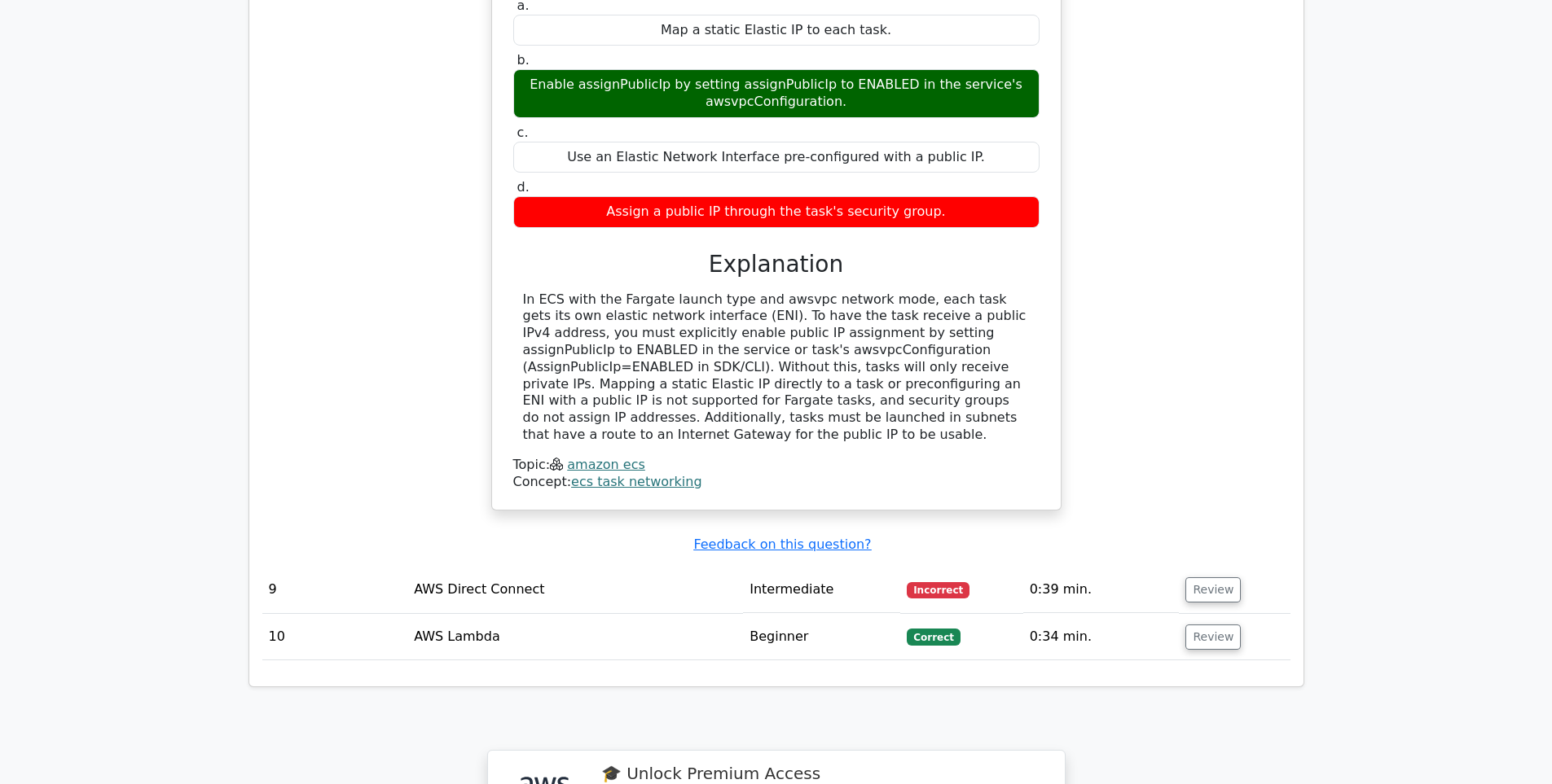
scroll to position [6841, 0]
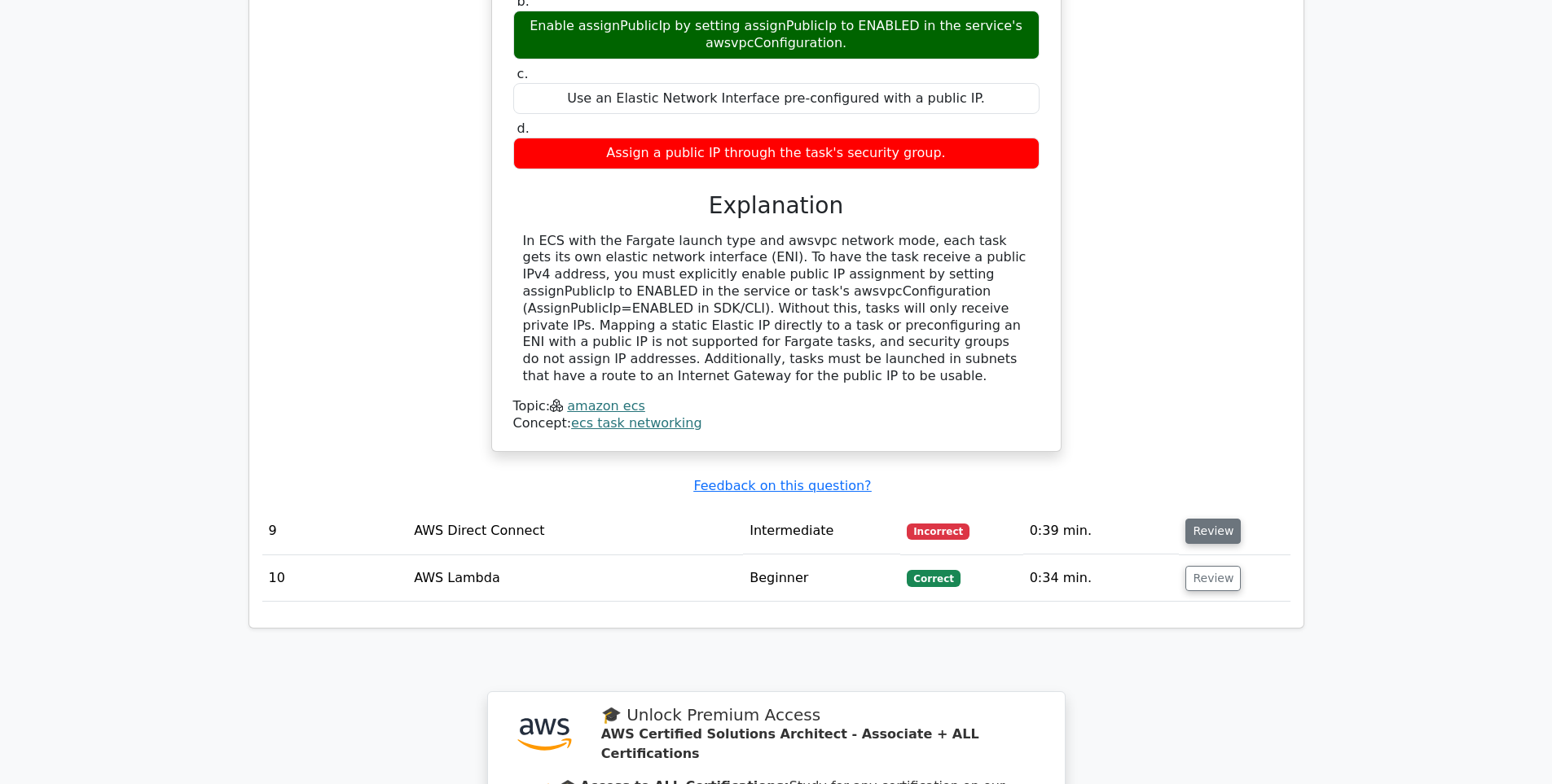
click at [1218, 519] on button "Review" at bounding box center [1213, 531] width 55 height 25
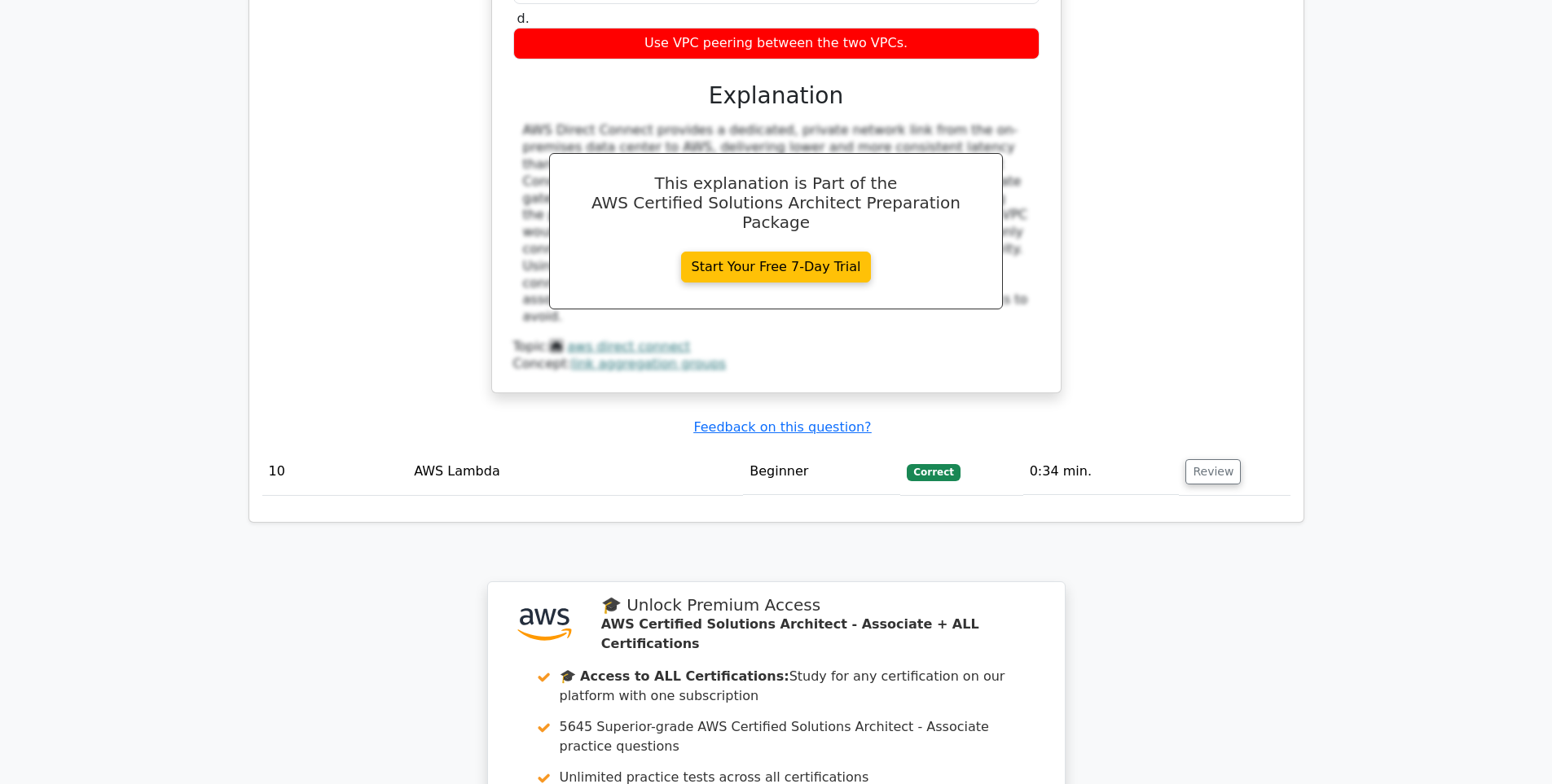
scroll to position [7791, 0]
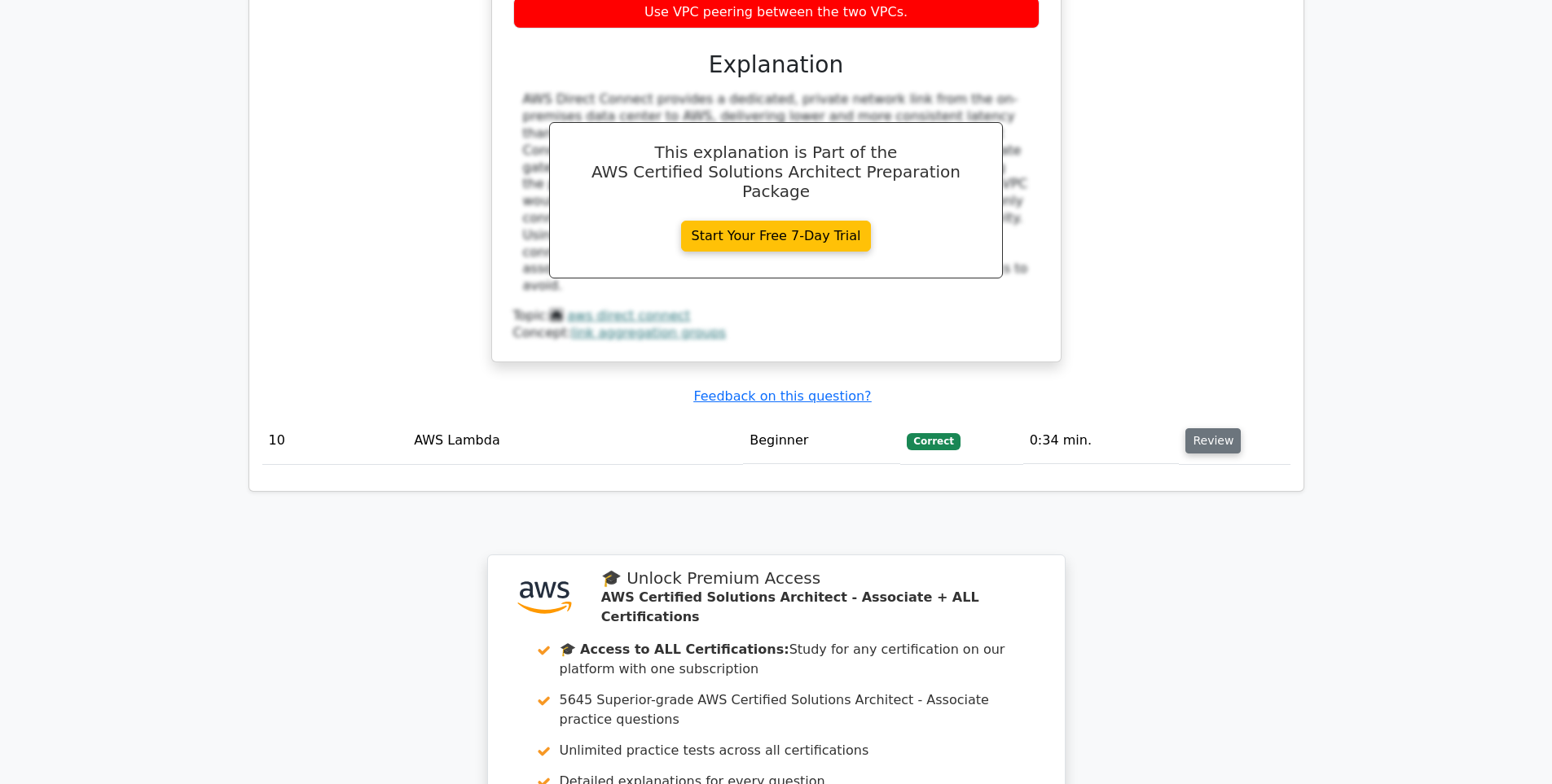
click at [1205, 428] on button "Review" at bounding box center [1213, 440] width 55 height 25
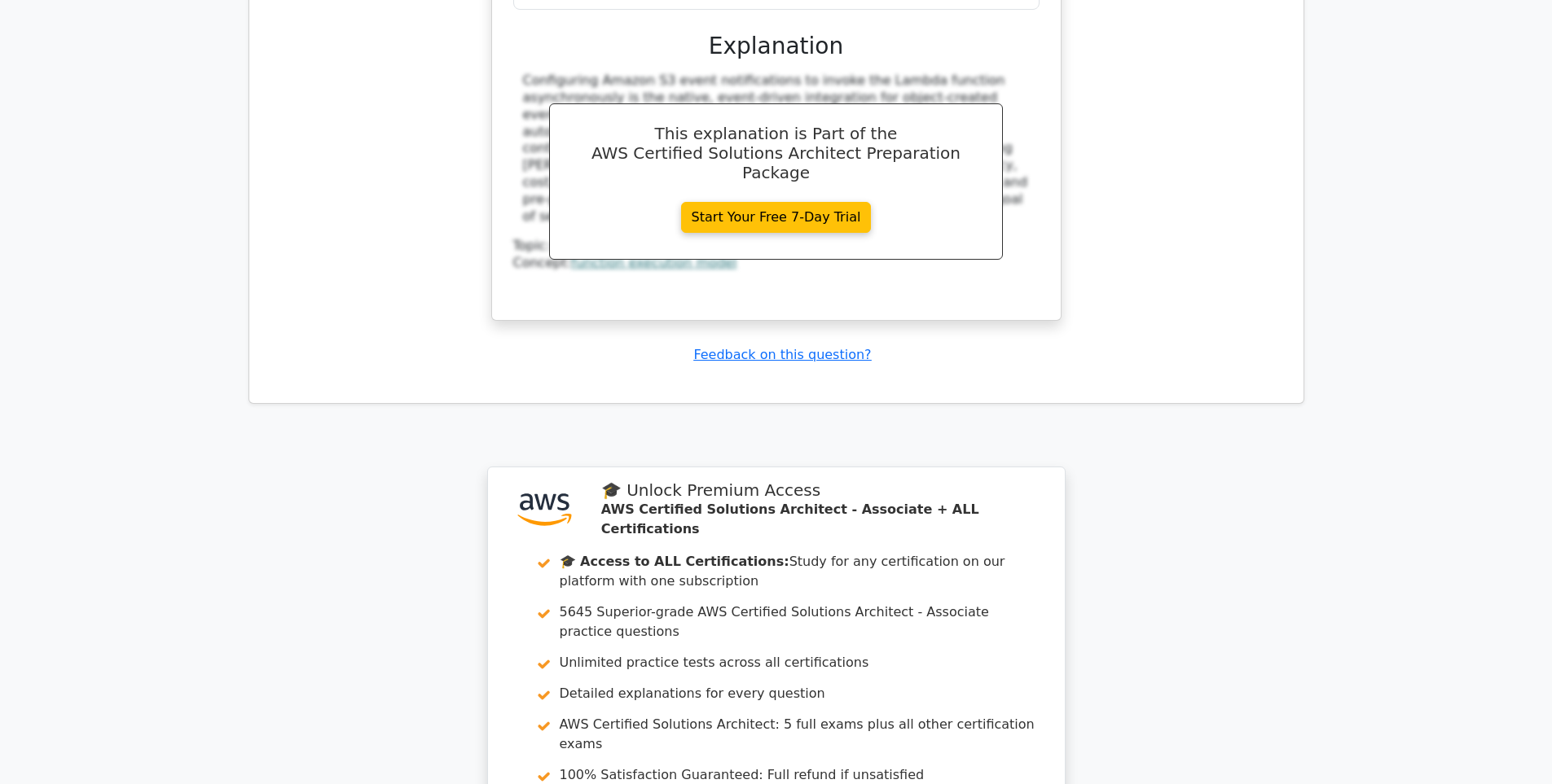
scroll to position [8835, 0]
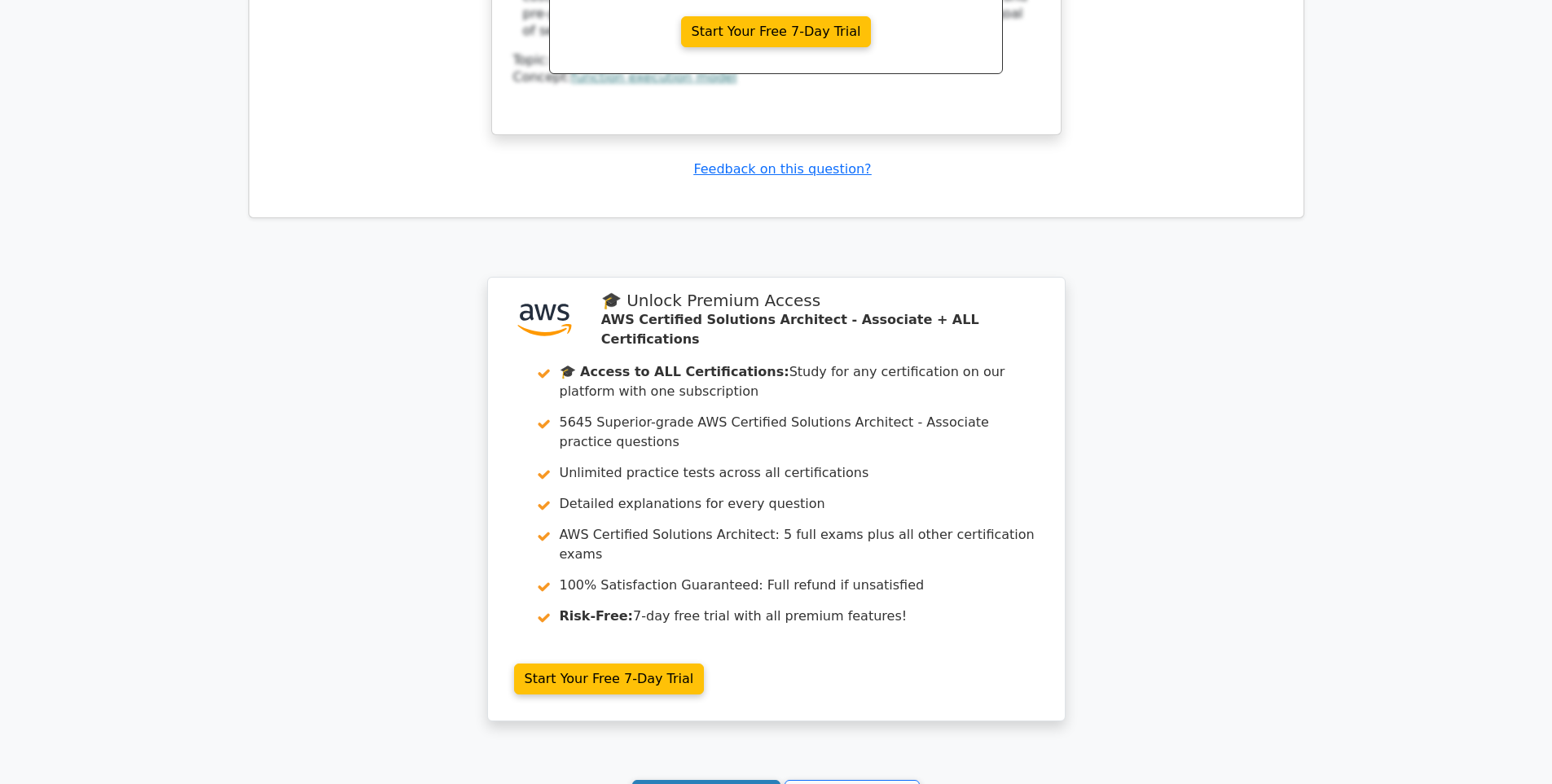
click at [741, 780] on link "Continue practicing" at bounding box center [707, 795] width 149 height 31
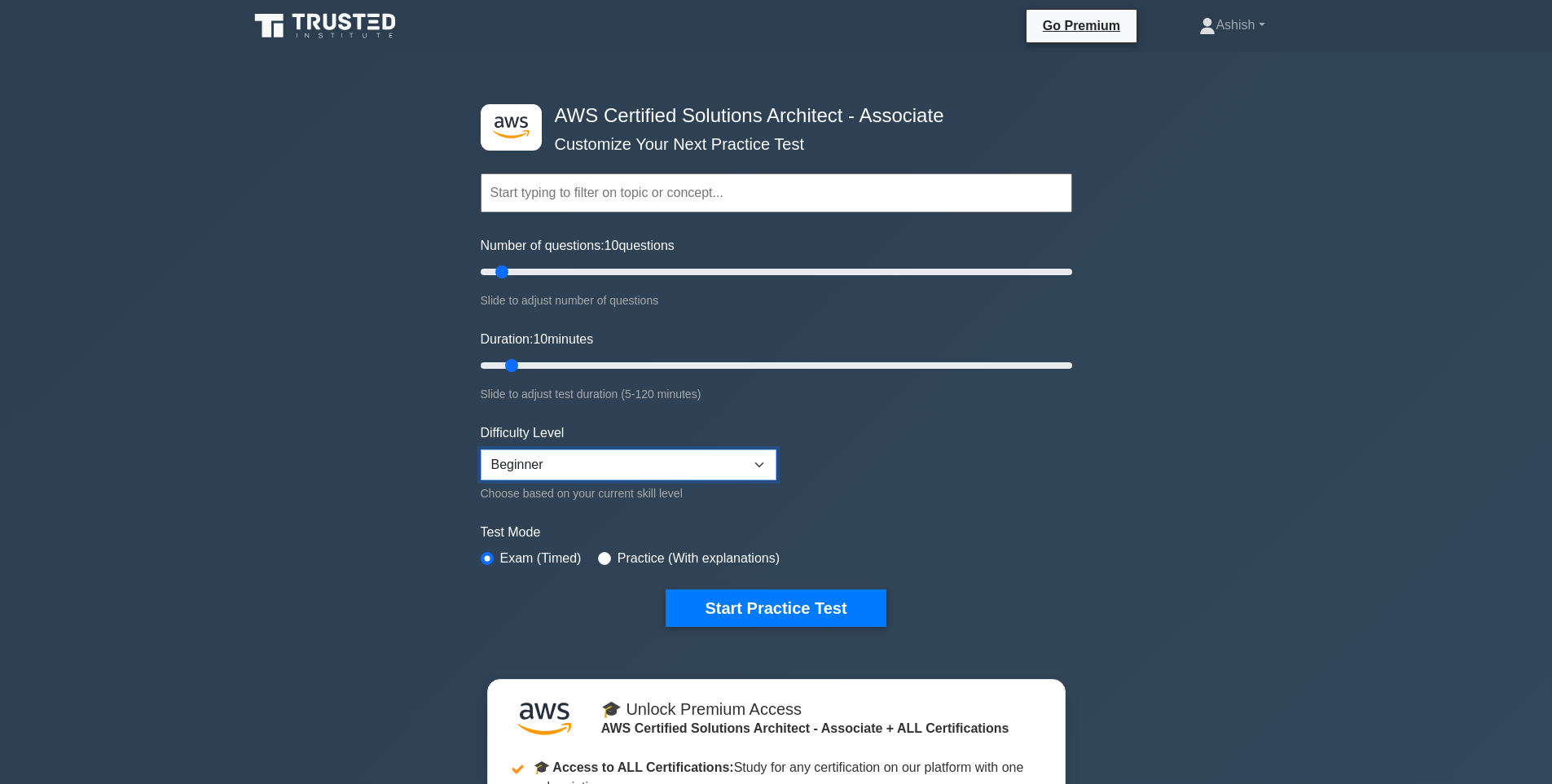
click at [751, 467] on select "Beginner Intermediate Expert" at bounding box center [629, 464] width 296 height 31
select select "intermediate"
click at [481, 449] on select "Beginner Intermediate Expert" at bounding box center [629, 464] width 296 height 31
click at [578, 468] on select "Beginner Intermediate Expert" at bounding box center [629, 464] width 296 height 31
click at [1125, 539] on div ".st0{fill:#252F3E;} .st1{fill-rule:evenodd;clip-rule:evenodd;fill:#FF9900;} AWS…" at bounding box center [776, 576] width 1552 height 1049
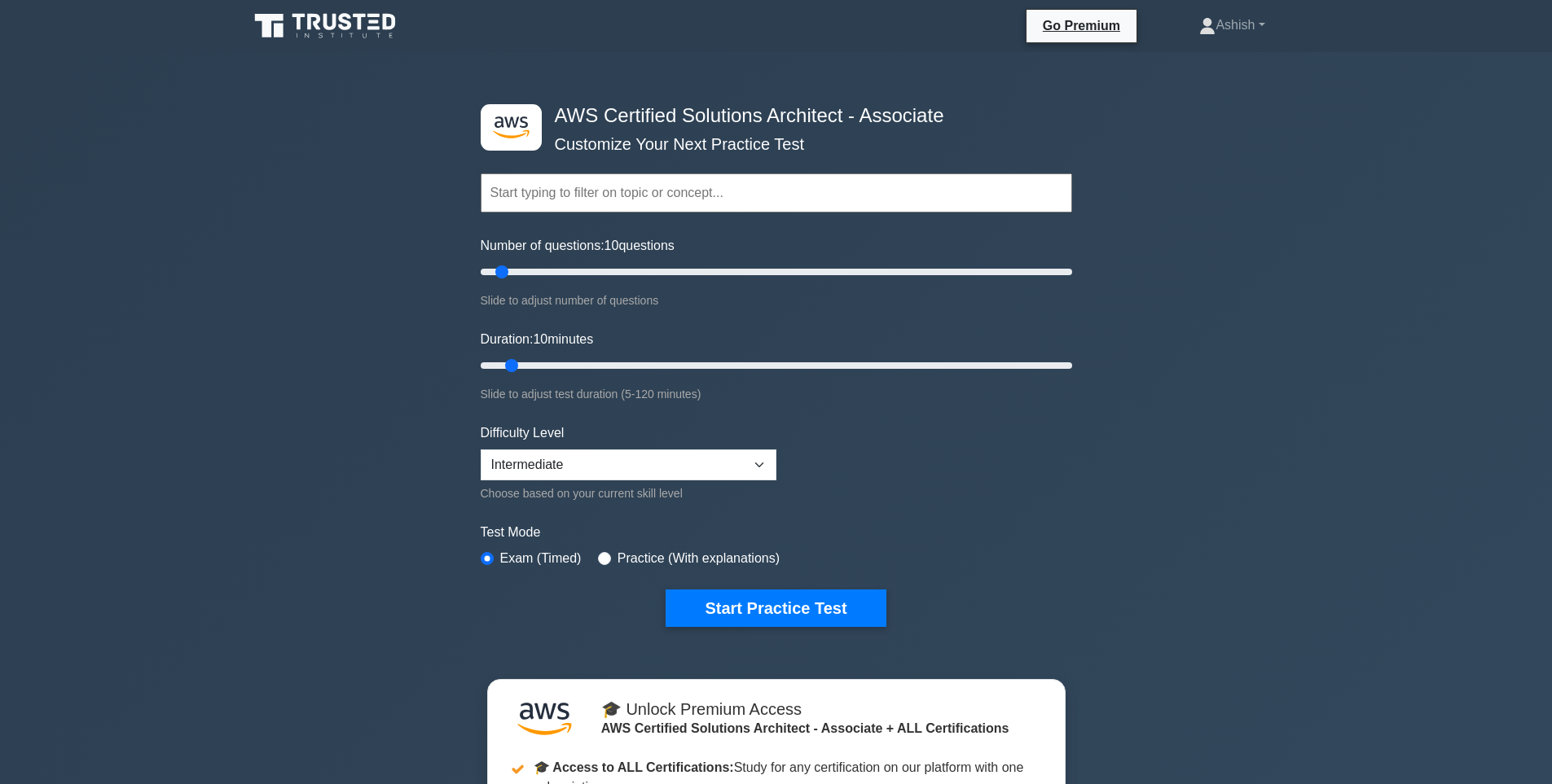
click at [740, 559] on label "Practice (With explanations)" at bounding box center [698, 558] width 162 height 19
click at [598, 556] on input "radio" at bounding box center [605, 558] width 13 height 13
radio input "true"
click at [776, 608] on button "Start Practice Test" at bounding box center [776, 608] width 220 height 38
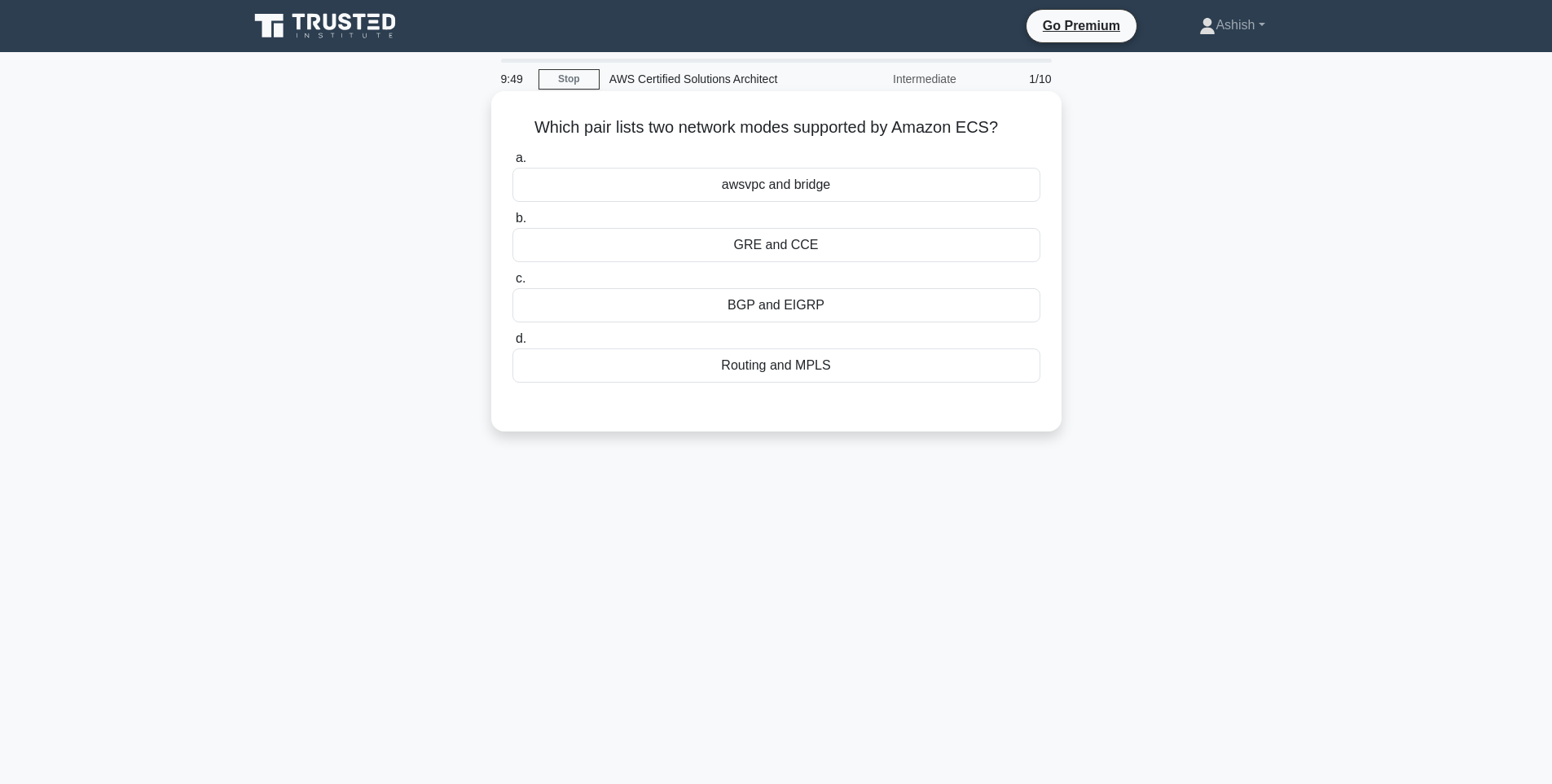
click at [836, 190] on div "awsvpc and bridge" at bounding box center [776, 184] width 528 height 34
click at [512, 164] on input "a. awsvpc and bridge" at bounding box center [512, 158] width 0 height 10
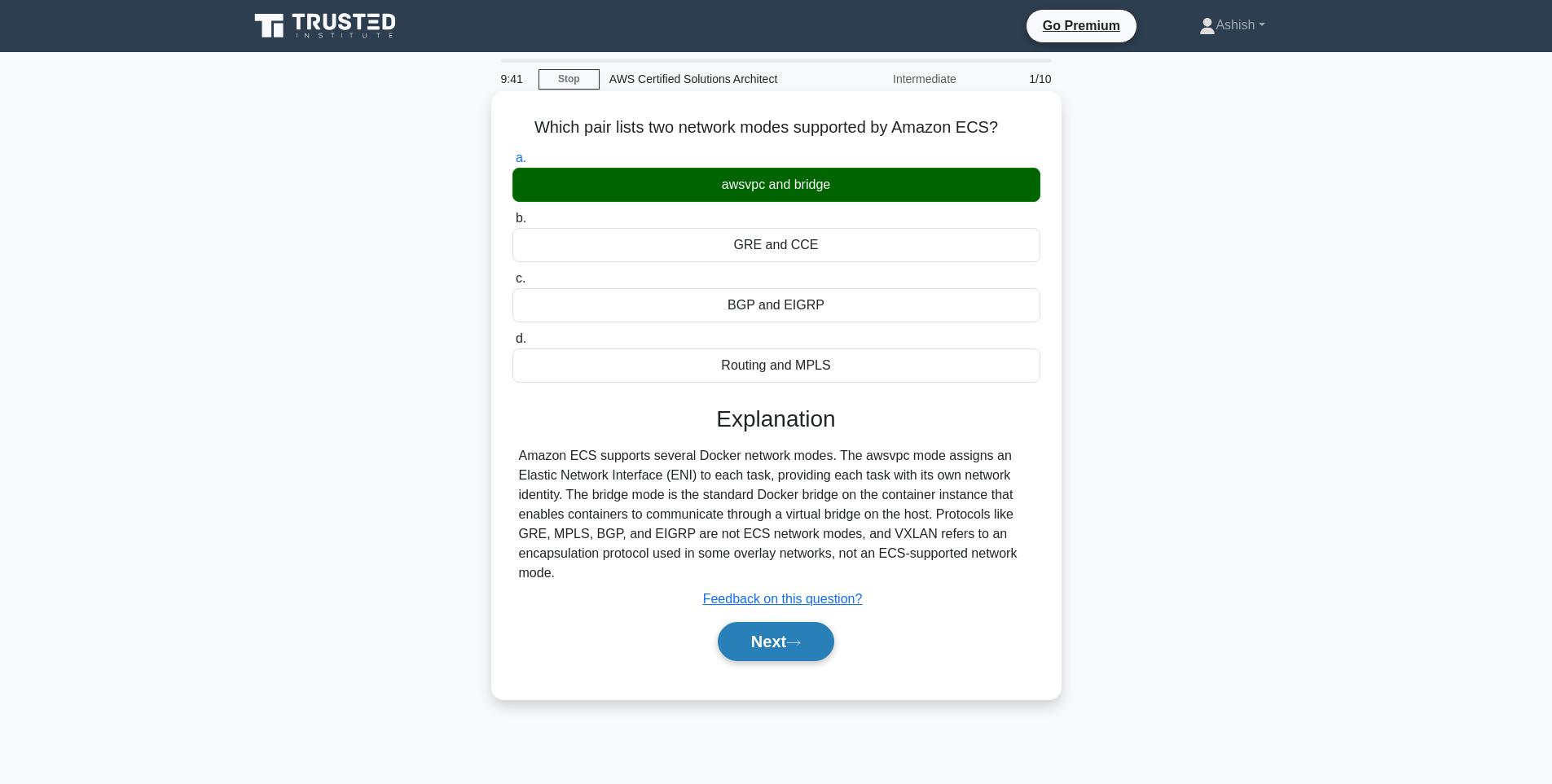
click at [775, 641] on button "Next" at bounding box center [776, 642] width 117 height 39
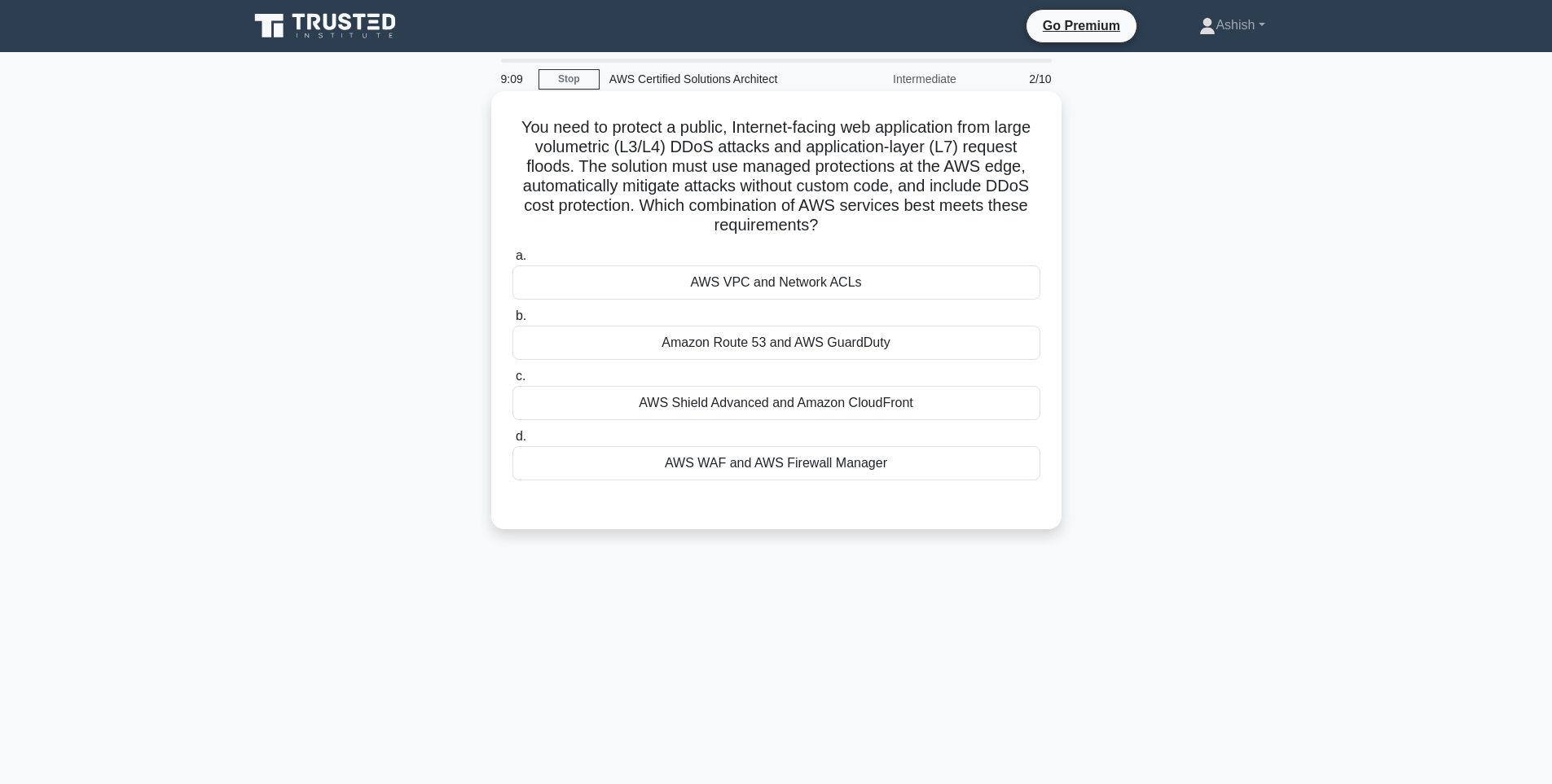
click at [874, 463] on div "AWS WAF and AWS Firewall Manager" at bounding box center [776, 463] width 528 height 34
click at [512, 442] on input "d. AWS WAF and AWS Firewall Manager" at bounding box center [512, 436] width 0 height 10
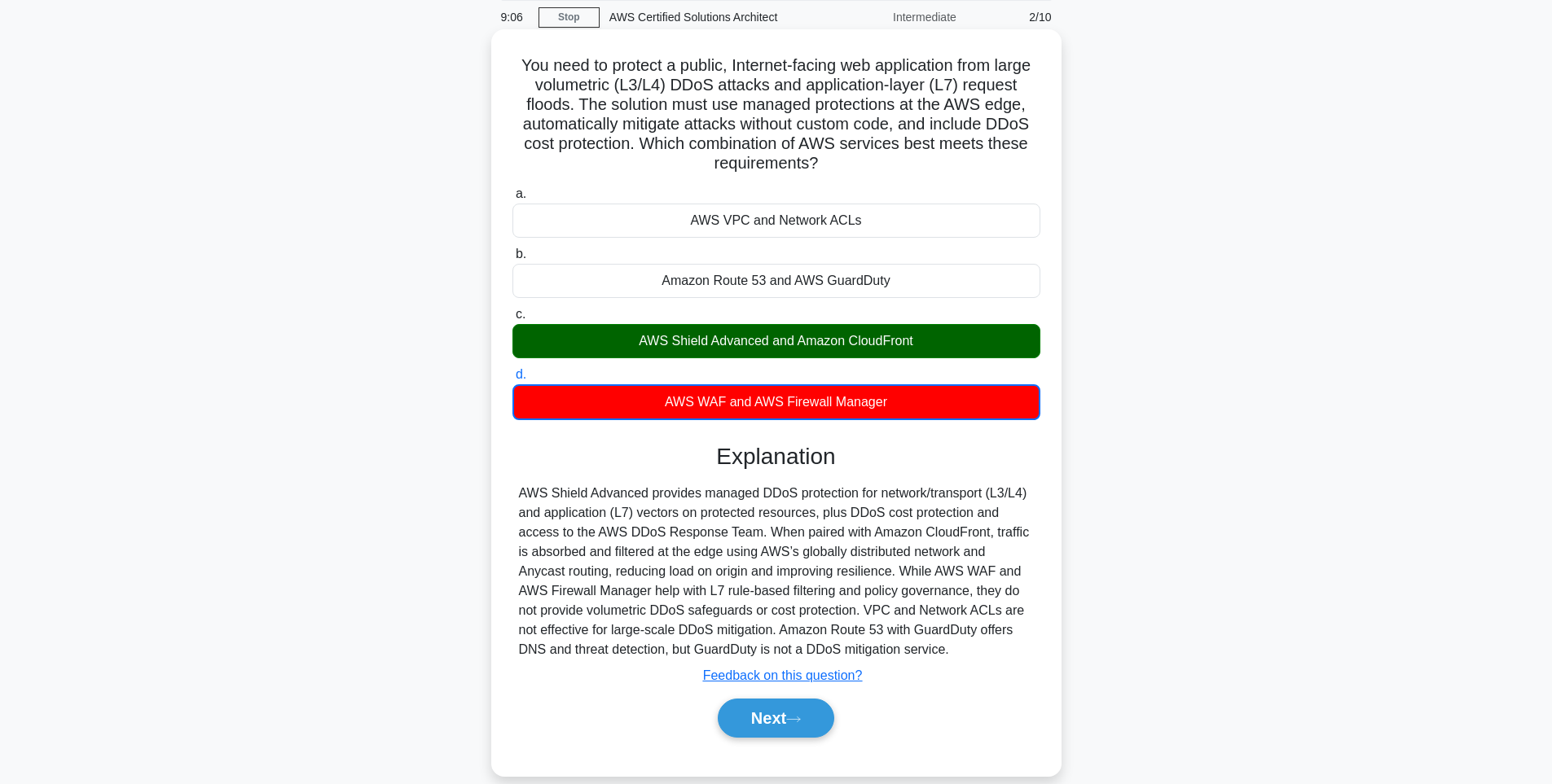
scroll to position [95, 0]
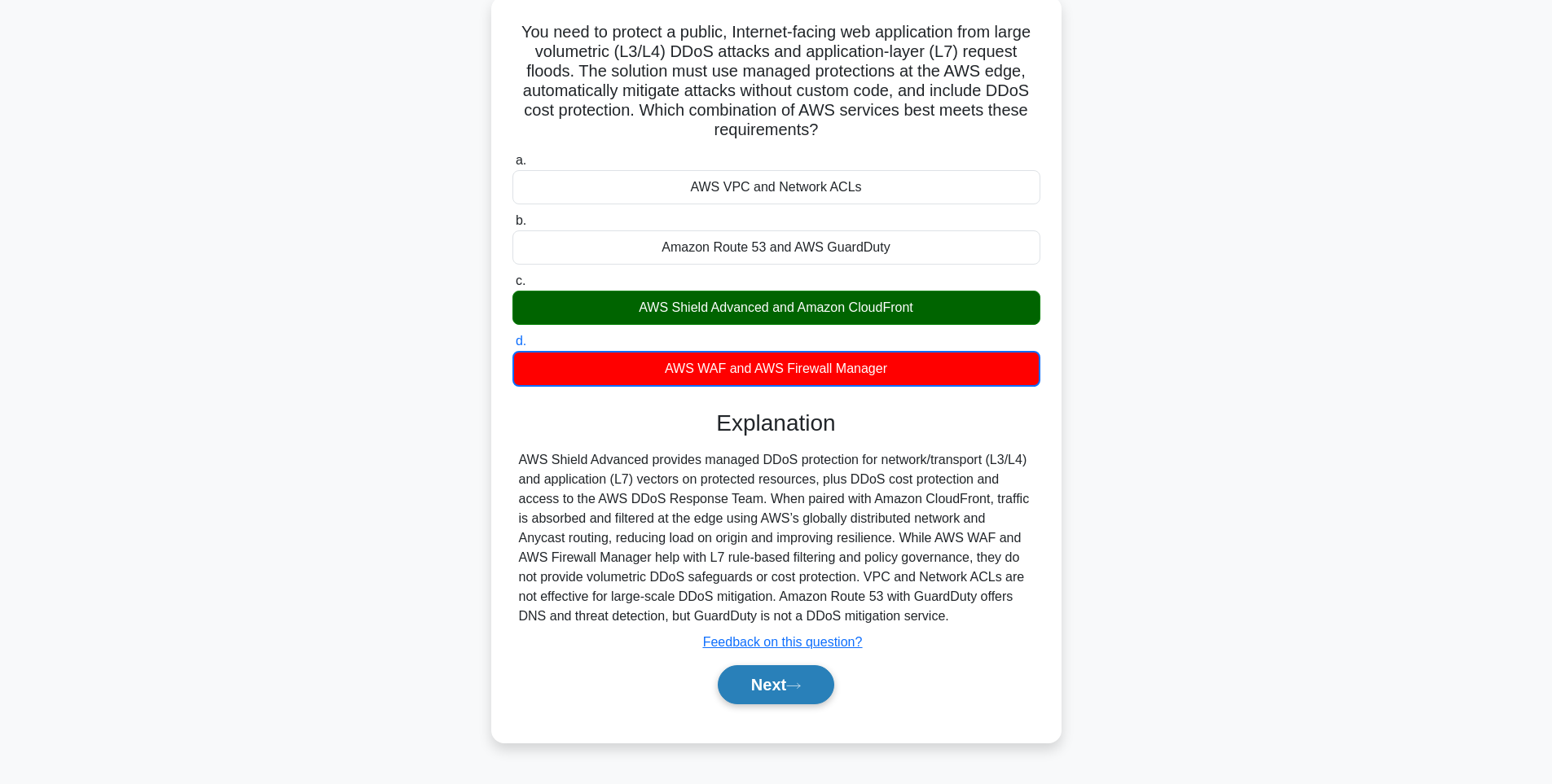
click at [806, 673] on button "Next" at bounding box center [776, 685] width 117 height 39
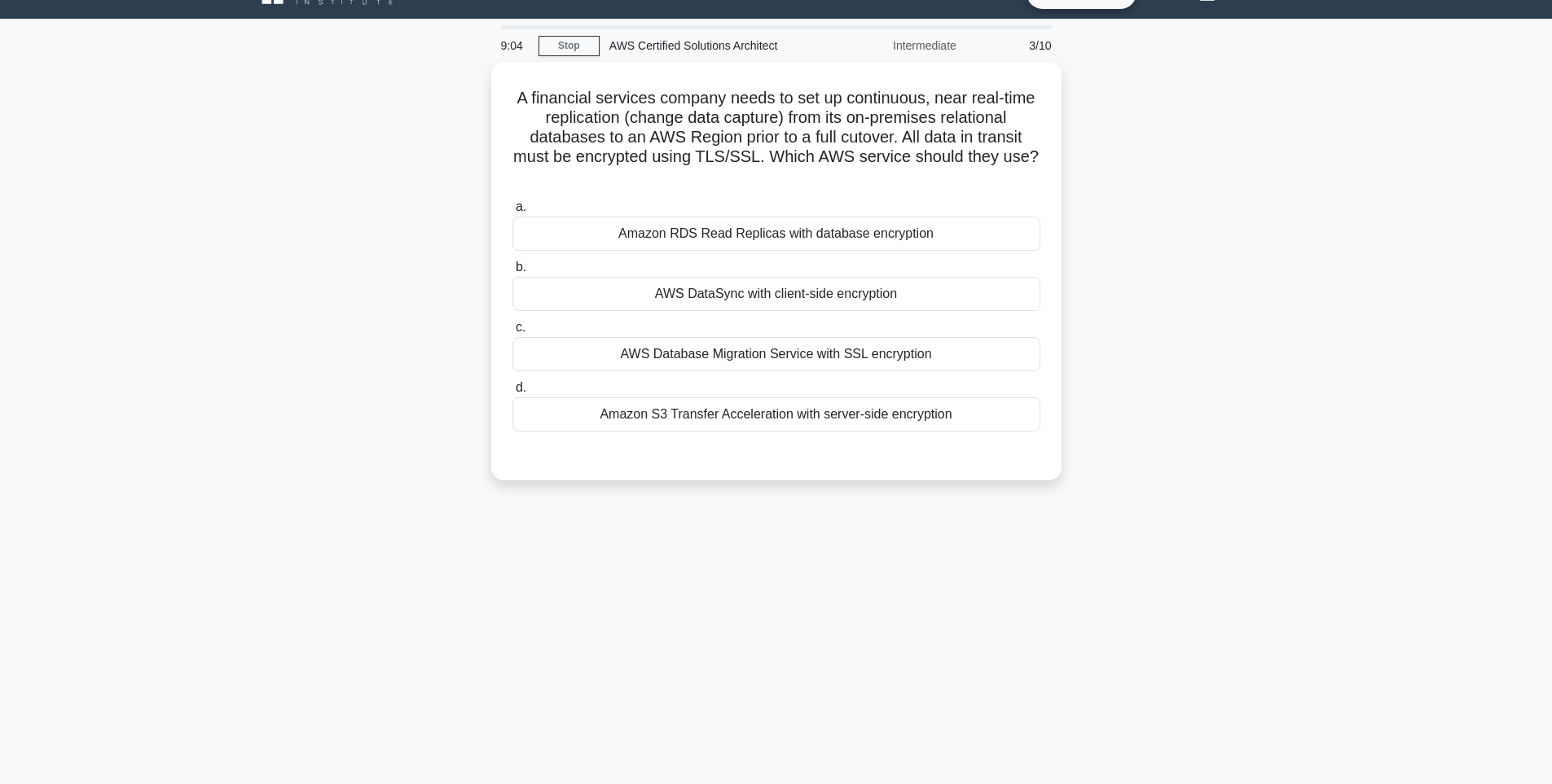
scroll to position [0, 0]
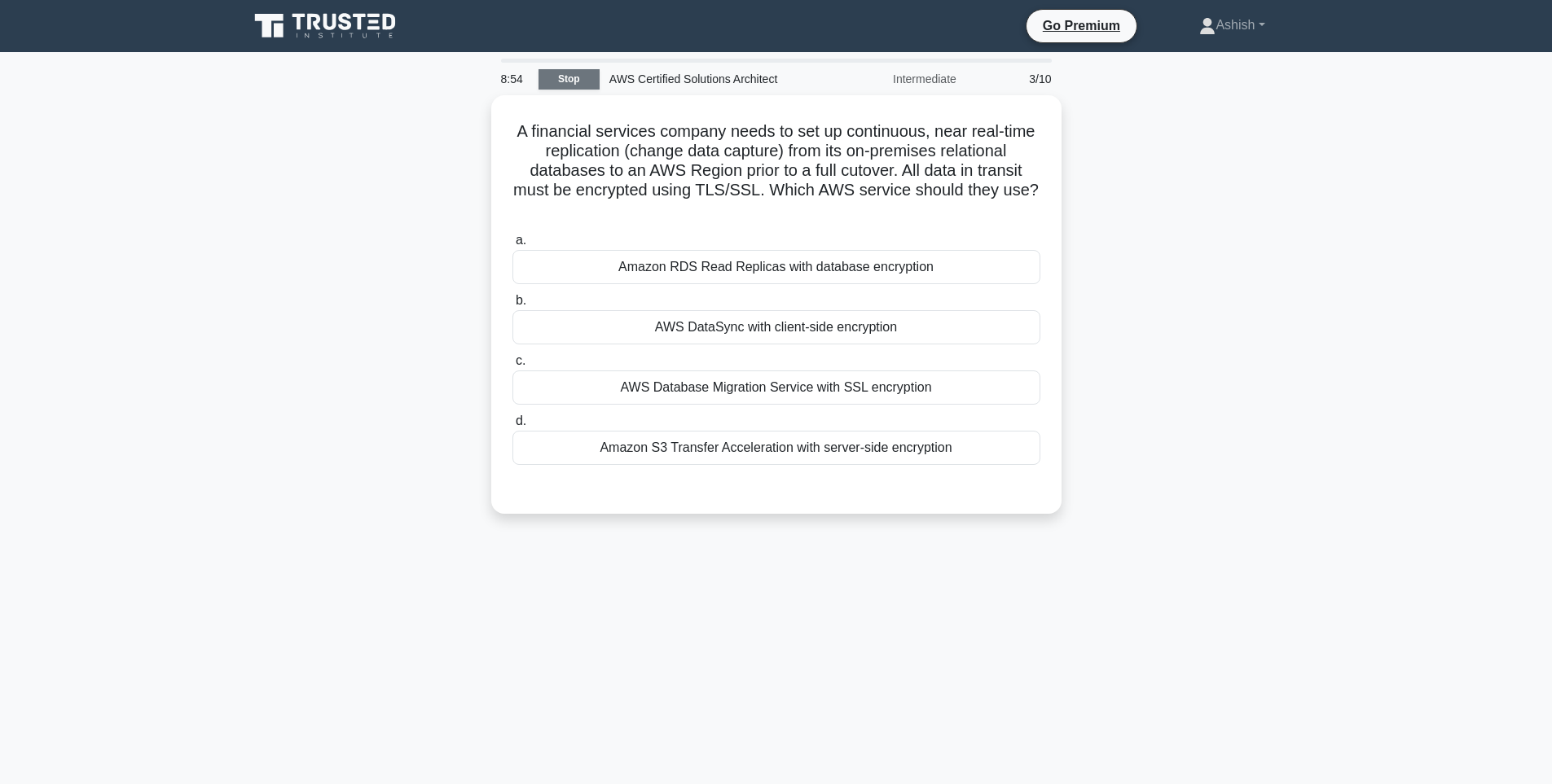
click at [565, 80] on link "Stop" at bounding box center [569, 80] width 61 height 20
